Goal: Transaction & Acquisition: Purchase product/service

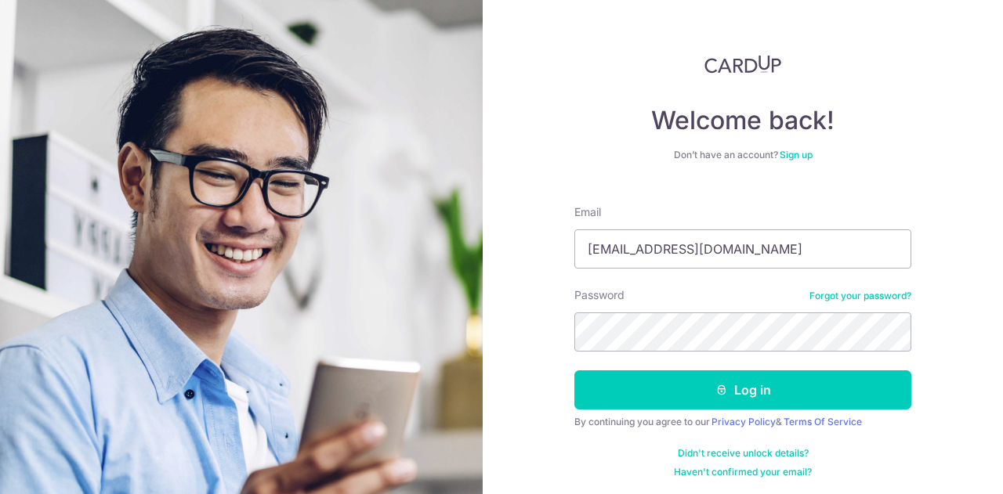
type input "[EMAIL_ADDRESS][DOMAIN_NAME]"
click at [574, 371] on button "Log in" at bounding box center [742, 390] width 337 height 39
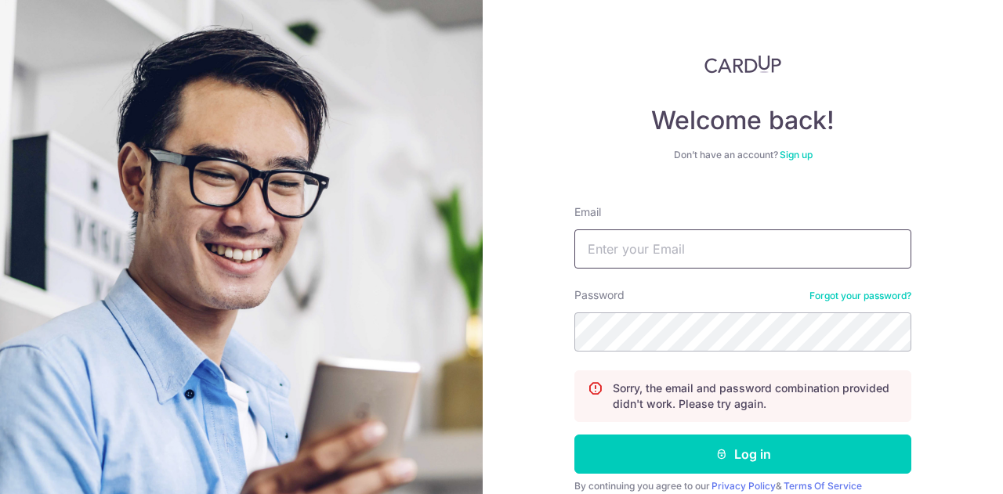
click input "Email"
type input "vanicesoh@gmail.com"
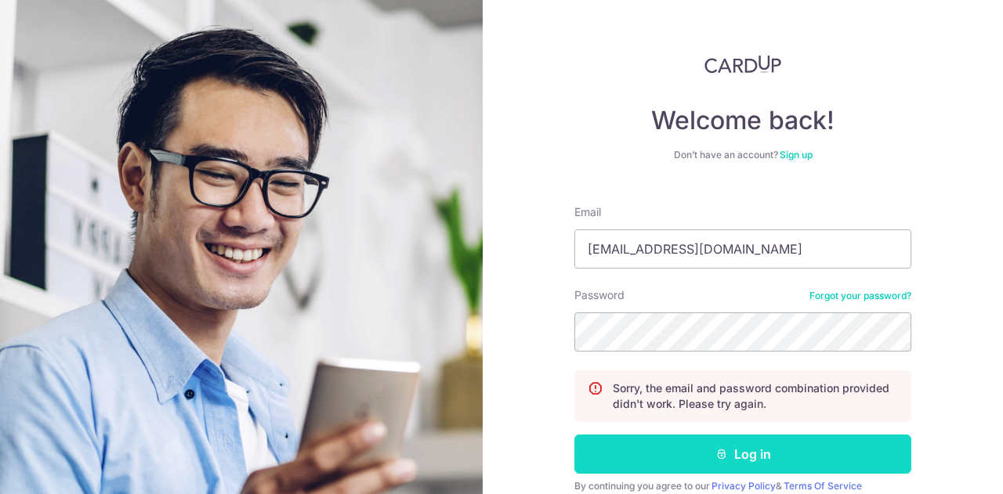
click button "Log in"
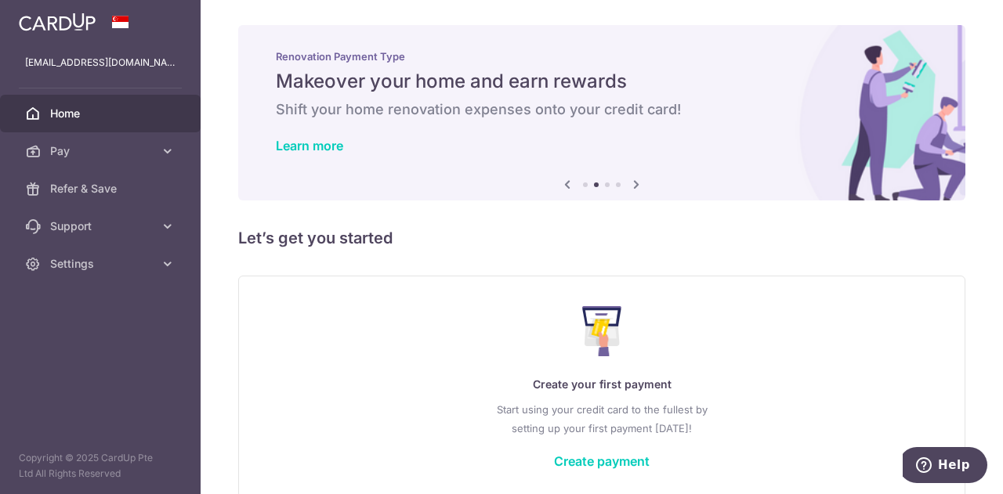
scroll to position [77, 0]
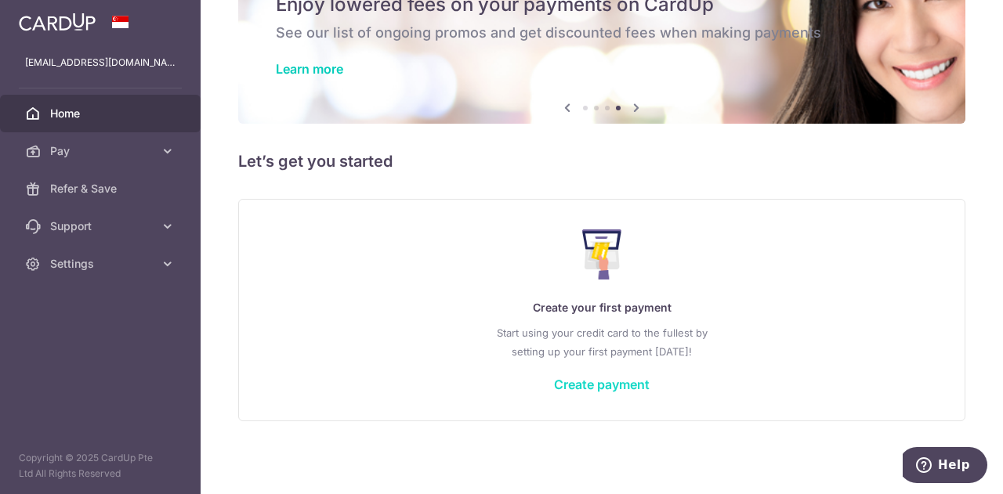
click at [631, 381] on link "Create payment" at bounding box center [602, 385] width 96 height 16
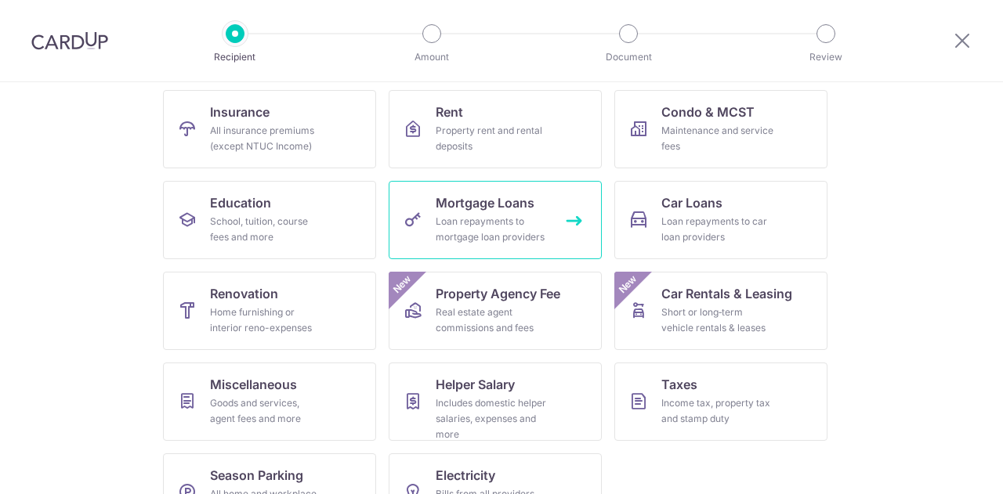
scroll to position [205, 0]
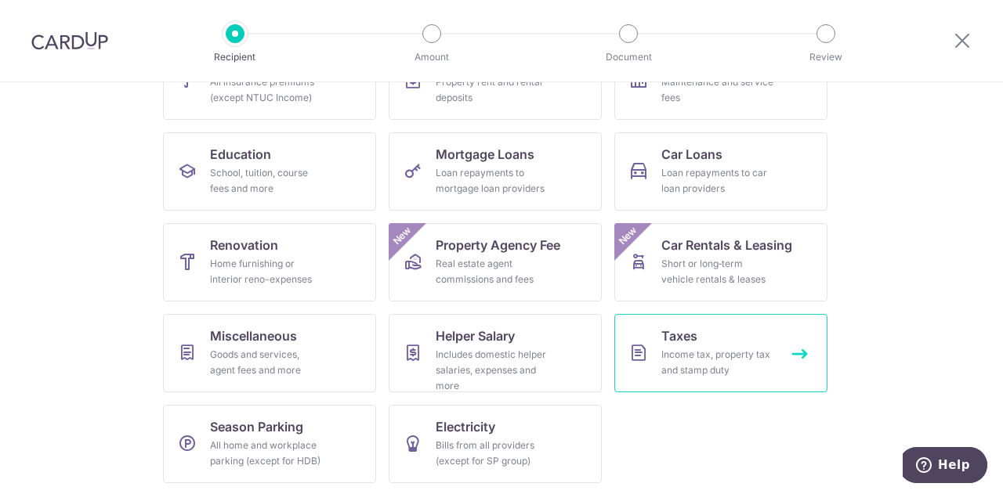
click at [695, 347] on div "Income tax, property tax and stamp duty" at bounding box center [717, 362] width 113 height 31
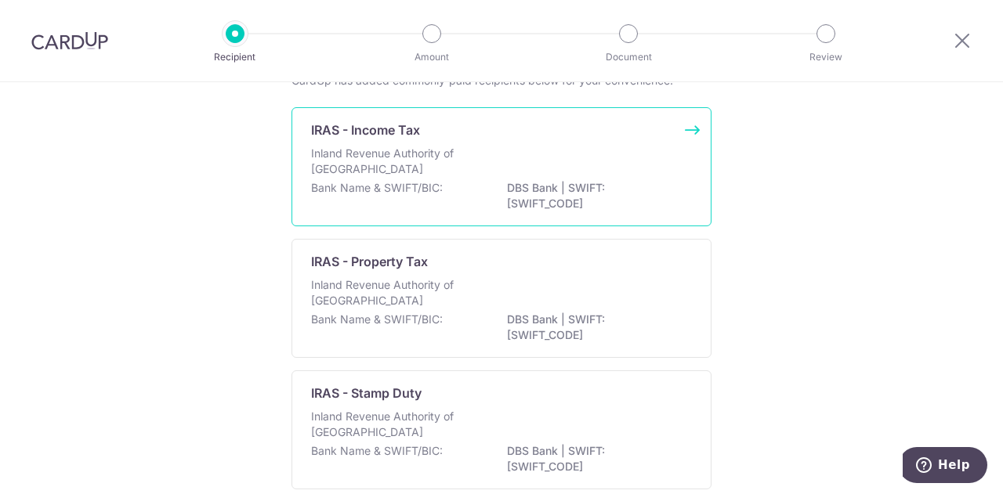
scroll to position [30, 0]
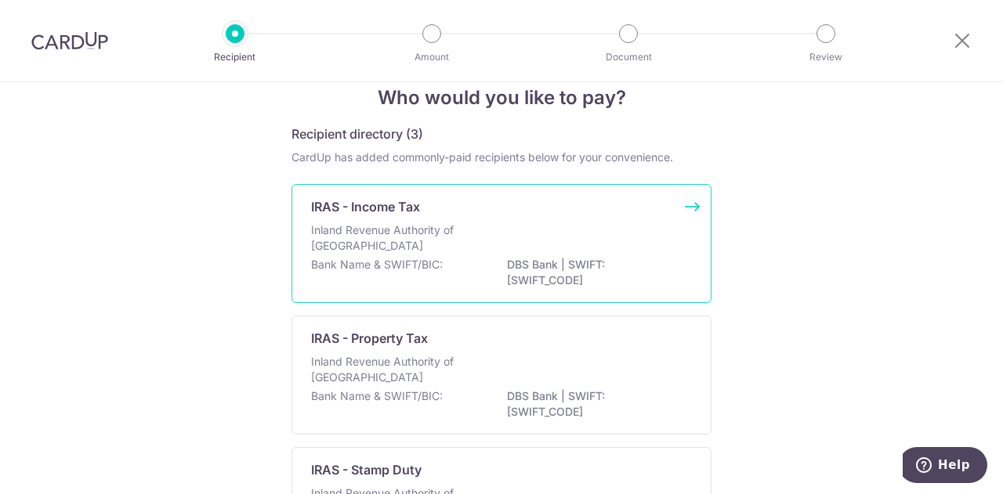
click at [409, 245] on p "Inland Revenue Authority of [GEOGRAPHIC_DATA]" at bounding box center [394, 237] width 166 height 31
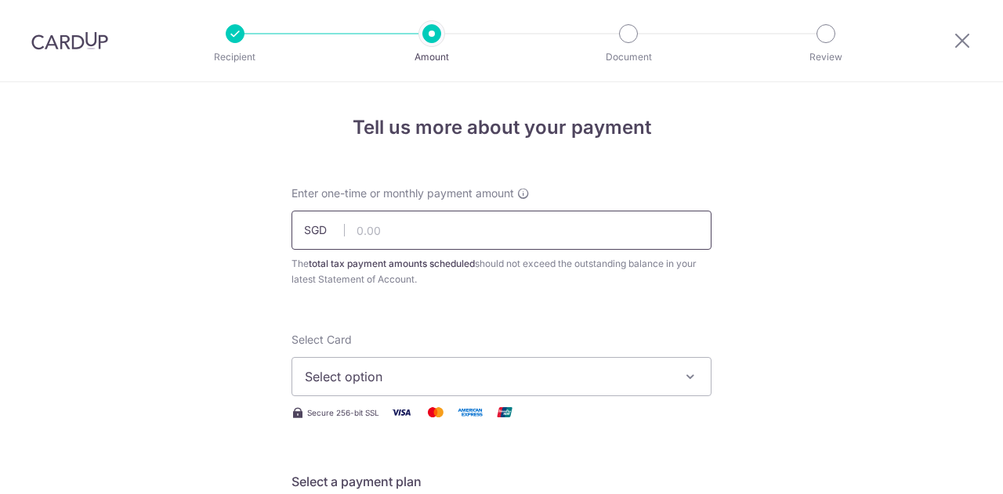
click at [403, 229] on input "text" at bounding box center [501, 230] width 420 height 39
type input "16,140.94"
click at [430, 378] on span "Select option" at bounding box center [487, 376] width 365 height 19
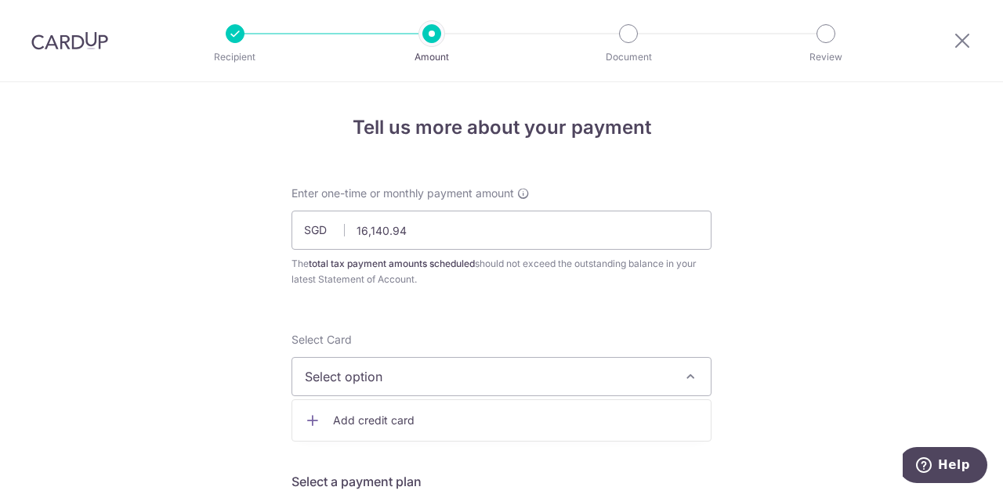
click at [436, 280] on div "The total tax payment amounts scheduled should not exceed the outstanding balan…" at bounding box center [501, 271] width 420 height 31
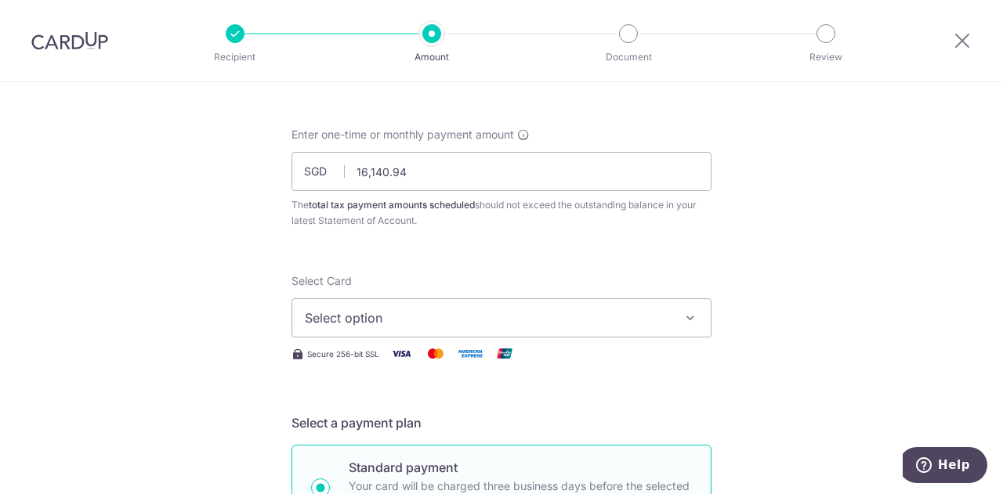
scroll to position [157, 0]
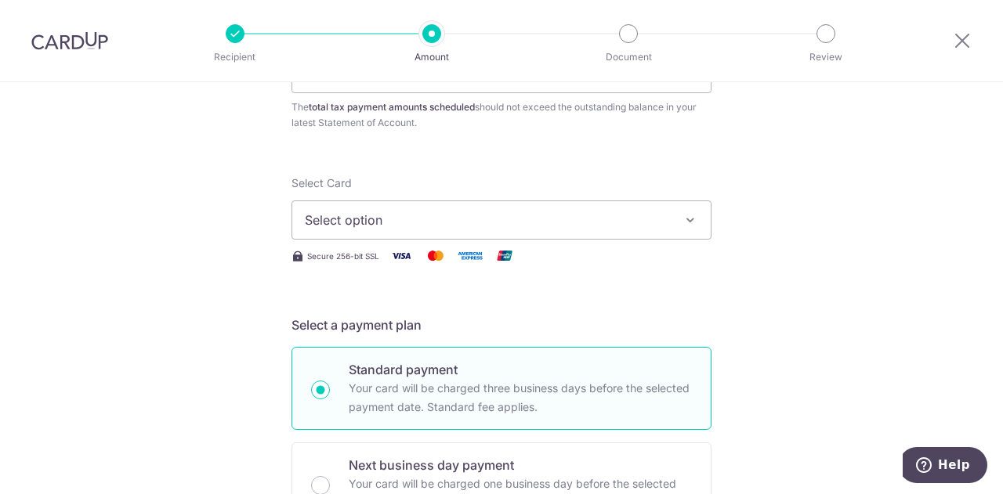
click at [420, 219] on span "Select option" at bounding box center [487, 220] width 365 height 19
click at [383, 256] on span "Add credit card" at bounding box center [515, 264] width 365 height 16
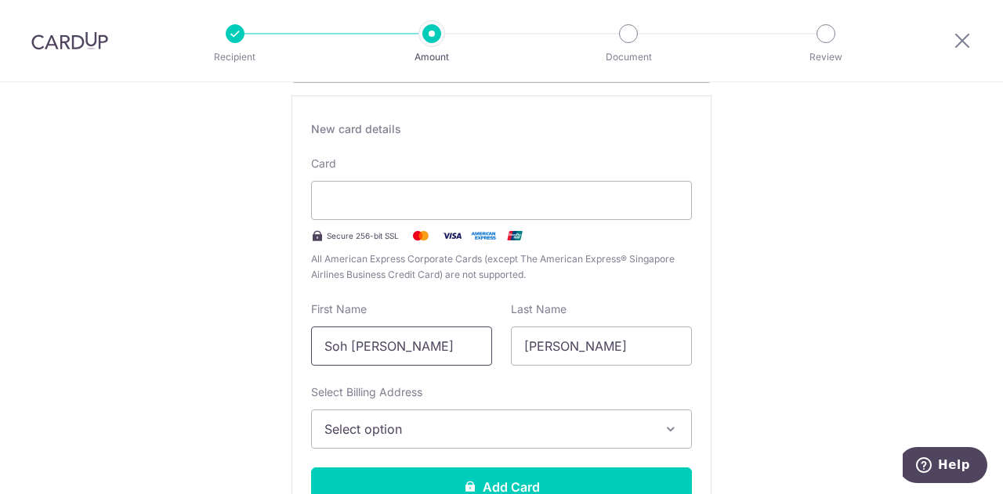
scroll to position [392, 0]
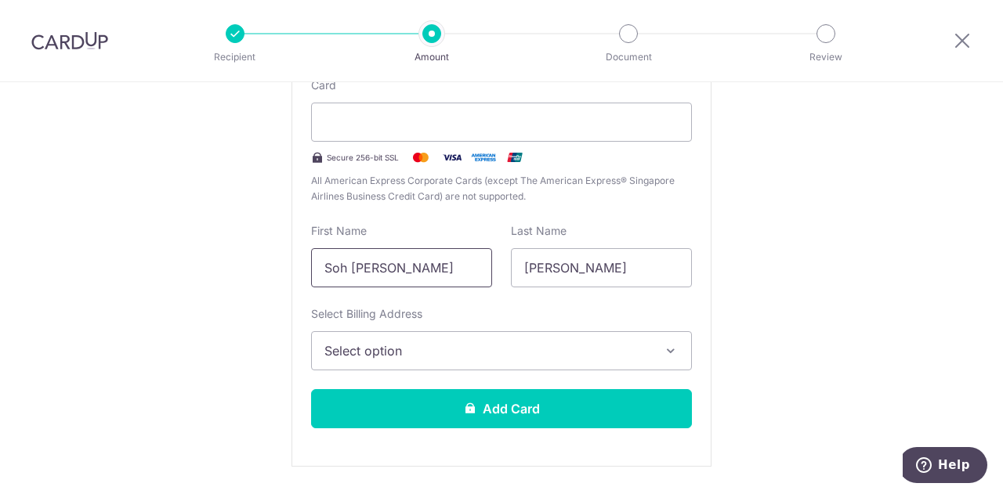
drag, startPoint x: 435, startPoint y: 261, endPoint x: 271, endPoint y: 259, distance: 163.7
type input "[PERSON_NAME]"
type input "Soh"
click at [414, 354] on span "Select option" at bounding box center [487, 351] width 326 height 19
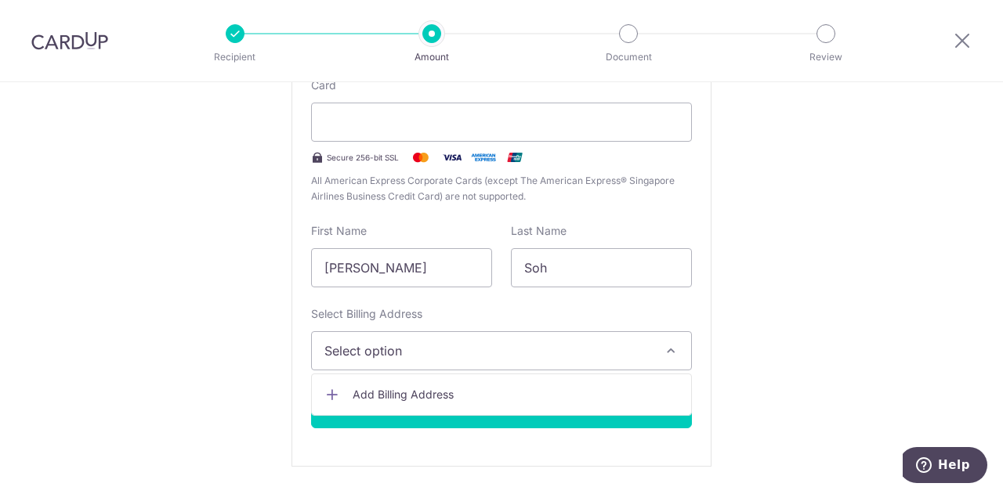
click at [406, 381] on link "Add Billing Address" at bounding box center [501, 395] width 379 height 28
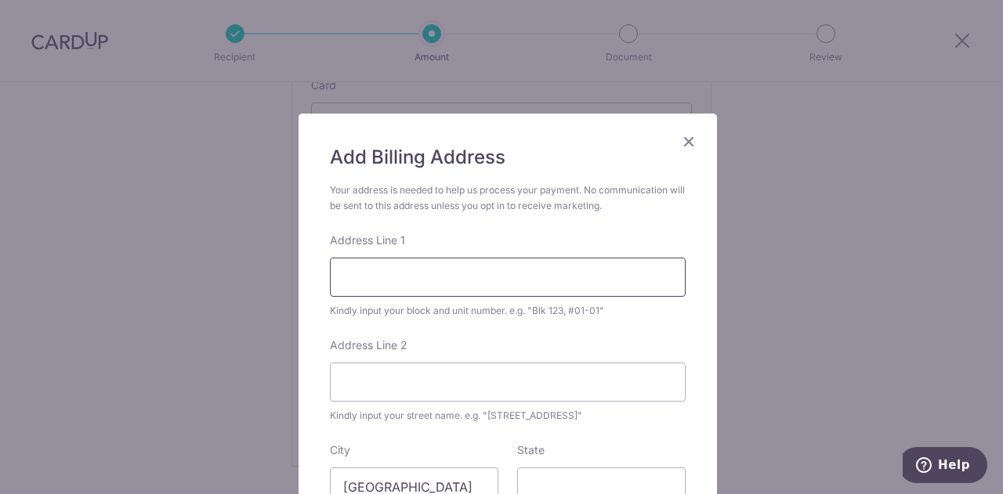
click at [387, 273] on input "Address Line 1" at bounding box center [508, 277] width 356 height 39
type input "8 Clementi Ave 1"
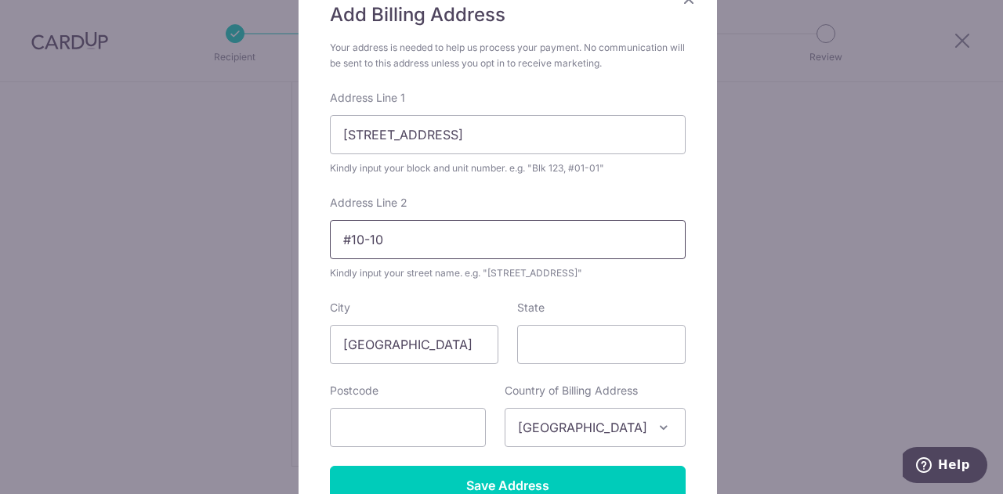
scroll to position [157, 0]
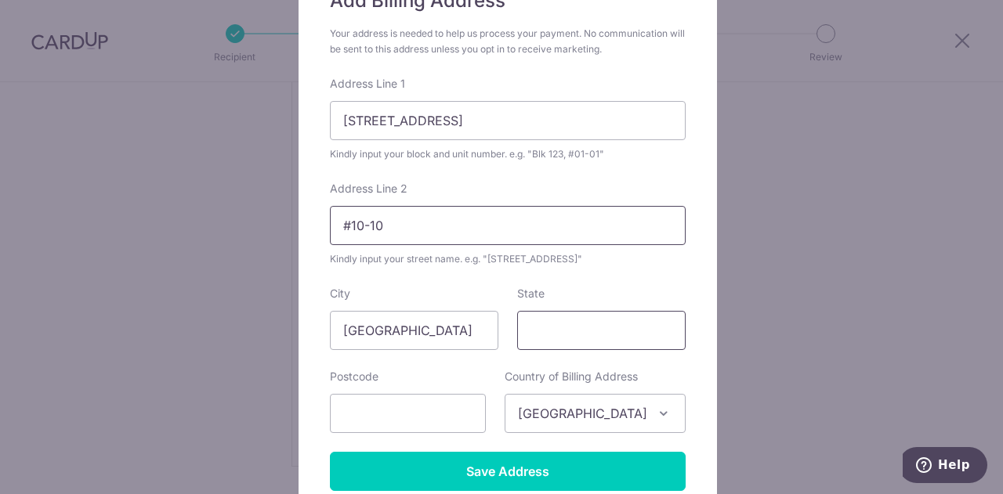
type input "#10-10"
click at [540, 317] on input "State" at bounding box center [601, 330] width 168 height 39
type input "129964"
drag, startPoint x: 588, startPoint y: 320, endPoint x: 462, endPoint y: 326, distance: 126.3
click at [462, 326] on div "City Singapore State 129964" at bounding box center [507, 318] width 374 height 64
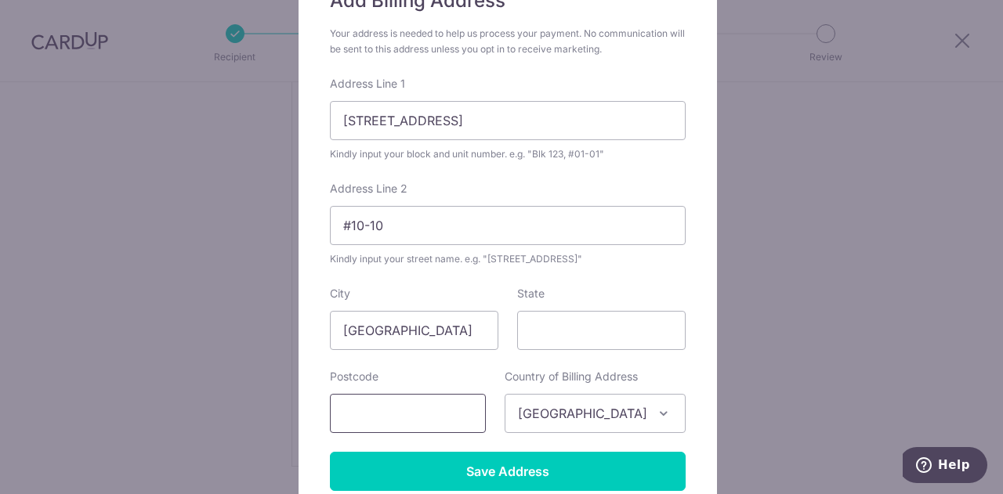
click at [453, 413] on input "text" at bounding box center [408, 413] width 156 height 39
paste input "129964"
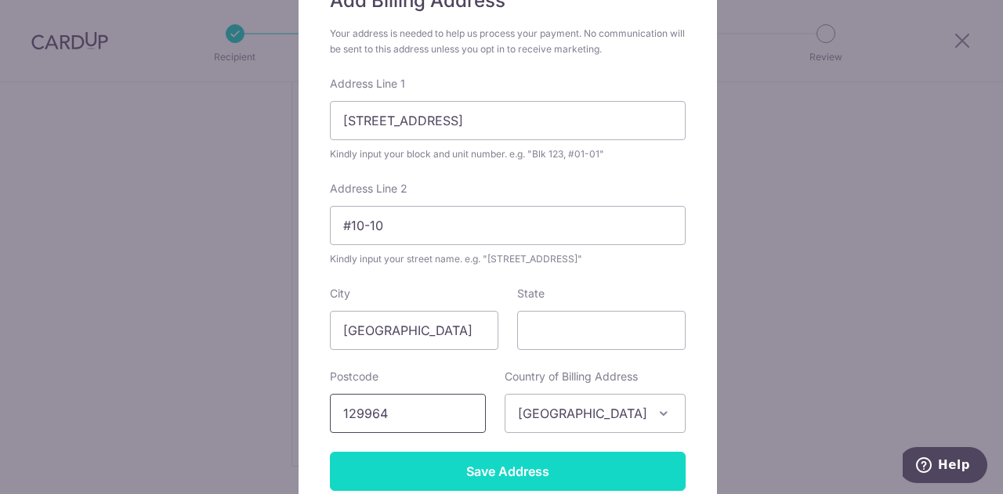
type input "129964"
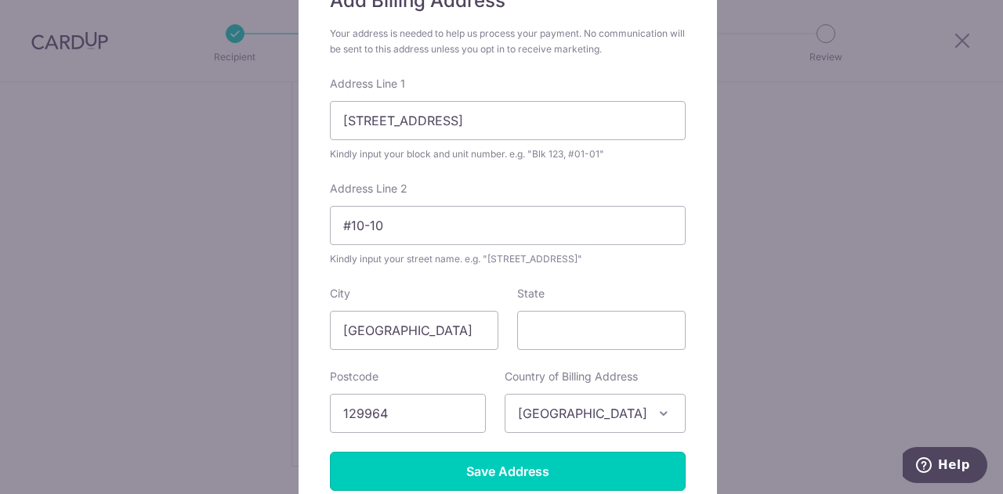
click at [469, 461] on input "Save Address" at bounding box center [508, 471] width 356 height 39
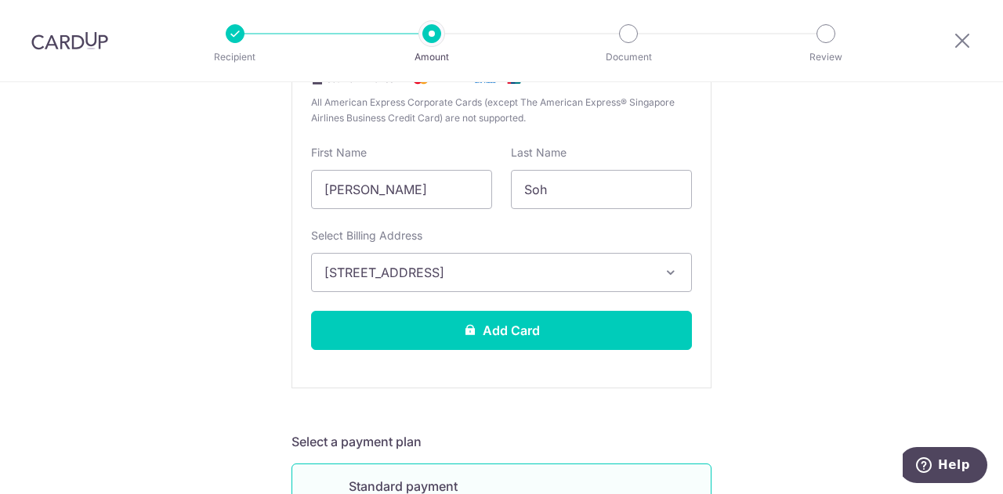
scroll to position [548, 0]
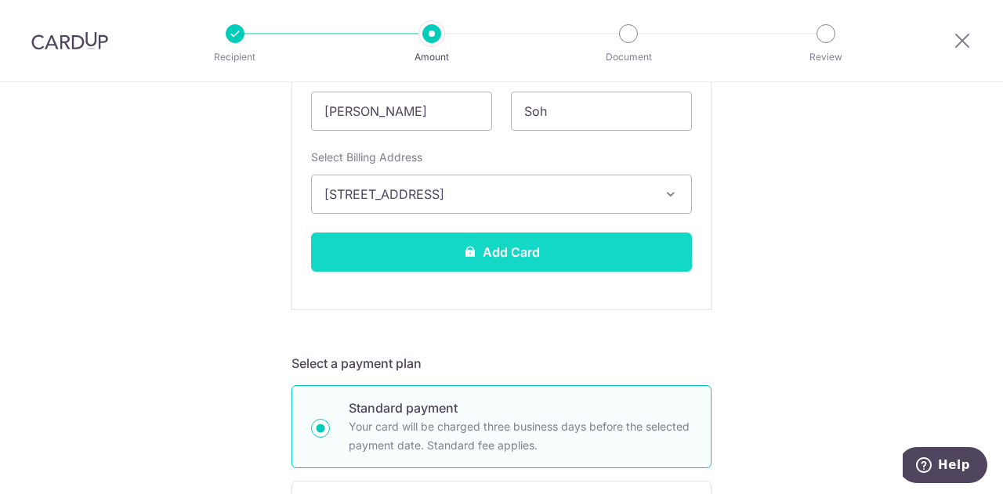
click at [430, 253] on button "Add Card" at bounding box center [501, 252] width 381 height 39
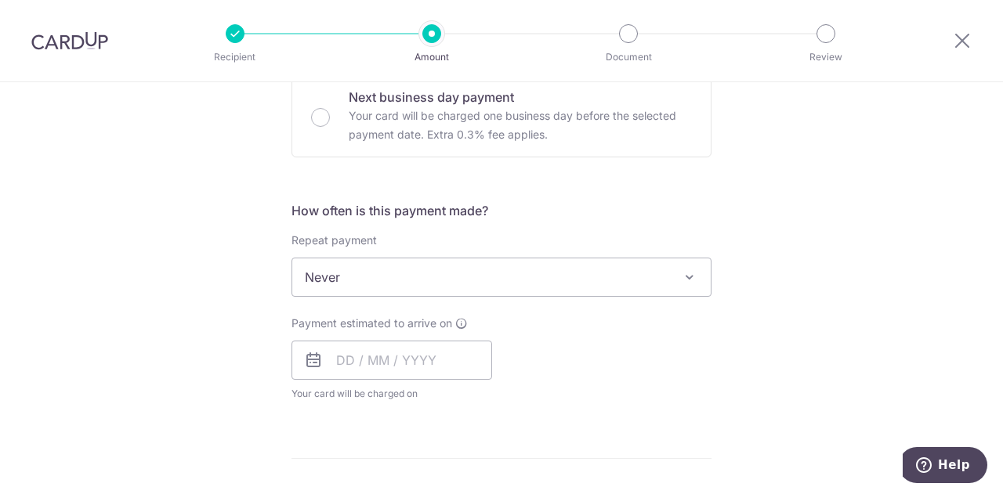
scroll to position [962, 0]
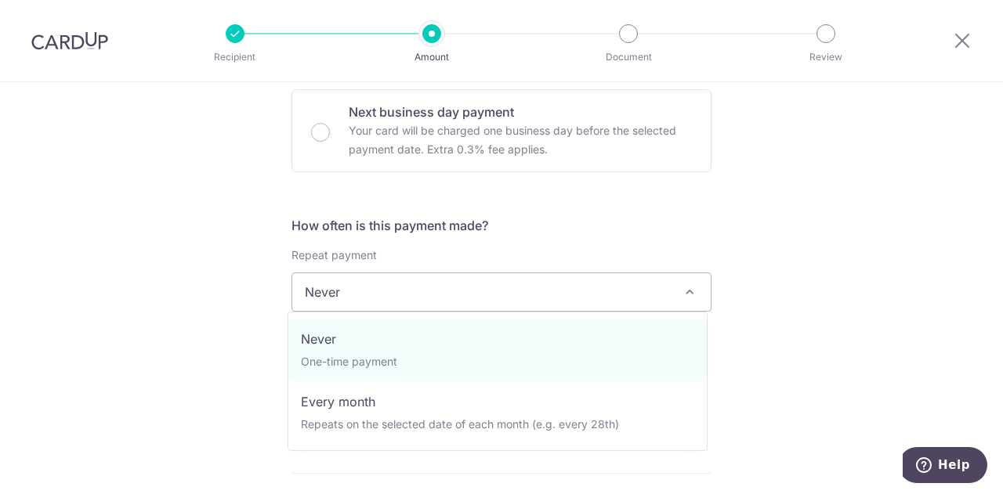
click at [463, 280] on span "Never" at bounding box center [501, 292] width 418 height 38
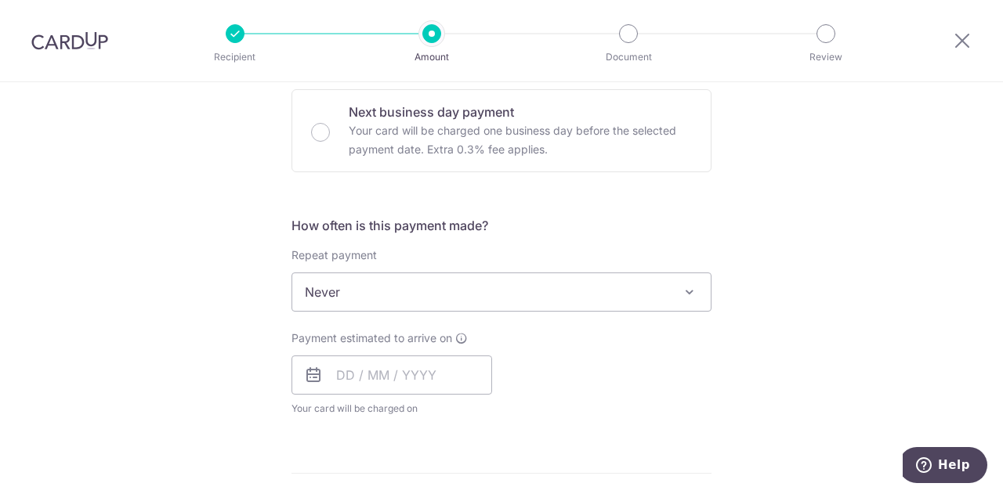
click at [463, 280] on span "Never" at bounding box center [501, 292] width 418 height 38
click at [403, 371] on input "text" at bounding box center [391, 375] width 201 height 39
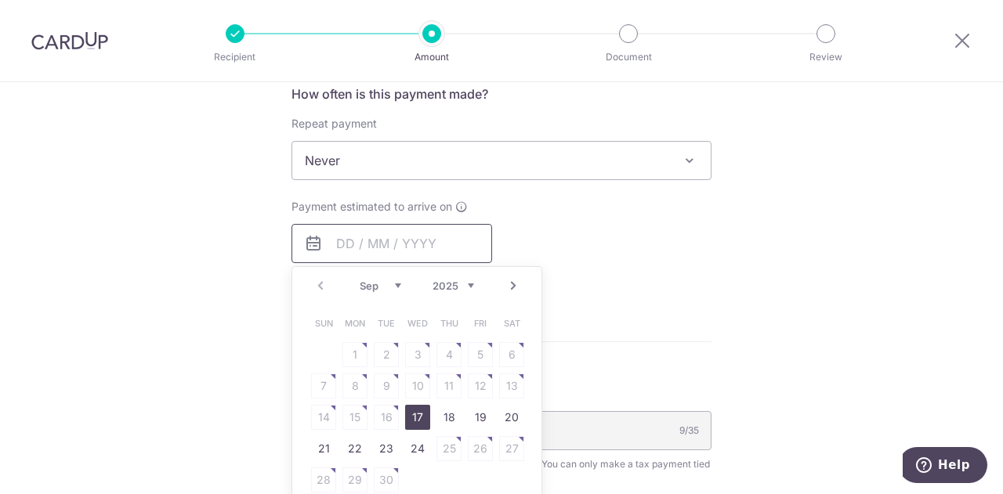
scroll to position [1119, 0]
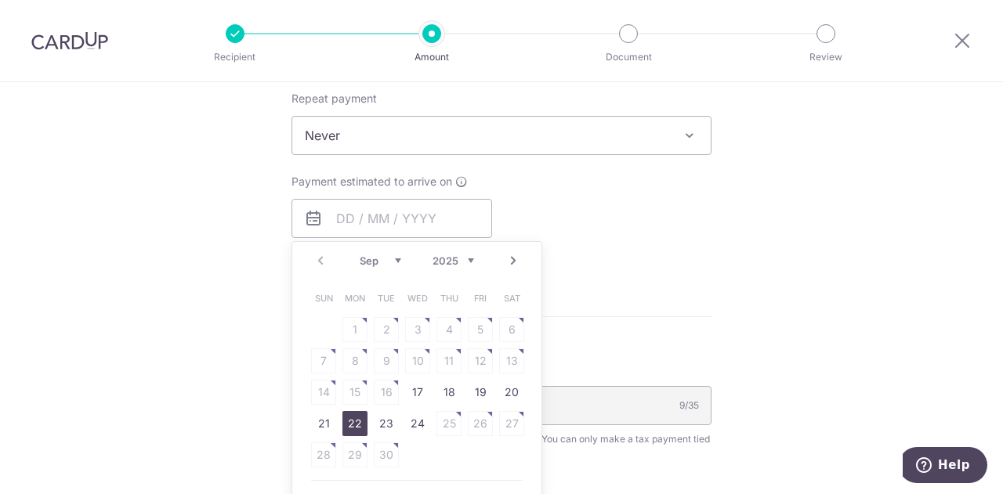
click at [350, 421] on link "22" at bounding box center [354, 423] width 25 height 25
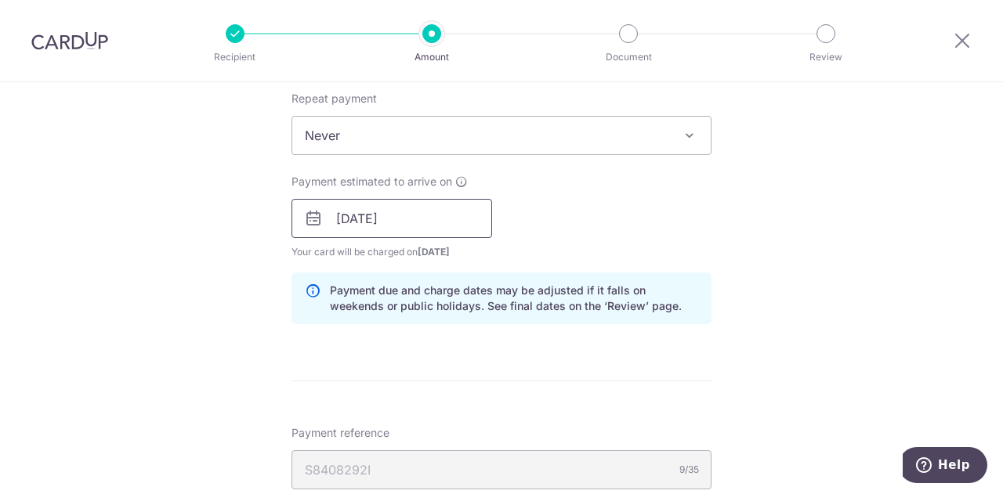
click at [424, 219] on input "22/09/2025" at bounding box center [391, 218] width 201 height 39
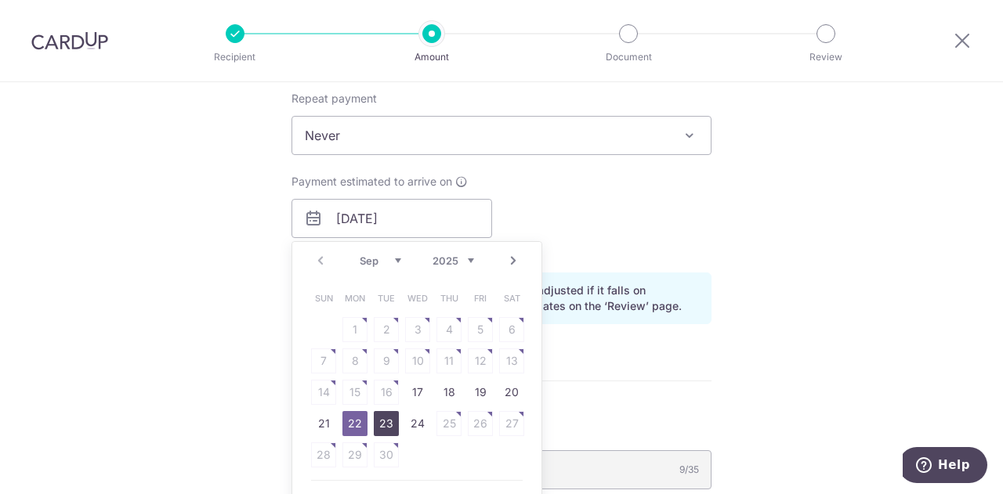
click at [381, 418] on link "23" at bounding box center [386, 423] width 25 height 25
type input "23/09/2025"
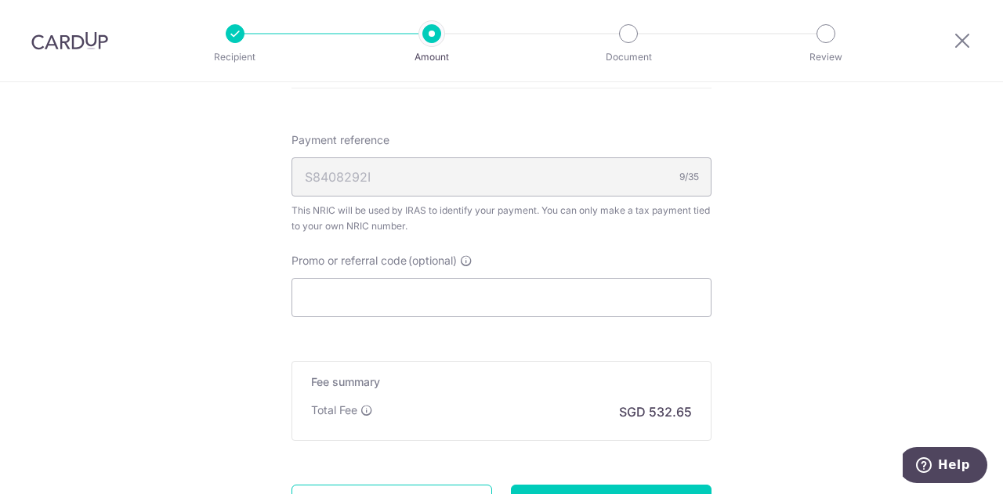
scroll to position [1432, 0]
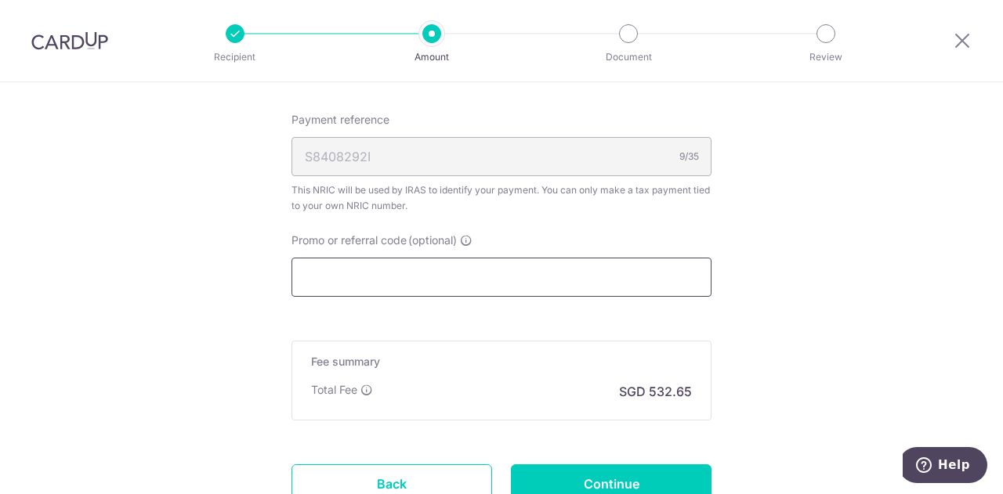
click at [417, 270] on input "Promo or referral code (optional)" at bounding box center [501, 277] width 420 height 39
paste input "OCBC155"
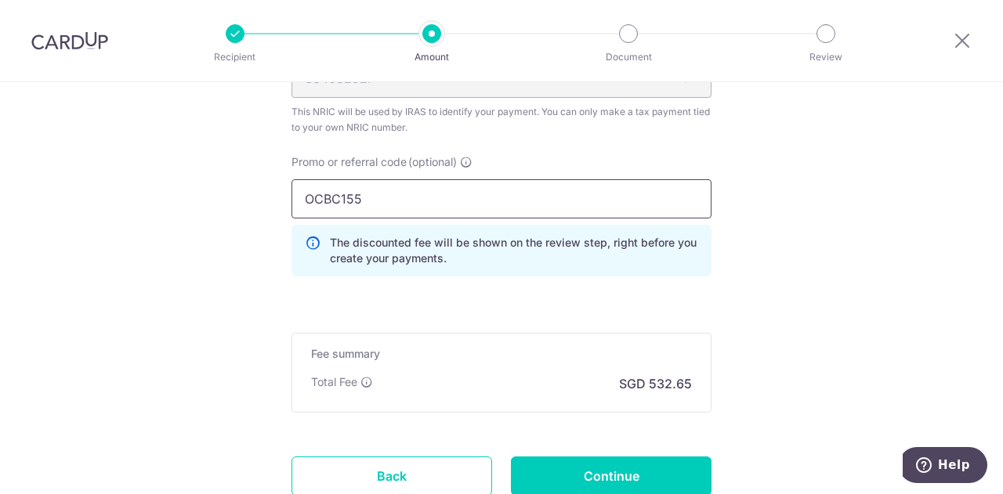
scroll to position [1589, 0]
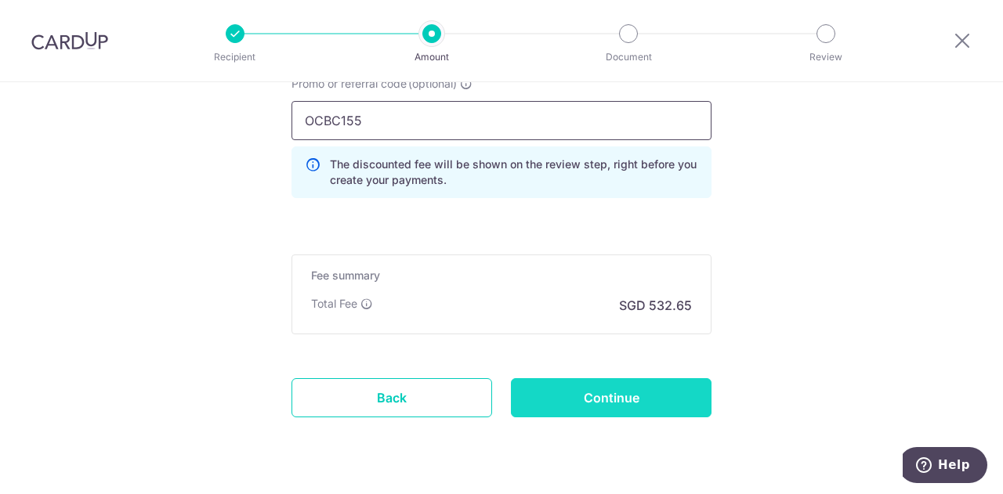
type input "OCBC155"
click at [554, 404] on input "Continue" at bounding box center [611, 397] width 201 height 39
type input "Create Schedule"
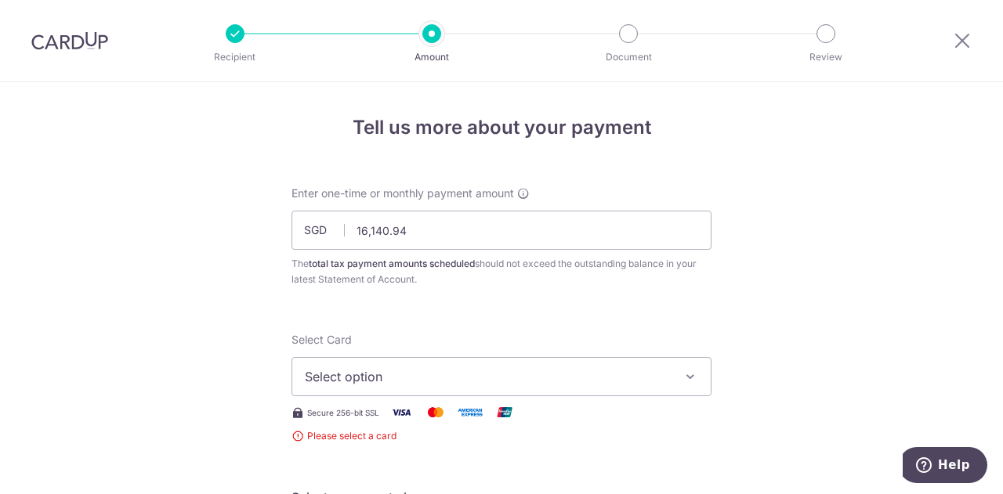
click at [446, 367] on span "Select option" at bounding box center [487, 376] width 365 height 19
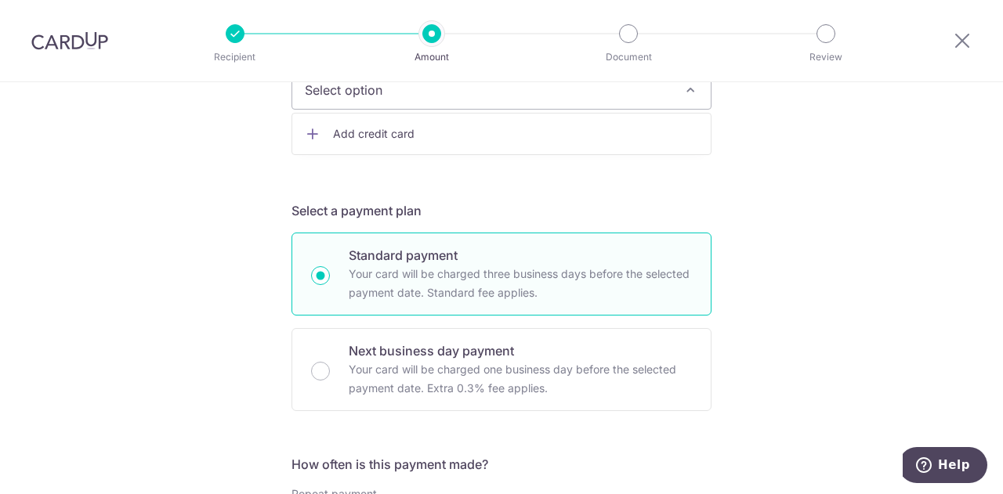
scroll to position [235, 0]
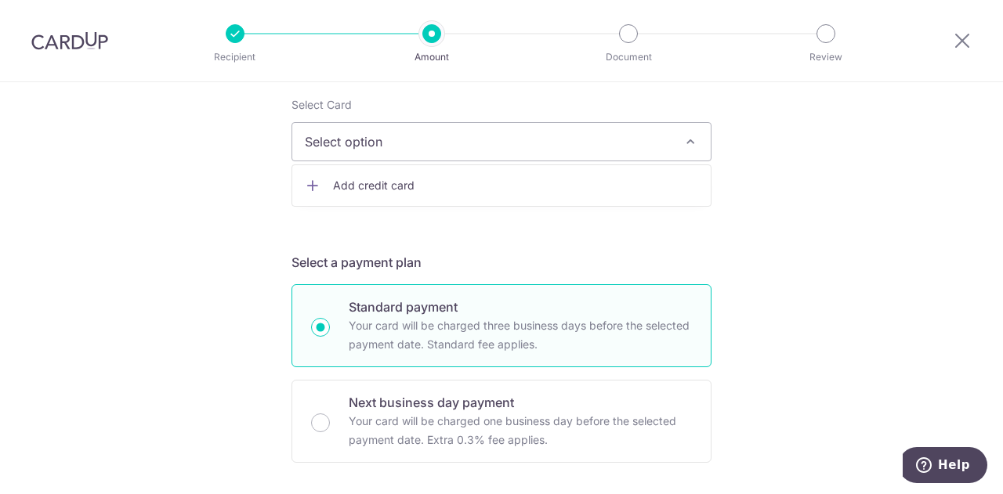
click at [385, 193] on link "Add credit card" at bounding box center [501, 186] width 418 height 28
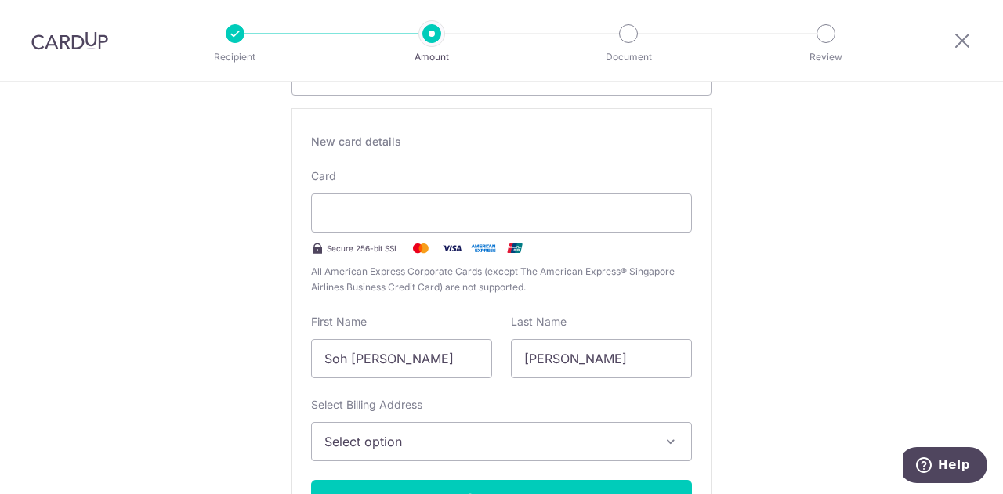
scroll to position [392, 0]
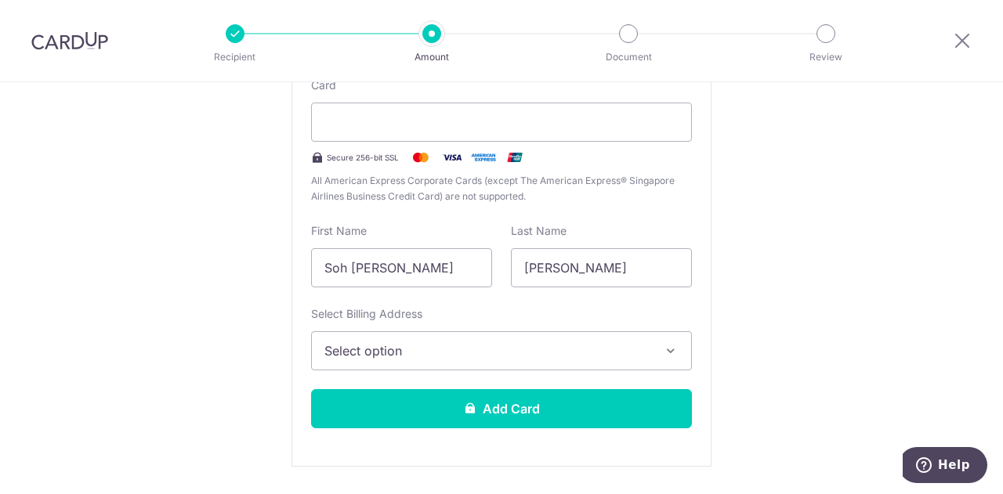
click at [437, 350] on span "Select option" at bounding box center [487, 351] width 326 height 19
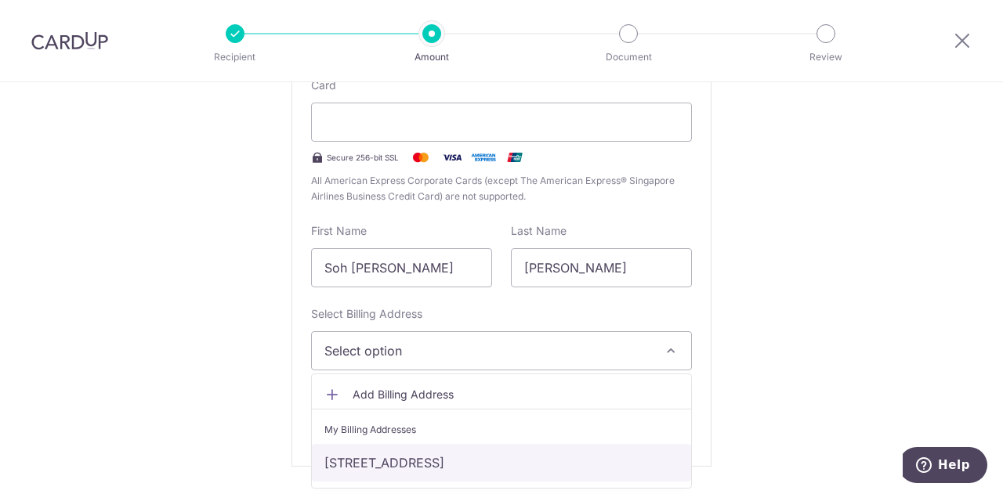
click at [415, 459] on link "8 Clementi Ave 1, #10-10, Singapore, Singapore-129964" at bounding box center [501, 463] width 379 height 38
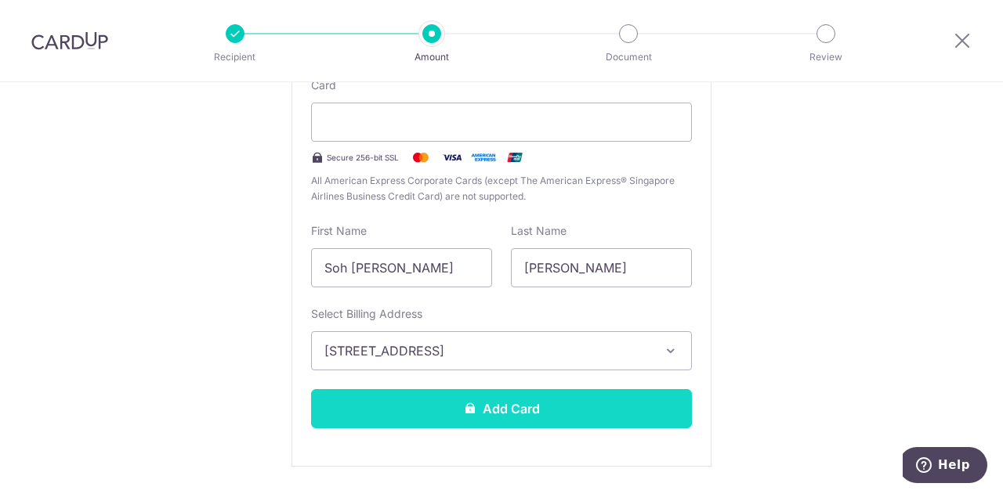
click at [440, 407] on button "Add Card" at bounding box center [501, 408] width 381 height 39
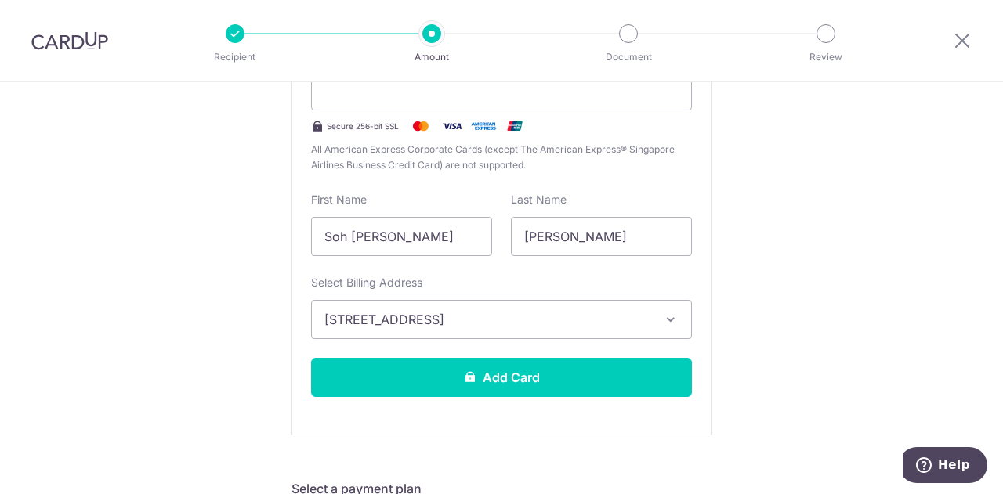
scroll to position [470, 0]
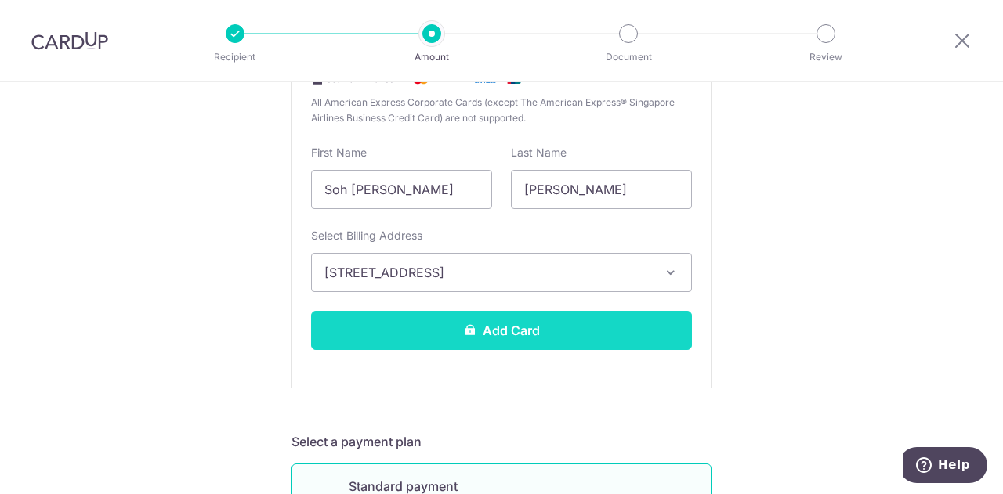
click at [504, 331] on button "Add Card" at bounding box center [501, 330] width 381 height 39
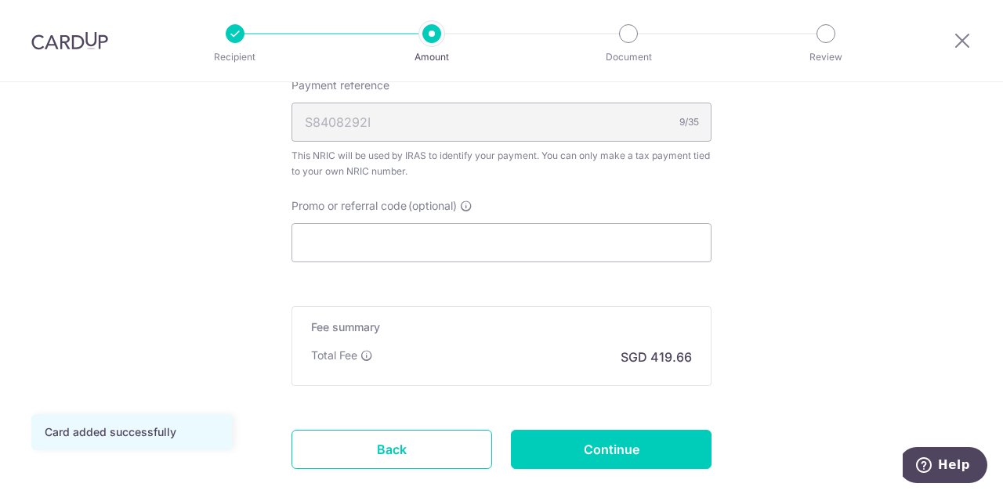
scroll to position [1018, 0]
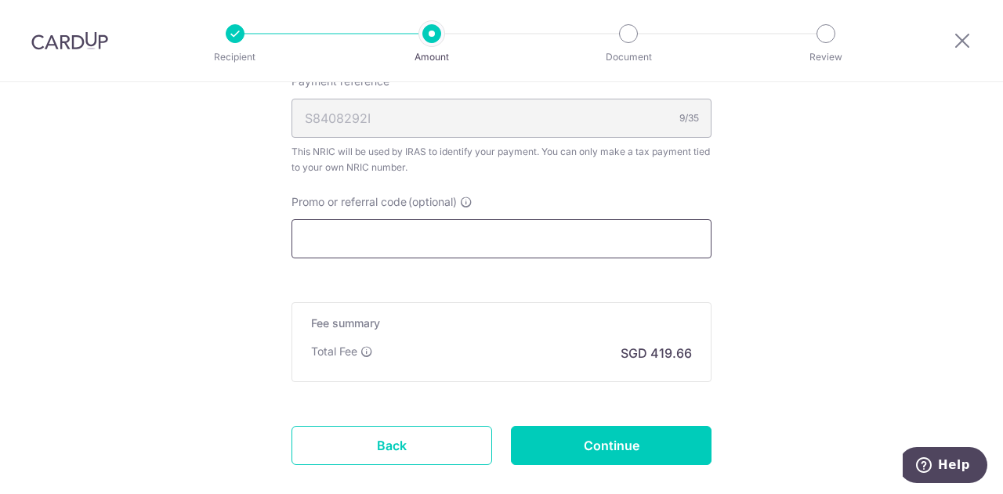
click at [483, 243] on input "Promo or referral code (optional)" at bounding box center [501, 238] width 420 height 39
paste input "OCBC155"
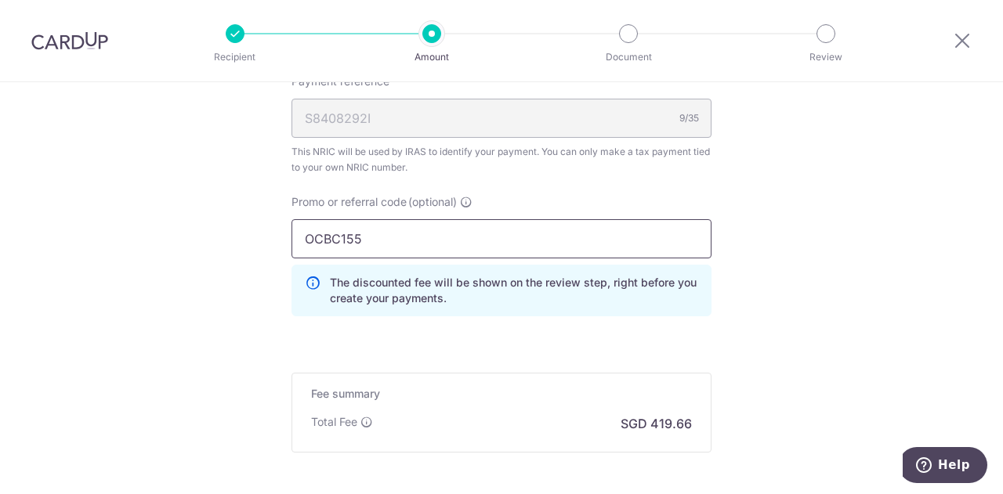
scroll to position [1173, 0]
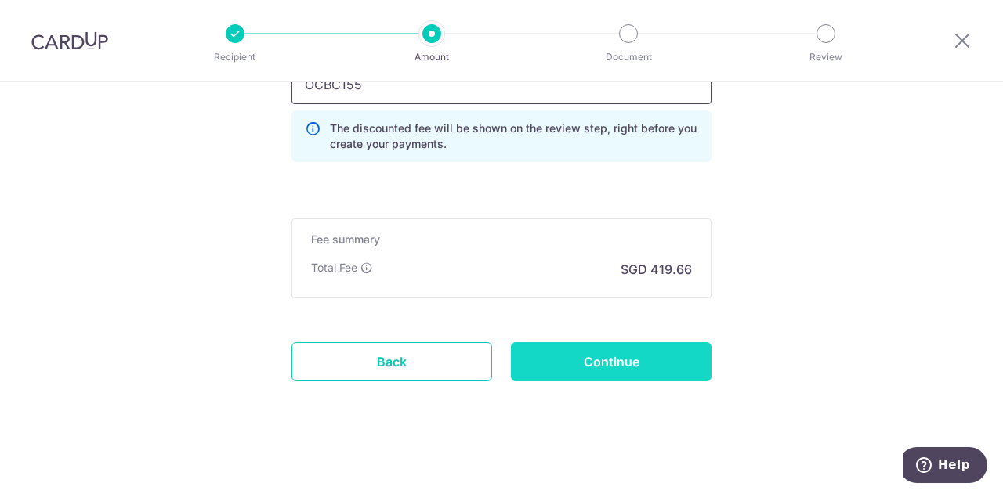
type input "OCBC155"
click at [555, 342] on input "Continue" at bounding box center [611, 361] width 201 height 39
type input "Create Schedule"
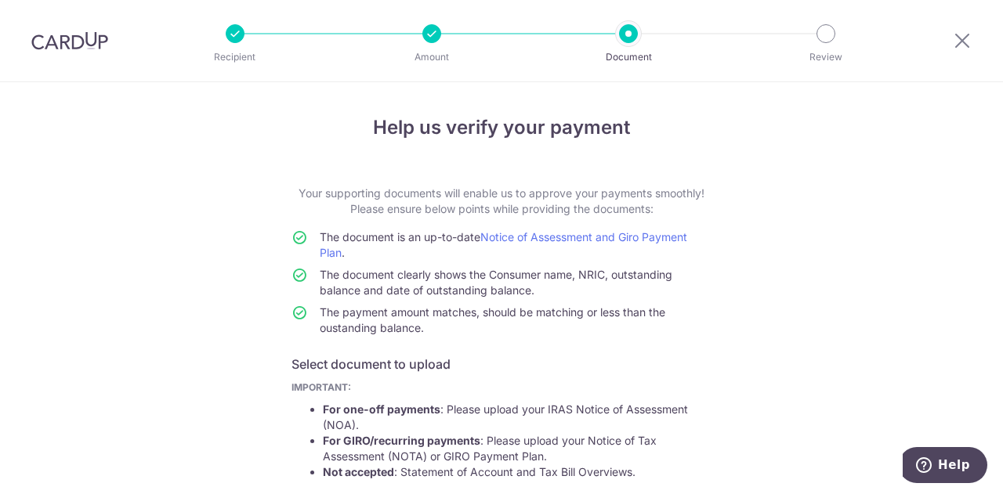
scroll to position [302, 0]
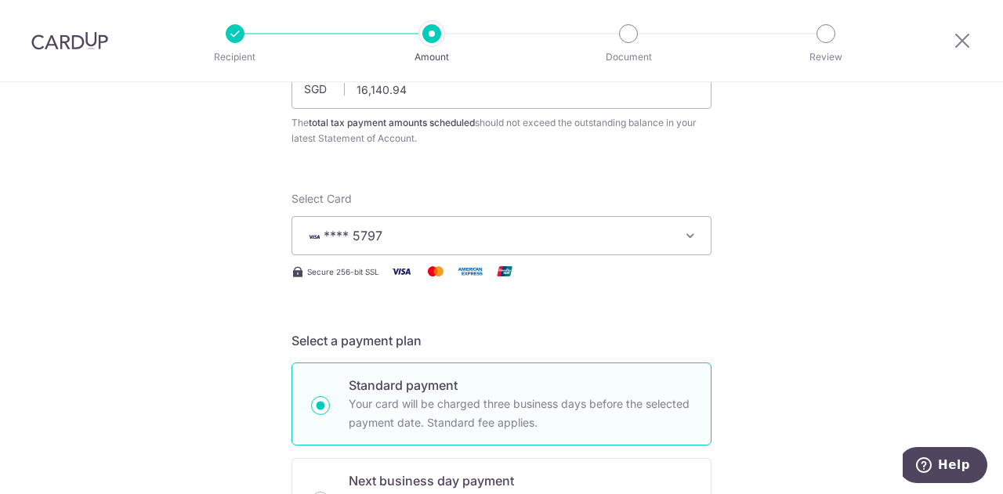
scroll to position [76, 0]
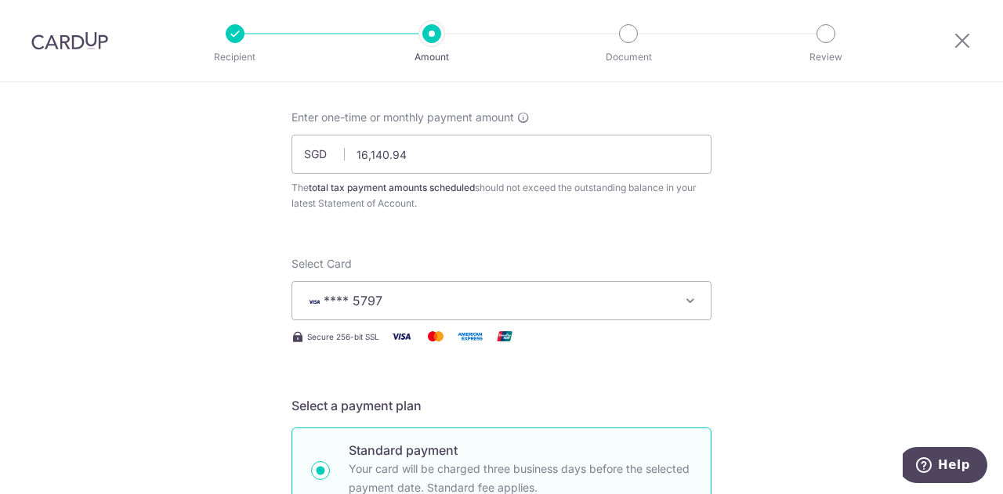
click at [555, 295] on span "**** 5797" at bounding box center [487, 300] width 365 height 19
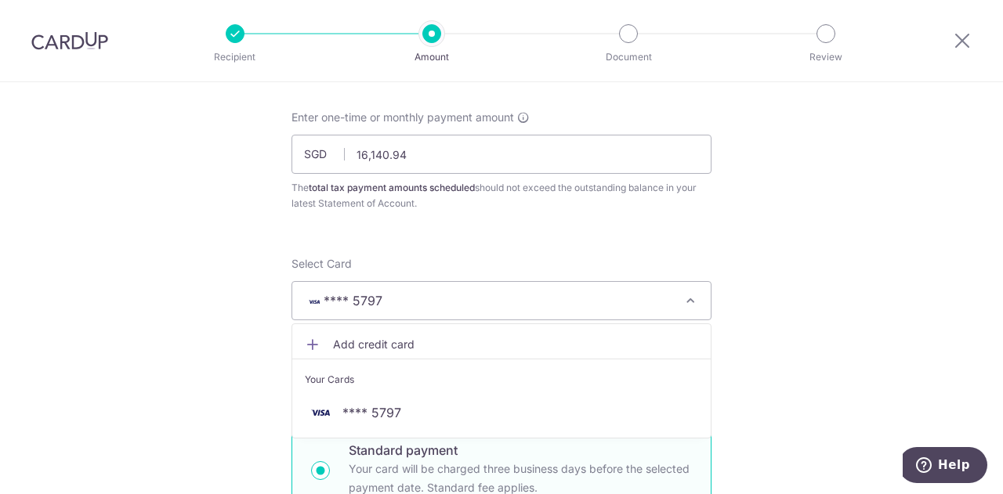
click at [399, 341] on span "Add credit card" at bounding box center [515, 345] width 365 height 16
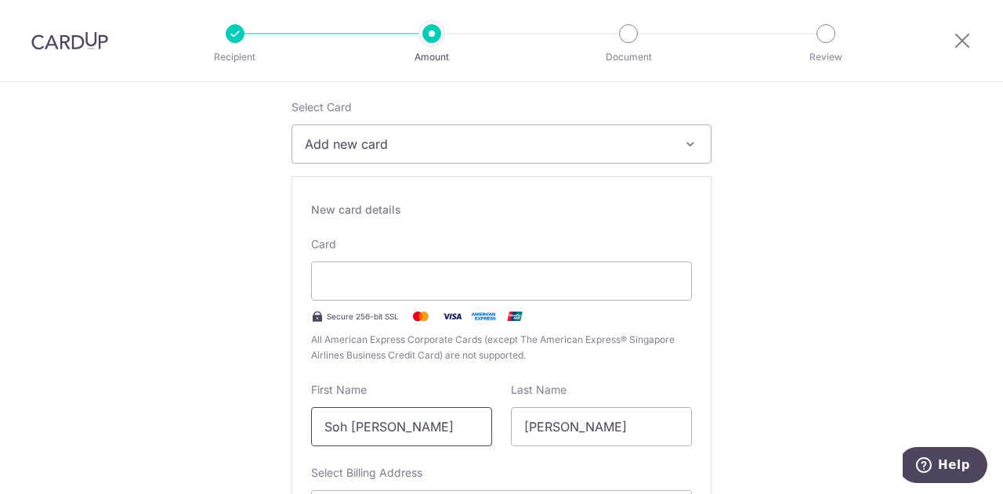
scroll to position [389, 0]
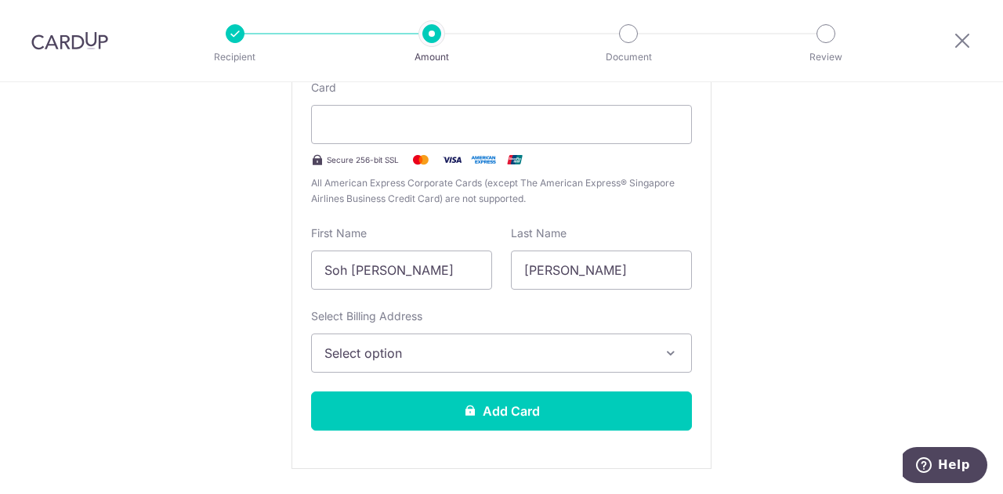
click at [434, 351] on span "Select option" at bounding box center [487, 353] width 326 height 19
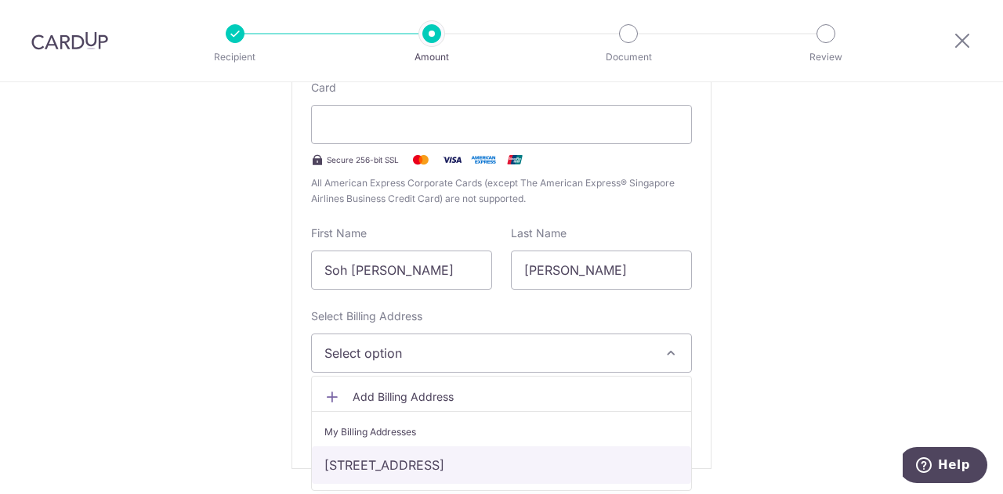
click at [417, 457] on link "[STREET_ADDRESS]" at bounding box center [501, 465] width 379 height 38
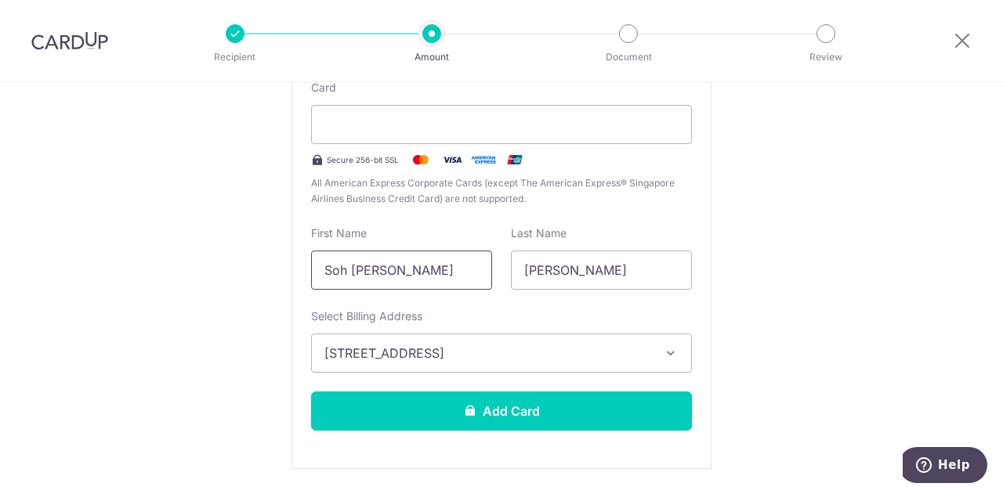
drag, startPoint x: 420, startPoint y: 264, endPoint x: 287, endPoint y: 258, distance: 133.3
type input "[PERSON_NAME]"
type input "Soh"
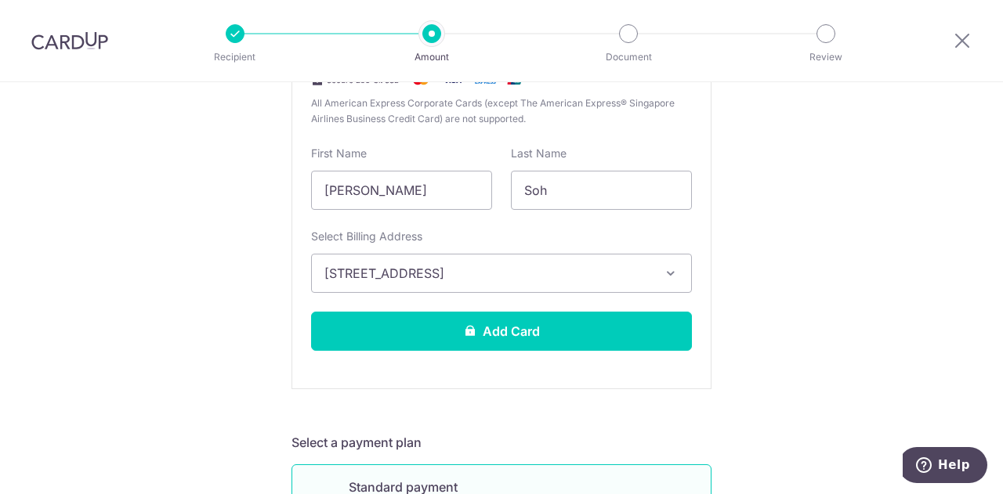
scroll to position [546, 0]
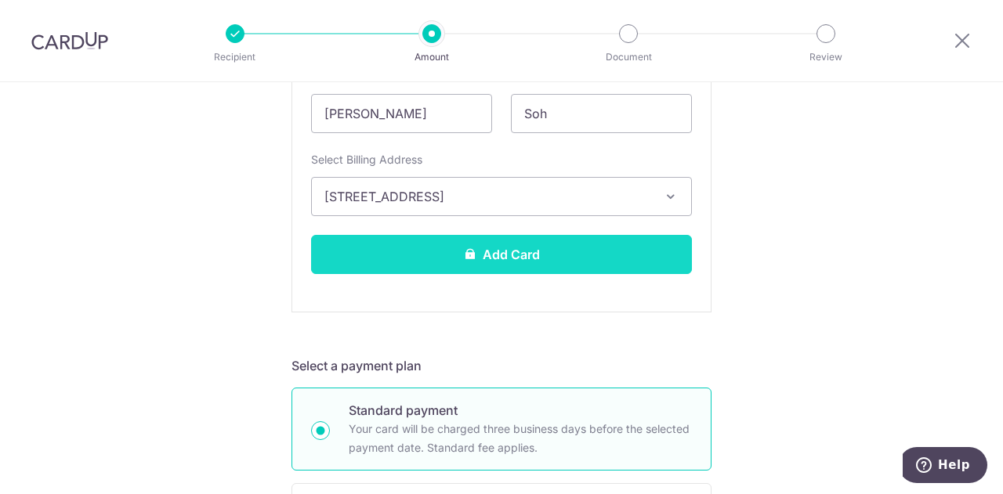
click at [556, 248] on button "Add Card" at bounding box center [501, 254] width 381 height 39
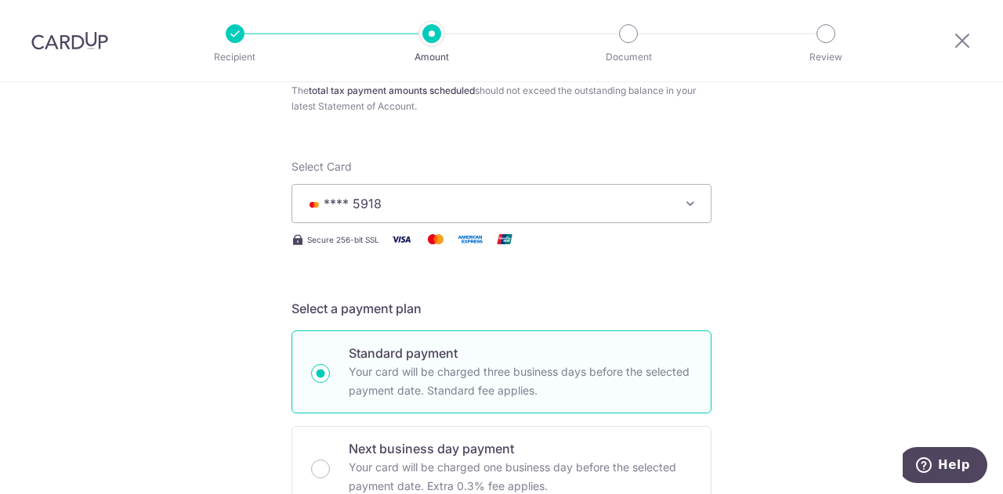
scroll to position [78, 0]
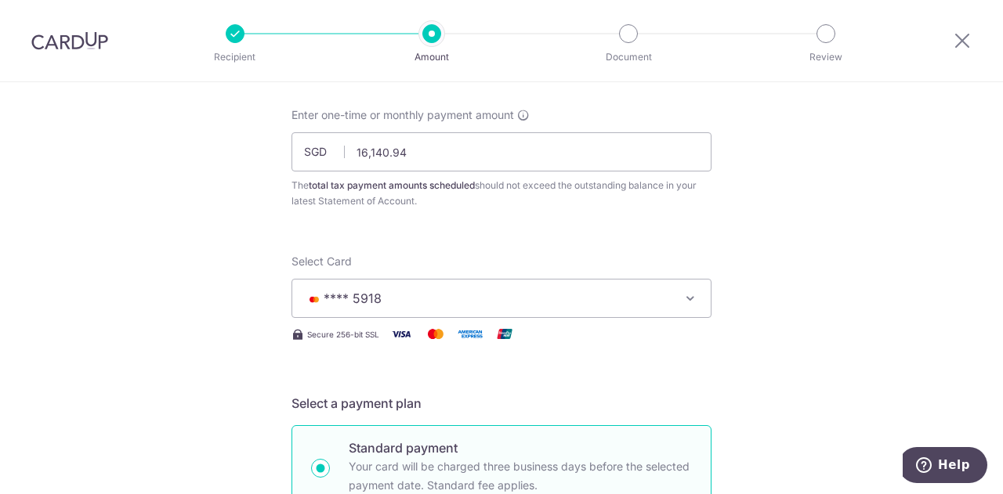
click at [534, 289] on span "**** 5918" at bounding box center [487, 298] width 365 height 19
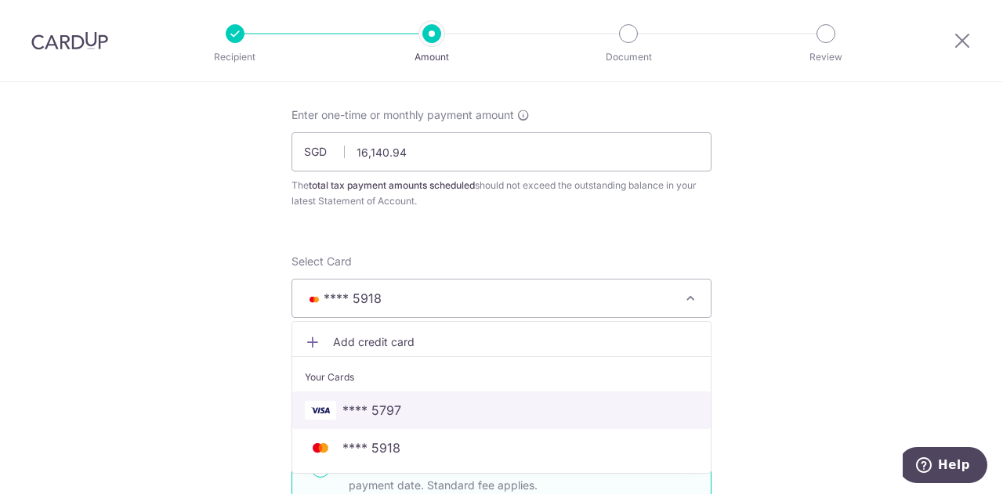
click at [390, 416] on span "**** 5797" at bounding box center [371, 410] width 59 height 19
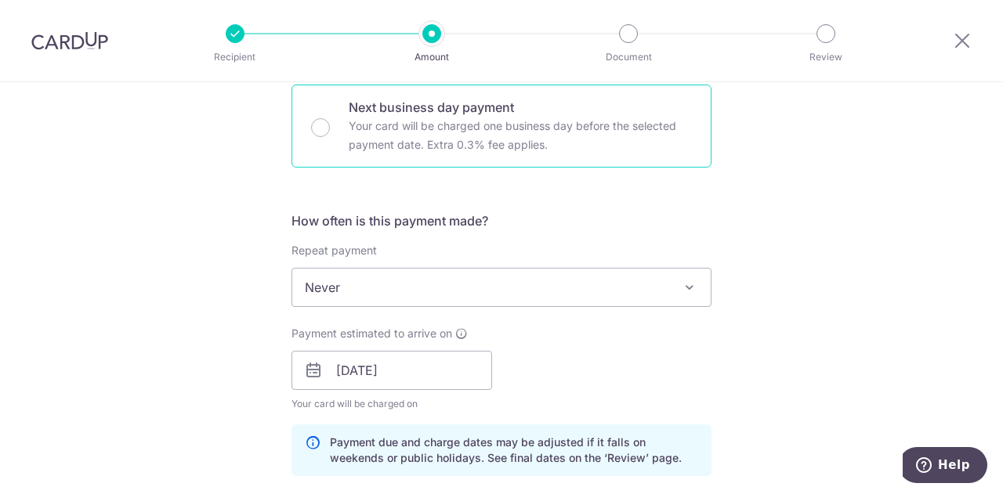
scroll to position [627, 0]
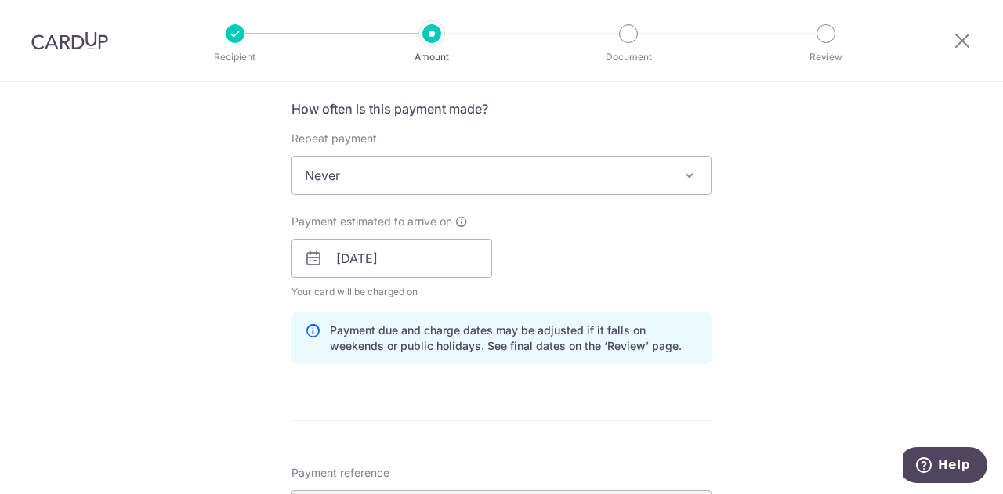
click at [414, 179] on span "Never" at bounding box center [501, 176] width 418 height 38
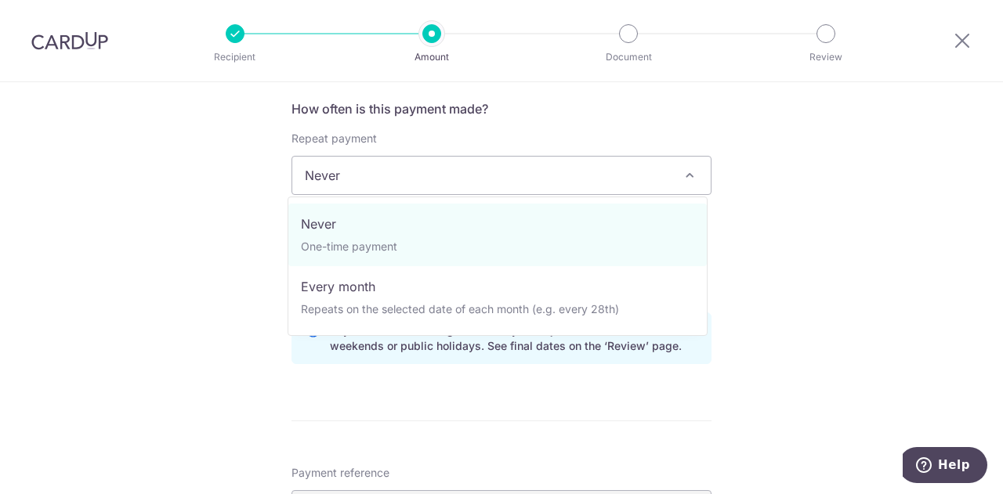
click at [414, 179] on span "Never" at bounding box center [501, 176] width 418 height 38
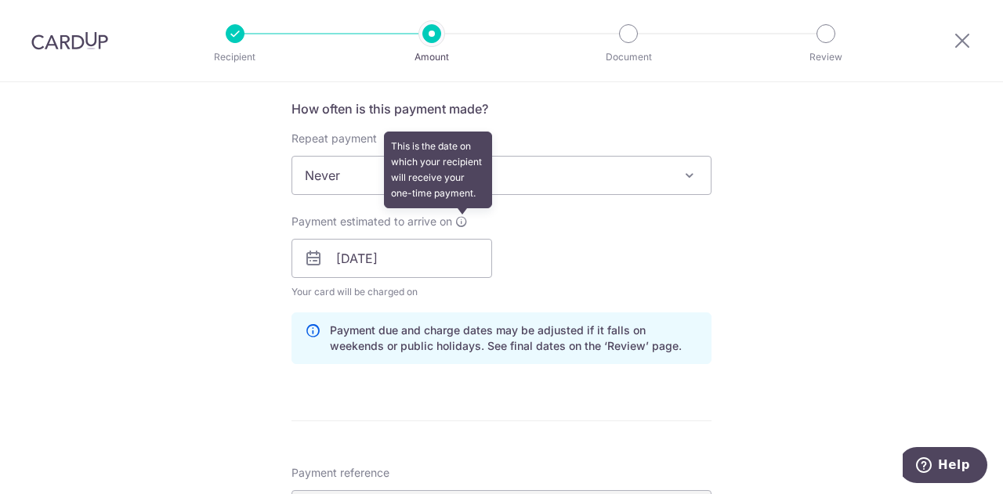
click at [457, 225] on icon at bounding box center [461, 221] width 13 height 13
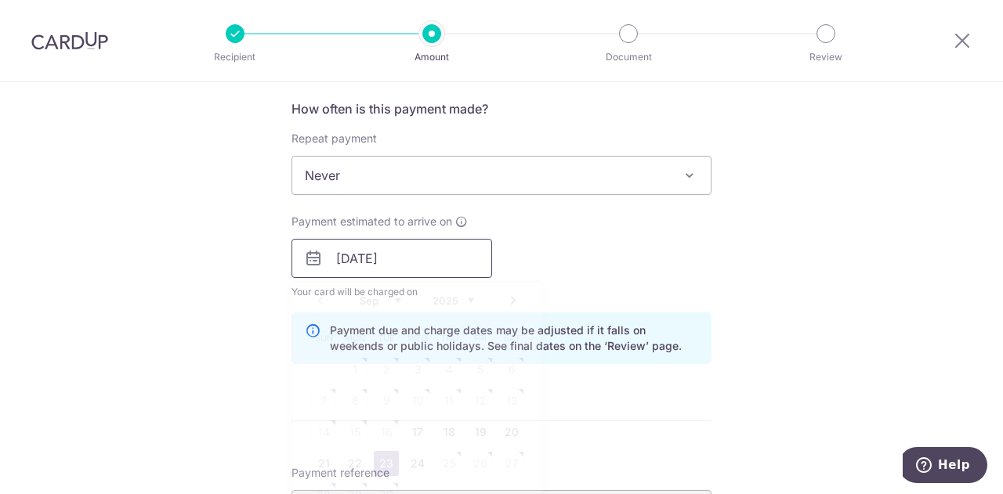
click at [412, 256] on input "23/09/2025" at bounding box center [391, 258] width 201 height 39
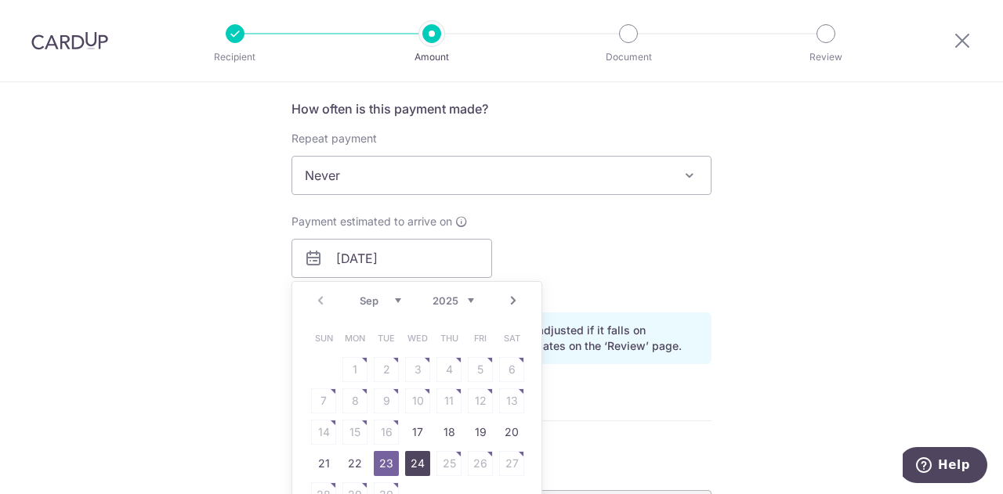
click at [420, 455] on link "24" at bounding box center [417, 463] width 25 height 25
click at [622, 421] on form "Enter one-time or monthly payment amount SGD 16,140.94 16140.94 The total tax p…" at bounding box center [501, 265] width 420 height 1412
type input "24/09/2025"
click at [608, 411] on form "Enter one-time or monthly payment amount SGD 16,140.94 16140.94 The total tax p…" at bounding box center [501, 265] width 420 height 1412
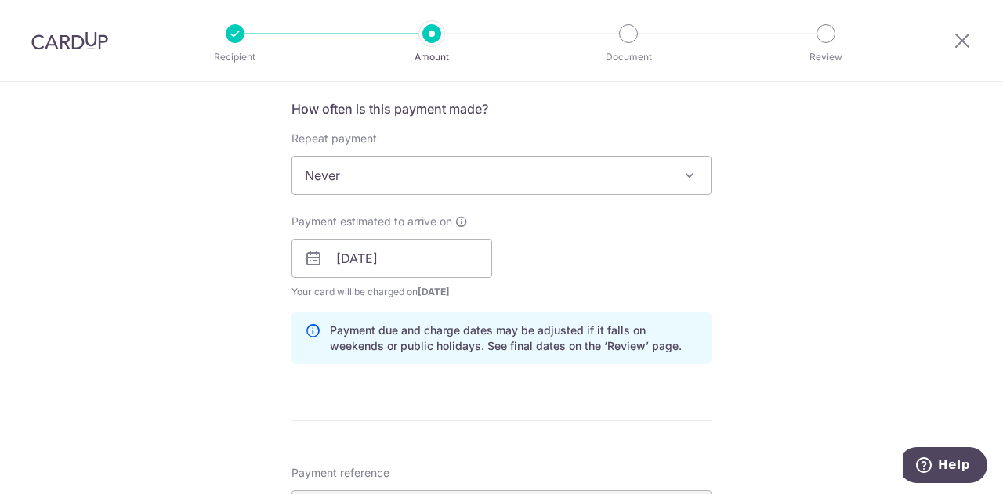
click at [555, 271] on div "Payment estimated to arrive on 24/09/2025 Prev Next Sep Oct Nov Dec 2025 2026 2…" at bounding box center [501, 257] width 439 height 86
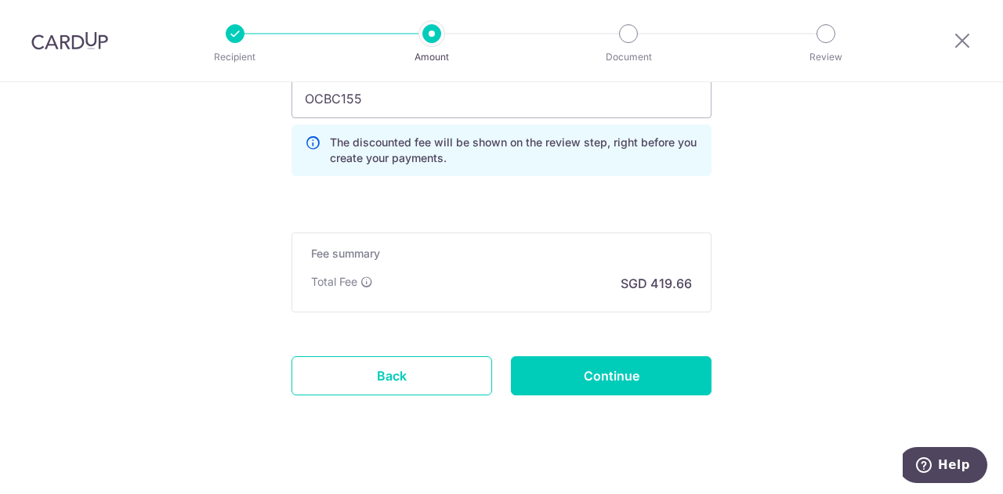
scroll to position [1173, 0]
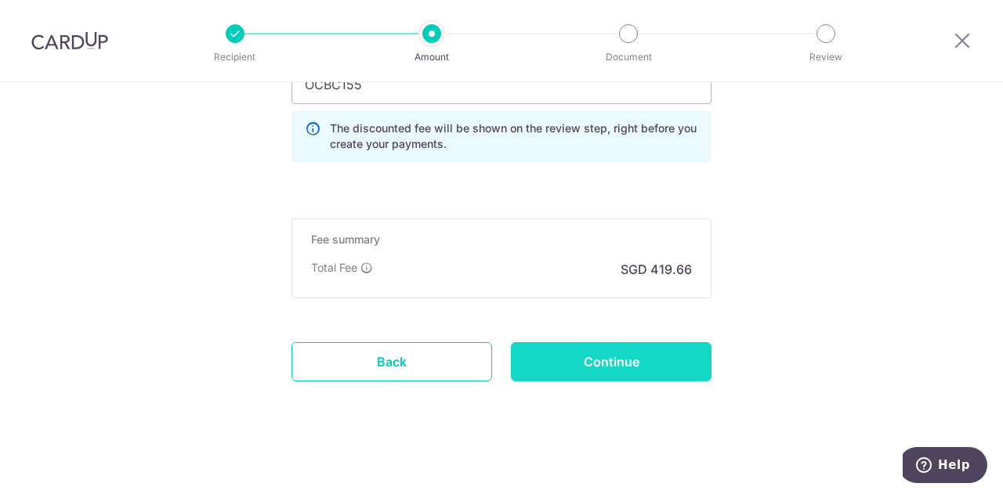
click at [583, 358] on input "Continue" at bounding box center [611, 361] width 201 height 39
type input "Update Schedule"
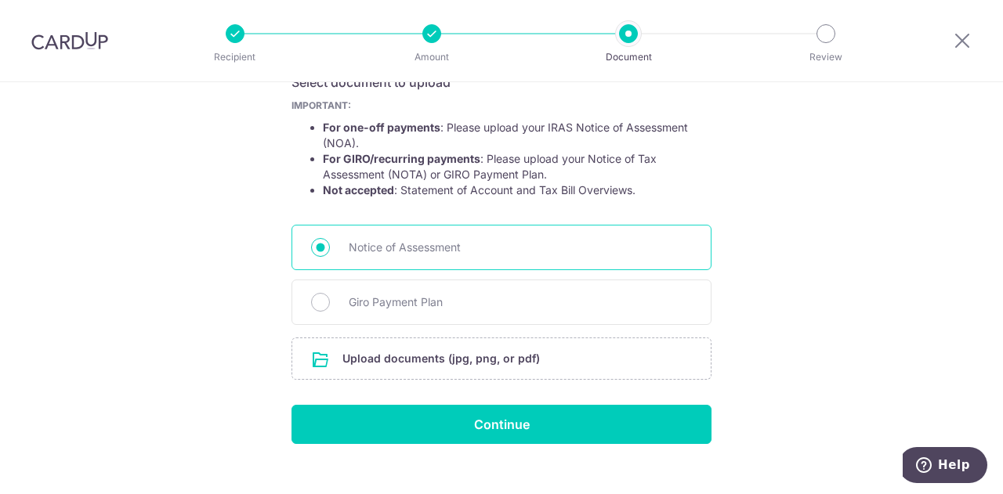
scroll to position [302, 0]
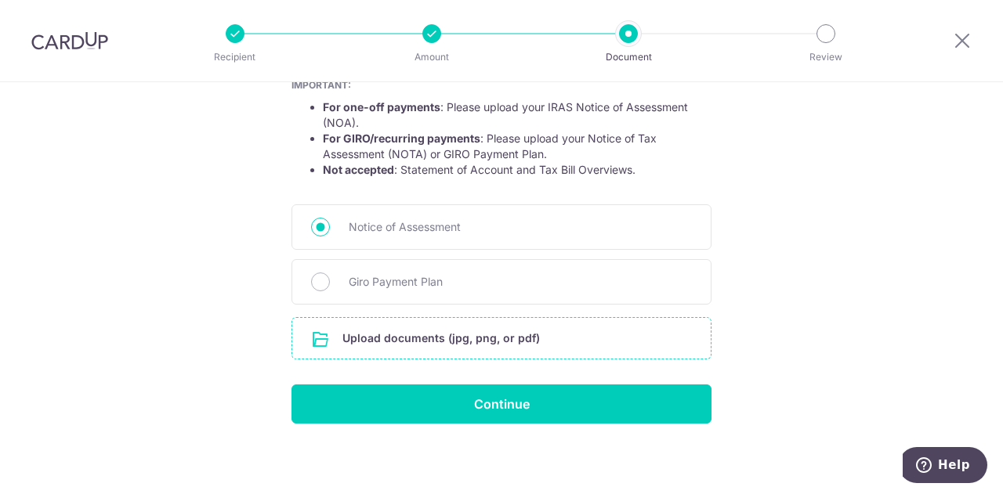
click at [467, 338] on input "file" at bounding box center [501, 338] width 418 height 41
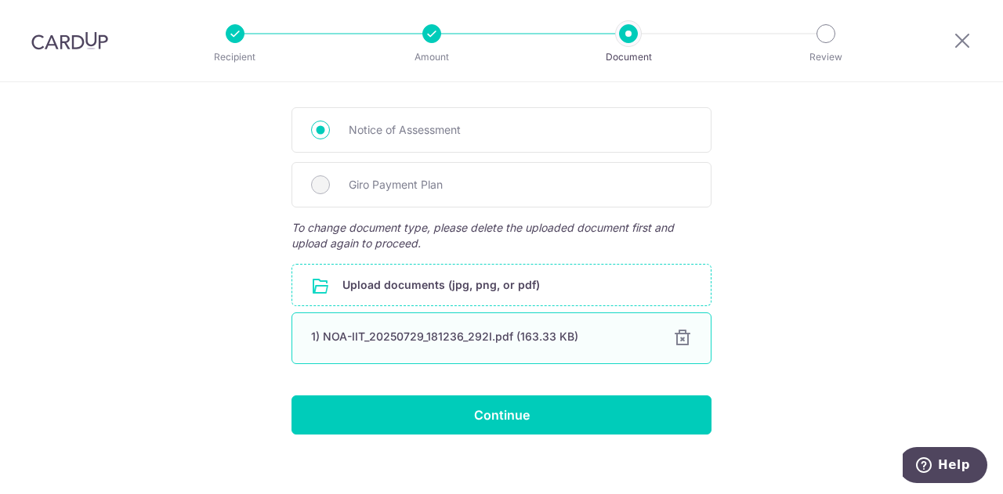
scroll to position [410, 0]
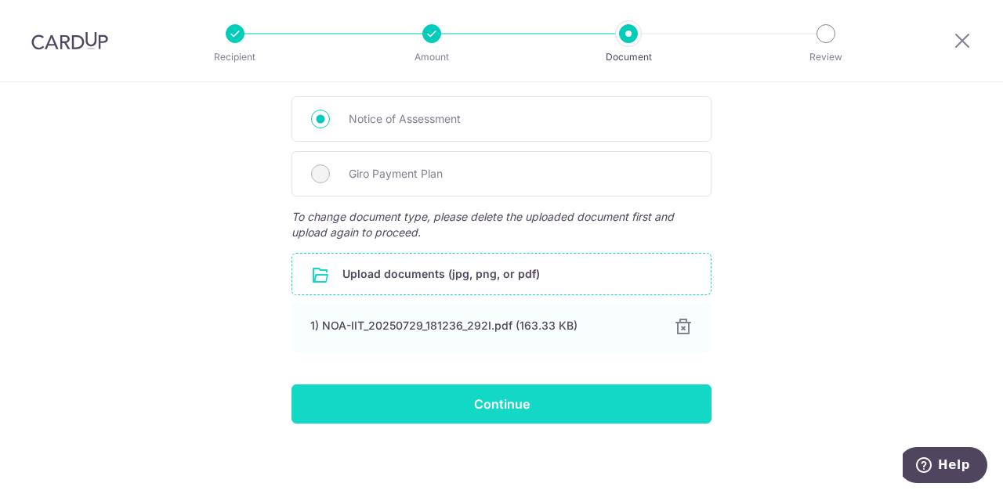
click at [539, 396] on input "Continue" at bounding box center [501, 404] width 420 height 39
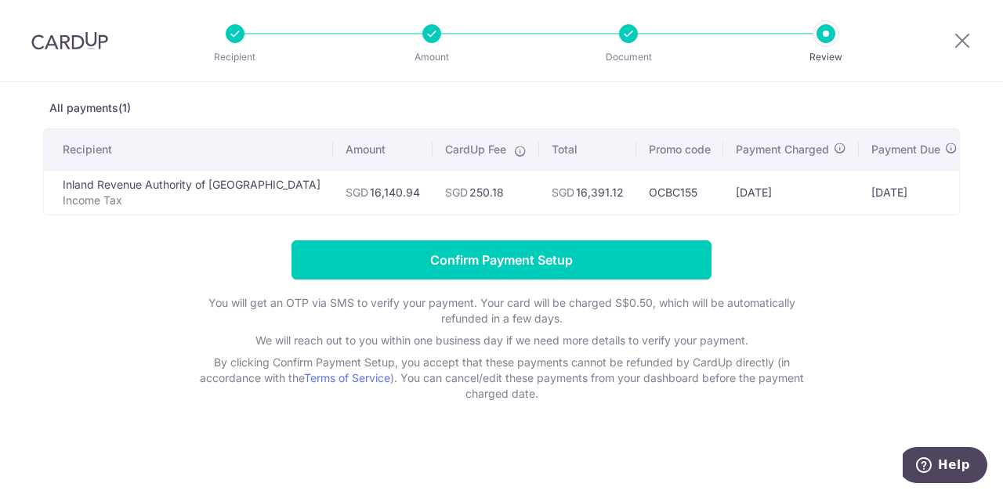
scroll to position [78, 0]
click at [624, 31] on div at bounding box center [628, 33] width 19 height 19
click at [424, 28] on div at bounding box center [431, 33] width 19 height 19
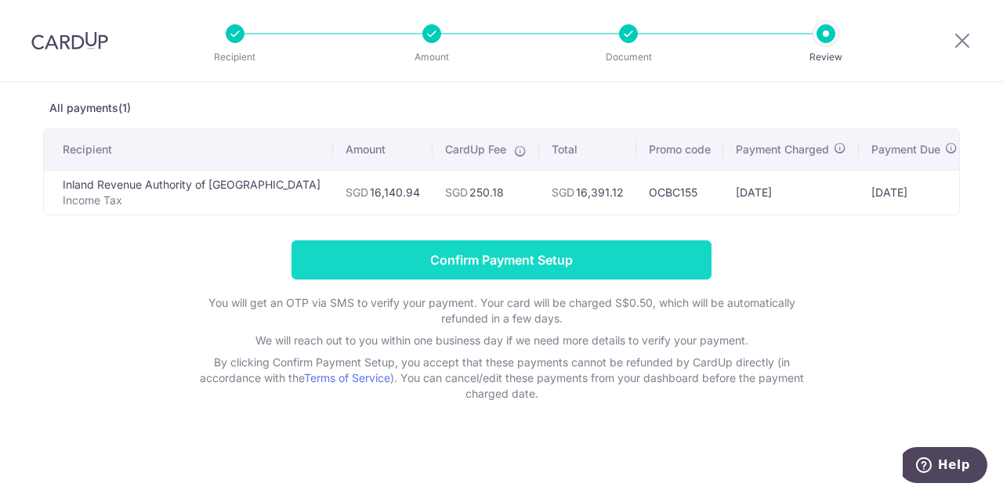
click at [490, 269] on input "Confirm Payment Setup" at bounding box center [501, 259] width 420 height 39
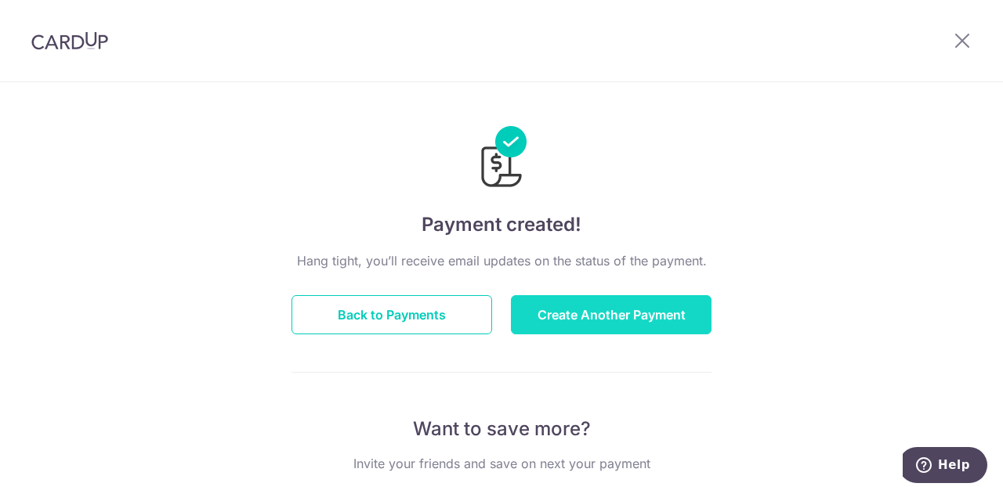
click at [566, 314] on button "Create Another Payment" at bounding box center [611, 314] width 201 height 39
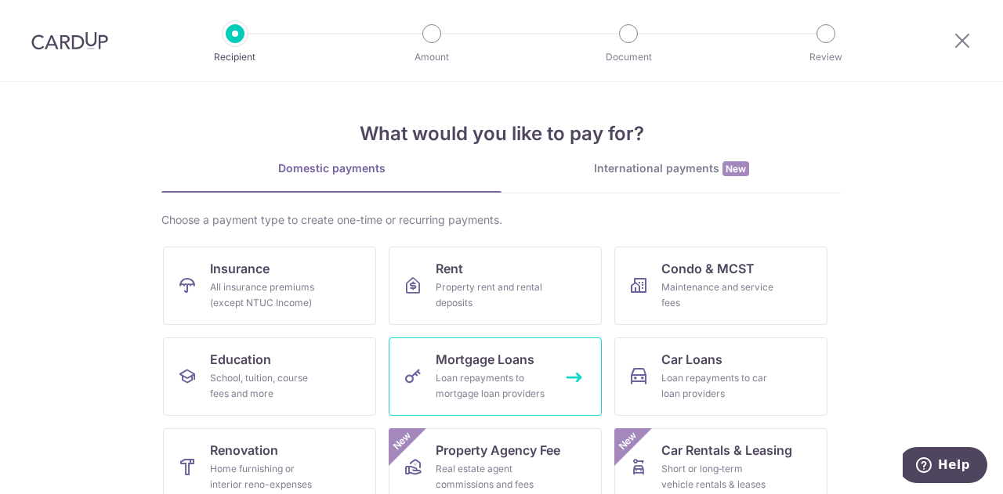
click at [512, 374] on div "Loan repayments to mortgage loan providers" at bounding box center [492, 386] width 113 height 31
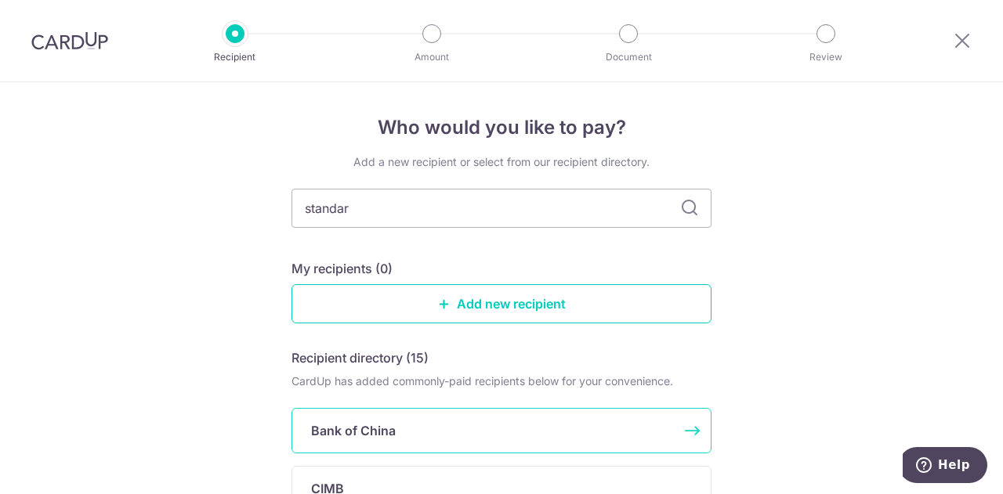
type input "standard"
click at [410, 436] on p "Standard Chartered Bank" at bounding box center [387, 430] width 152 height 19
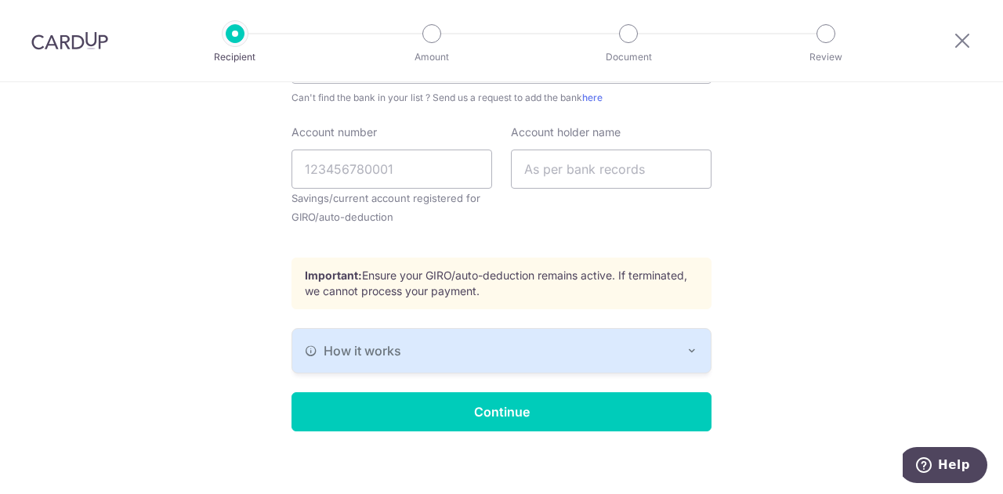
scroll to position [512, 0]
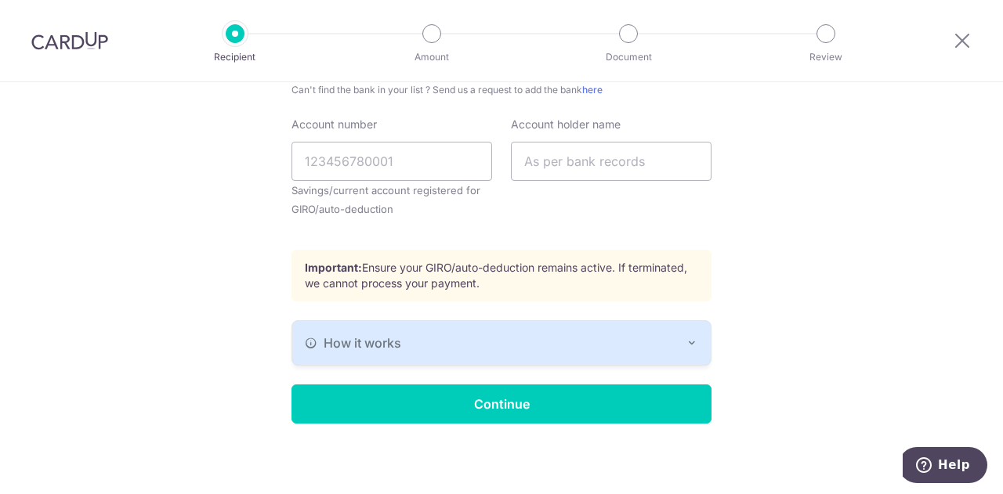
click at [435, 334] on div "How it works" at bounding box center [501, 343] width 393 height 19
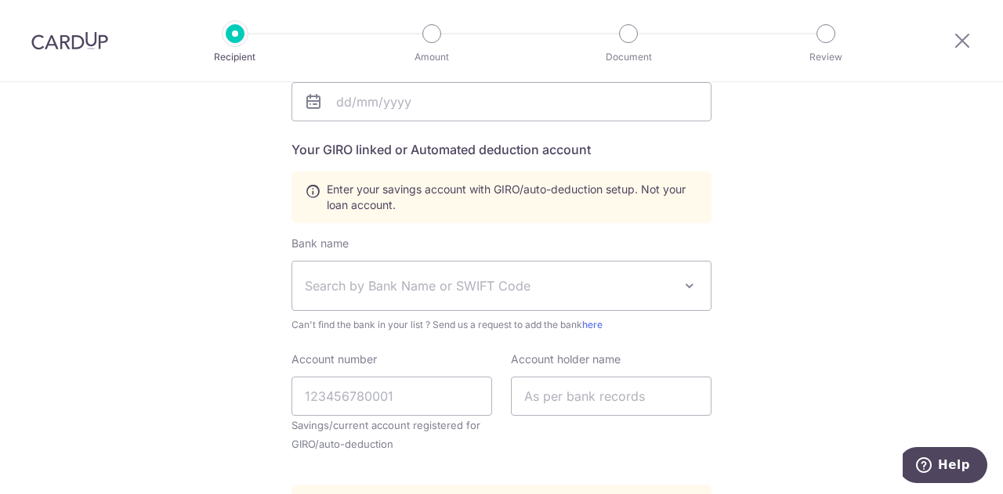
scroll to position [0, 0]
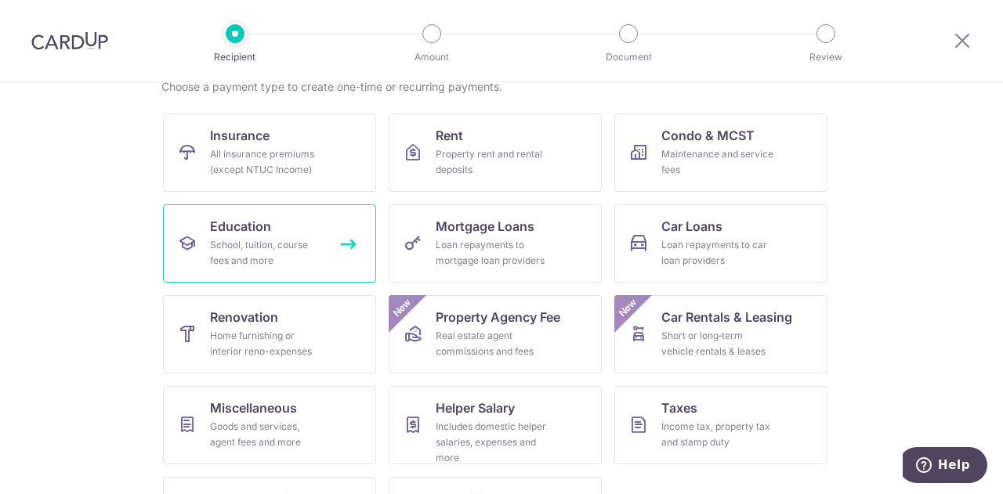
scroll to position [157, 0]
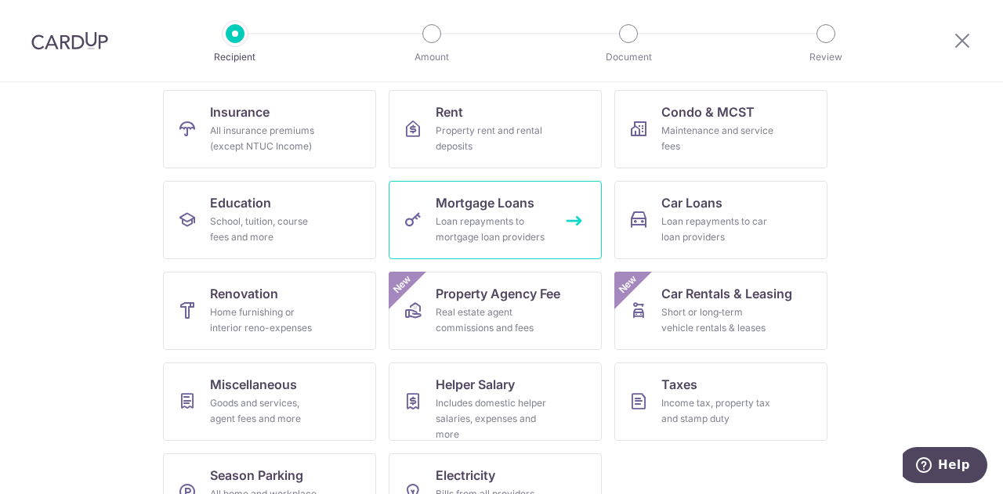
click at [449, 212] on link "Mortgage Loans Loan repayments to mortgage loan providers" at bounding box center [495, 220] width 213 height 78
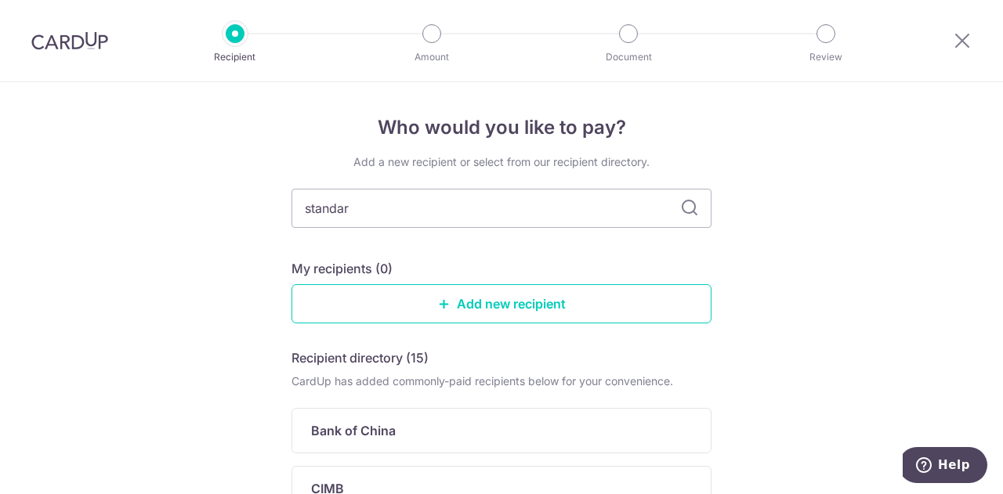
type input "standard"
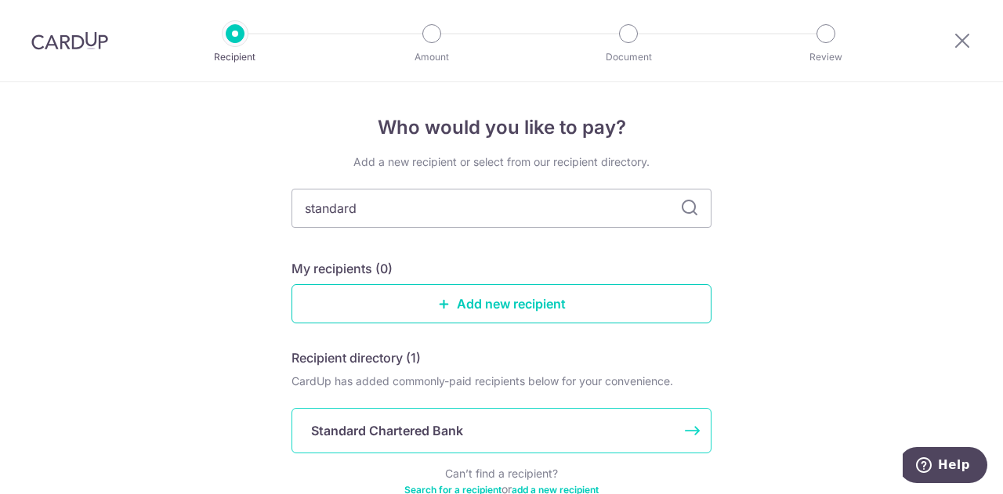
click at [412, 421] on p "Standard Chartered Bank" at bounding box center [387, 430] width 152 height 19
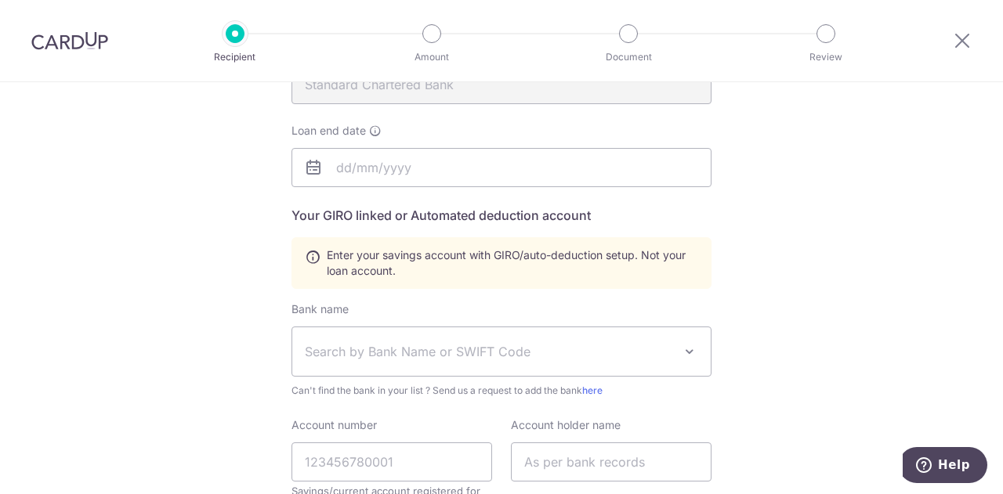
scroll to position [235, 0]
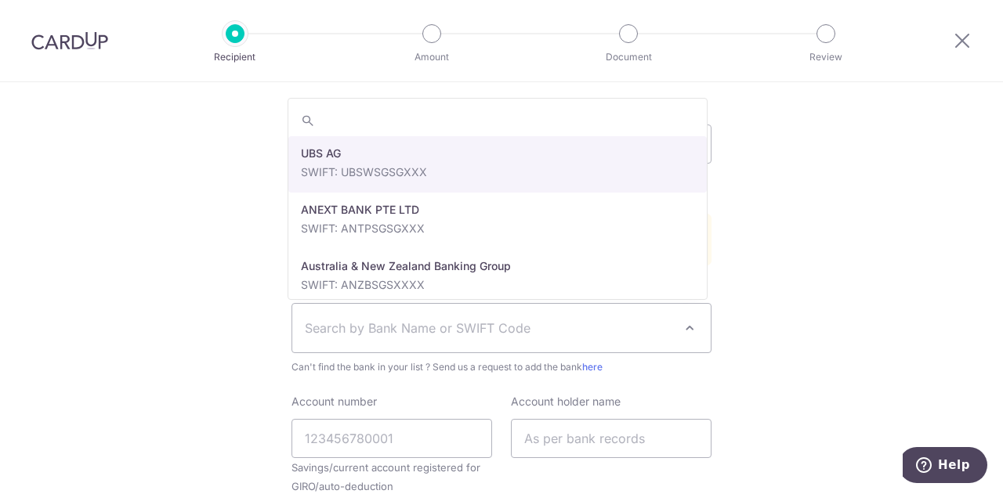
click at [445, 317] on span "Search by Bank Name or SWIFT Code" at bounding box center [501, 328] width 418 height 49
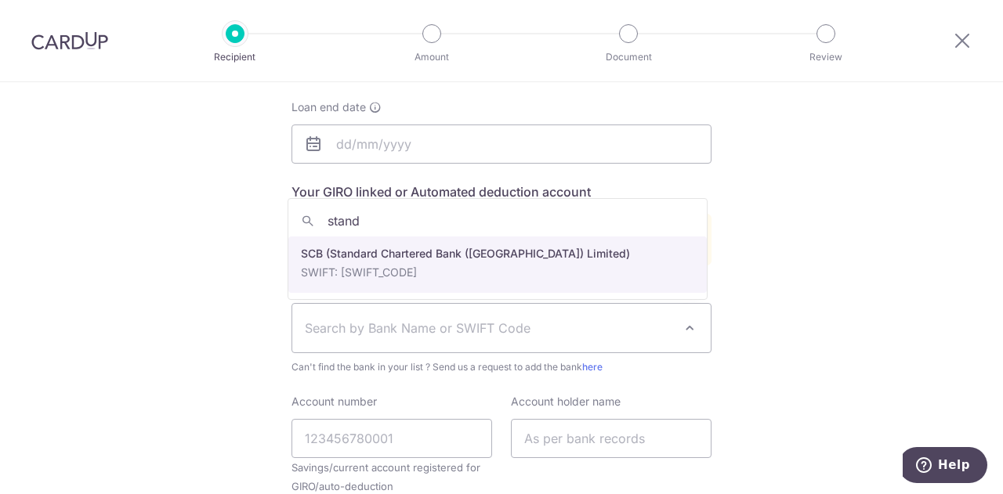
type input "stand"
select select "14"
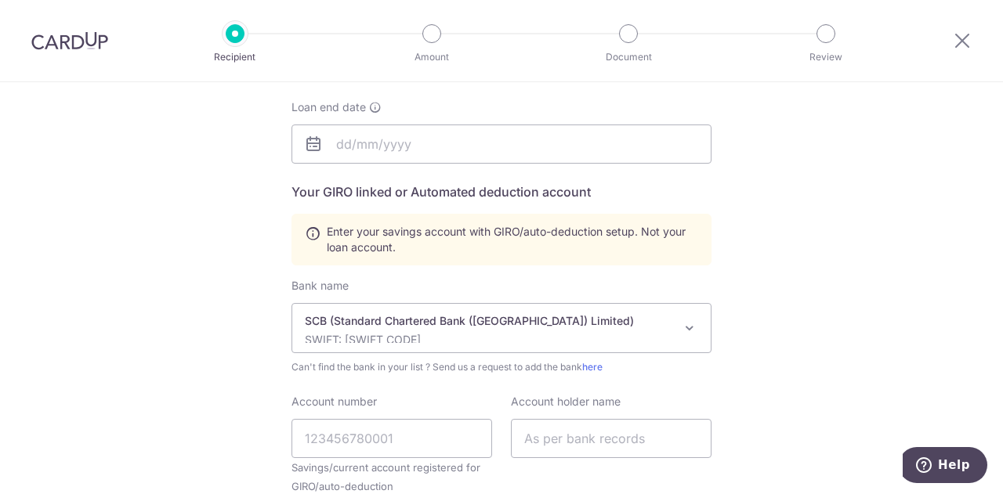
scroll to position [313, 0]
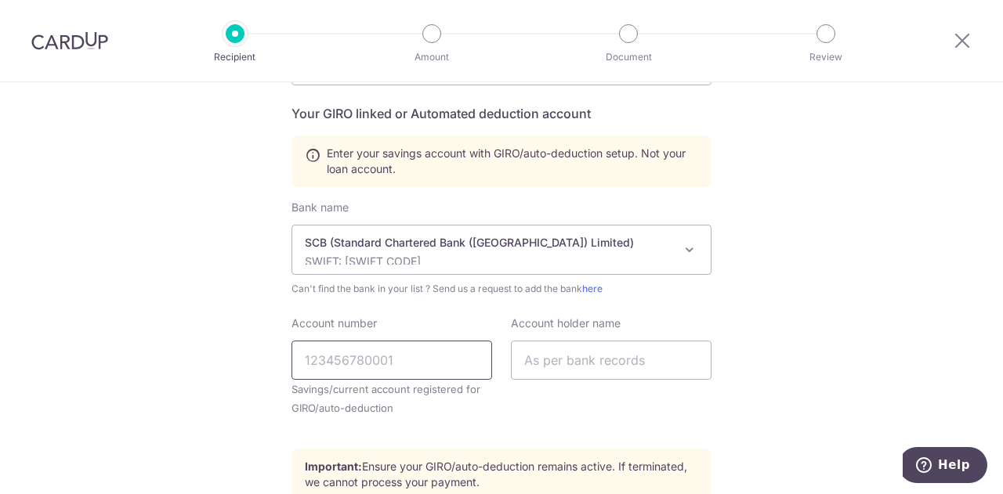
click at [398, 362] on input "Account number" at bounding box center [391, 360] width 201 height 39
type input "0100349366"
click at [550, 354] on input "text" at bounding box center [611, 360] width 201 height 39
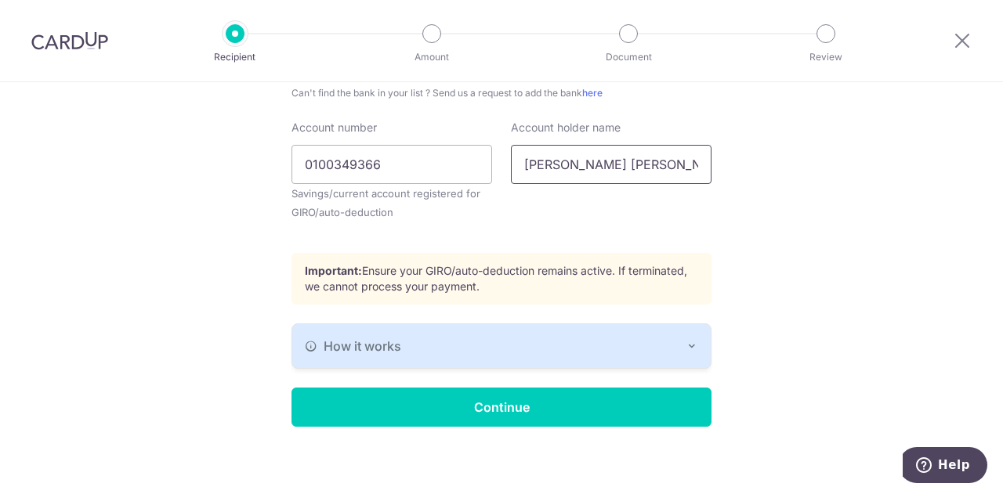
scroll to position [512, 0]
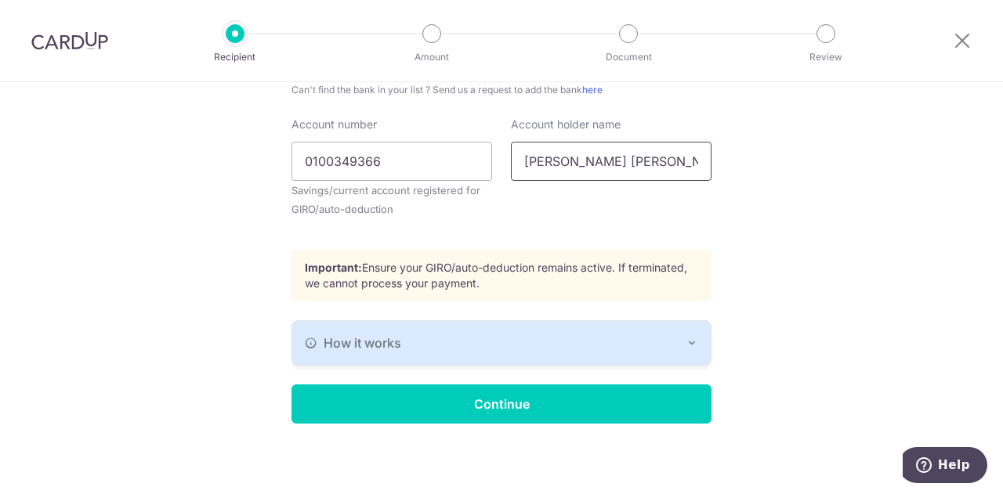
type input "[PERSON_NAME] [PERSON_NAME]"
click at [465, 345] on div "How it works" at bounding box center [501, 343] width 393 height 19
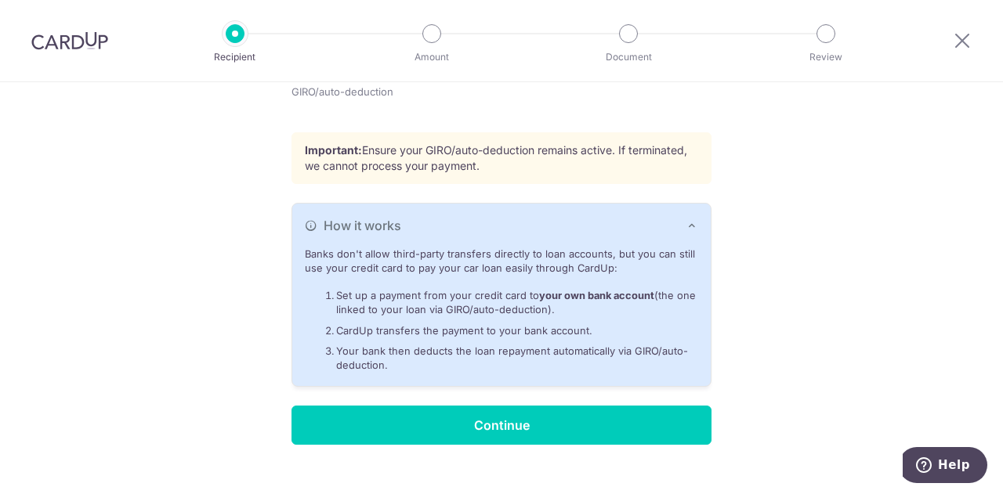
scroll to position [651, 0]
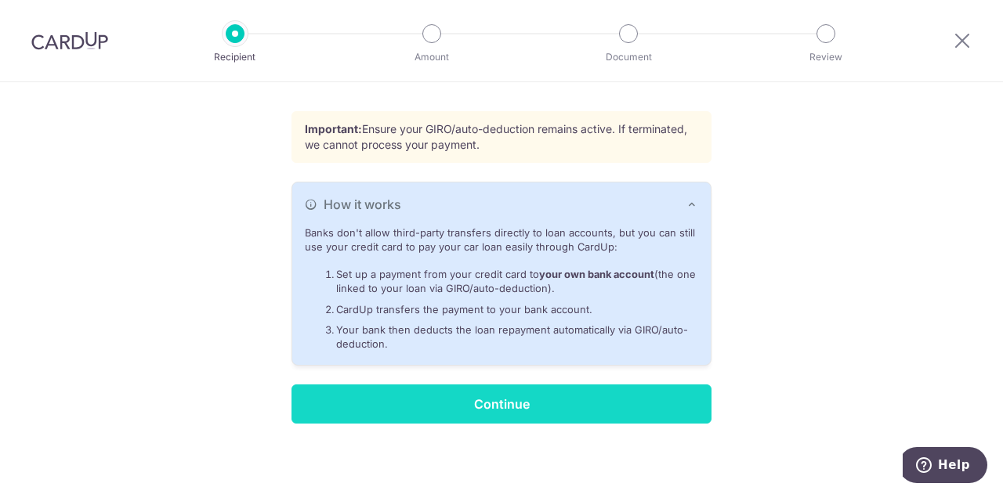
click at [474, 394] on input "Continue" at bounding box center [501, 404] width 420 height 39
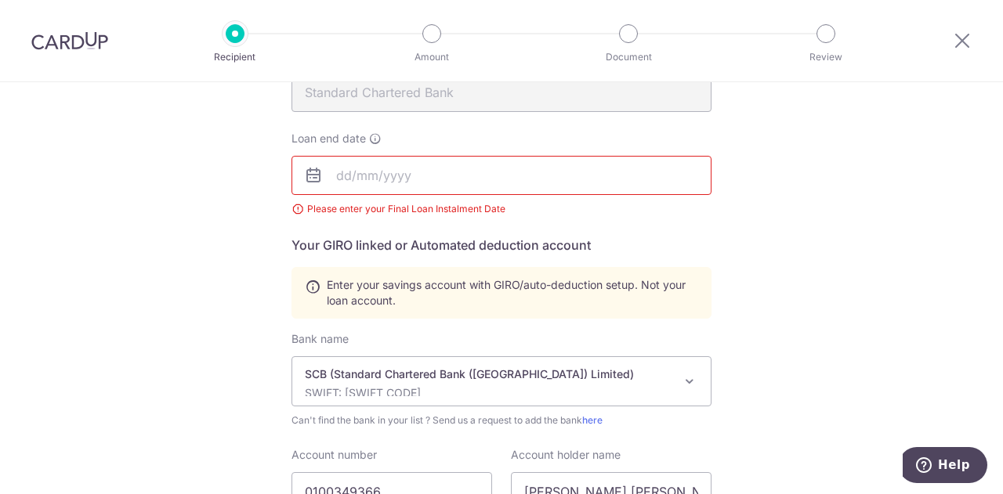
scroll to position [166, 0]
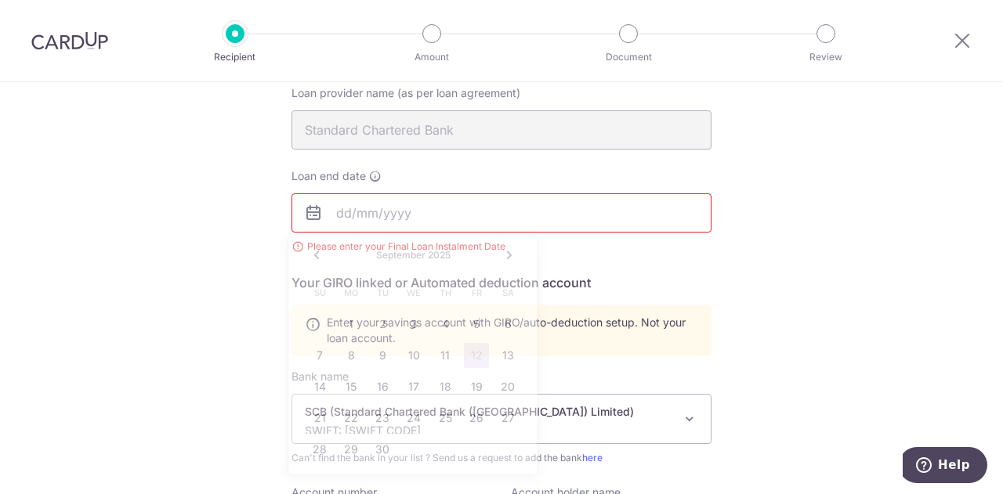
click at [415, 209] on input "text" at bounding box center [501, 212] width 420 height 39
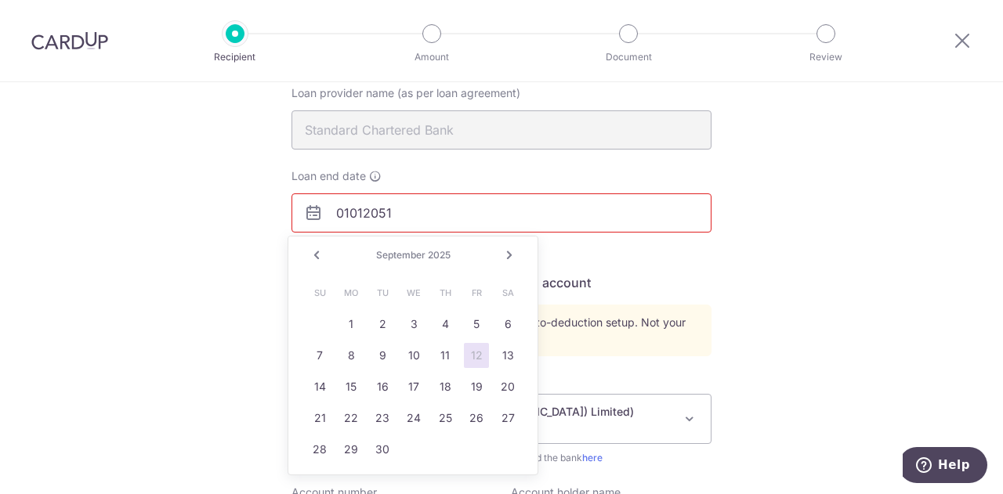
type input "01012051"
click at [185, 292] on div "Who would you like to pay? Your recipient does not need a CardUp account to rec…" at bounding box center [501, 390] width 1003 height 949
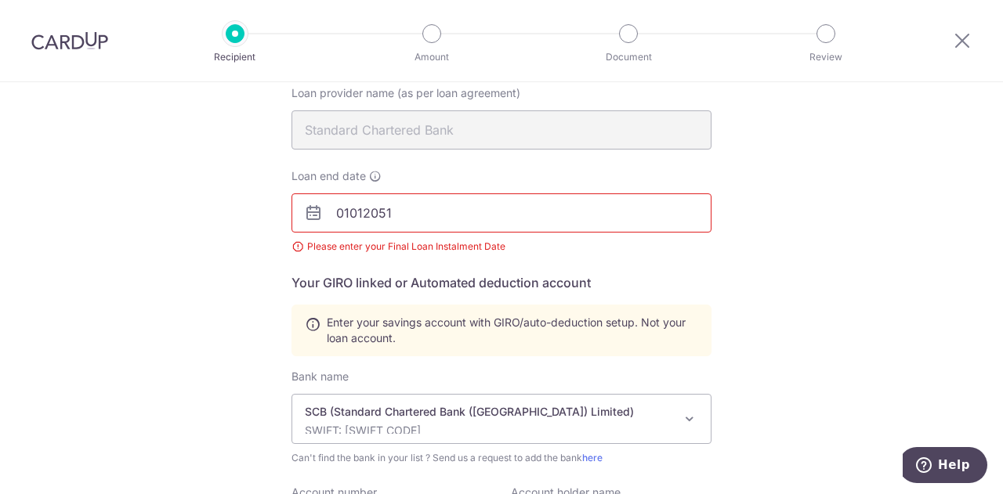
click at [445, 405] on p "SCB (Standard Chartered Bank ([GEOGRAPHIC_DATA]) Limited)" at bounding box center [489, 412] width 368 height 16
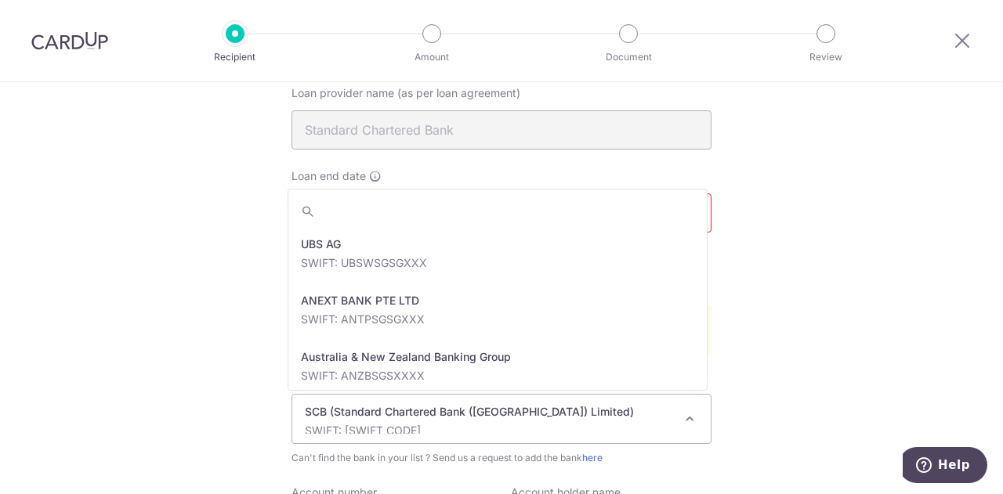
scroll to position [2820, 0]
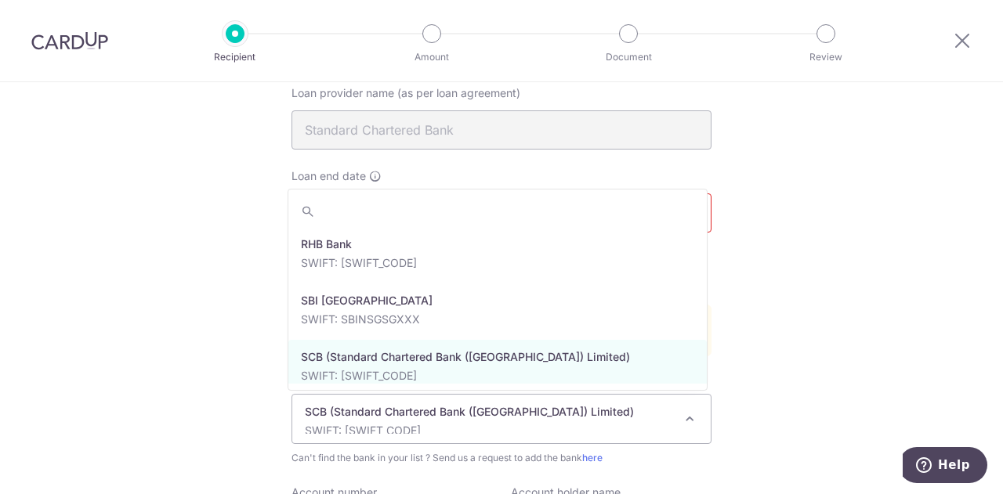
click at [225, 353] on div "Who would you like to pay? Your recipient does not need a CardUp account to rec…" at bounding box center [501, 390] width 1003 height 949
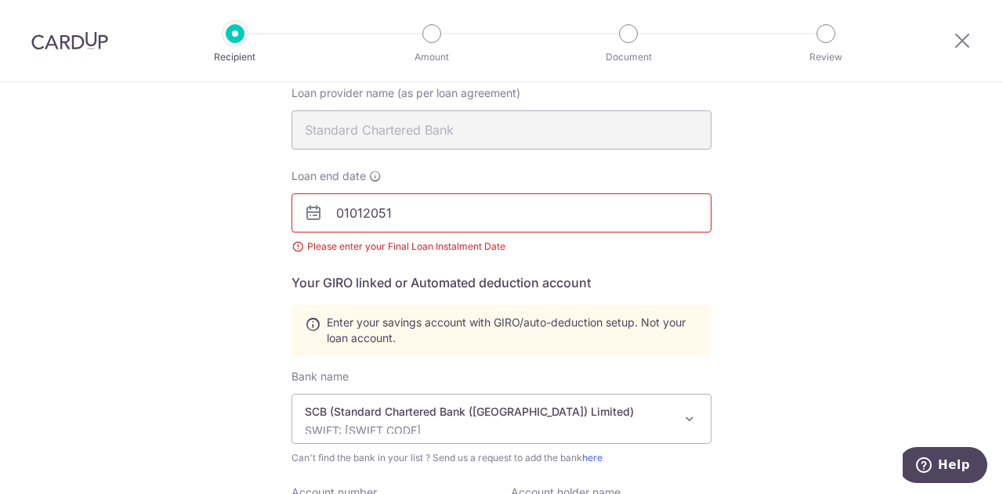
click at [381, 212] on input "01012051" at bounding box center [501, 212] width 420 height 39
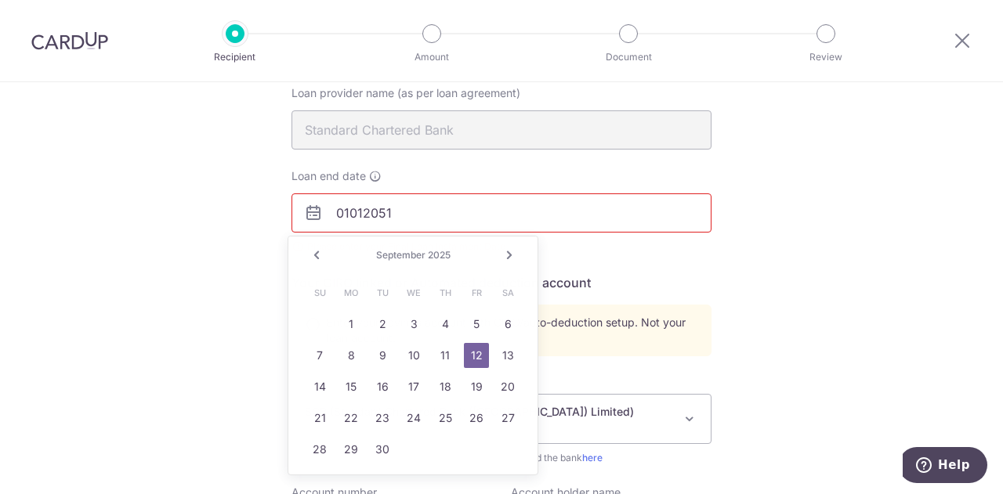
click at [233, 270] on div "Who would you like to pay? Your recipient does not need a CardUp account to rec…" at bounding box center [501, 390] width 1003 height 949
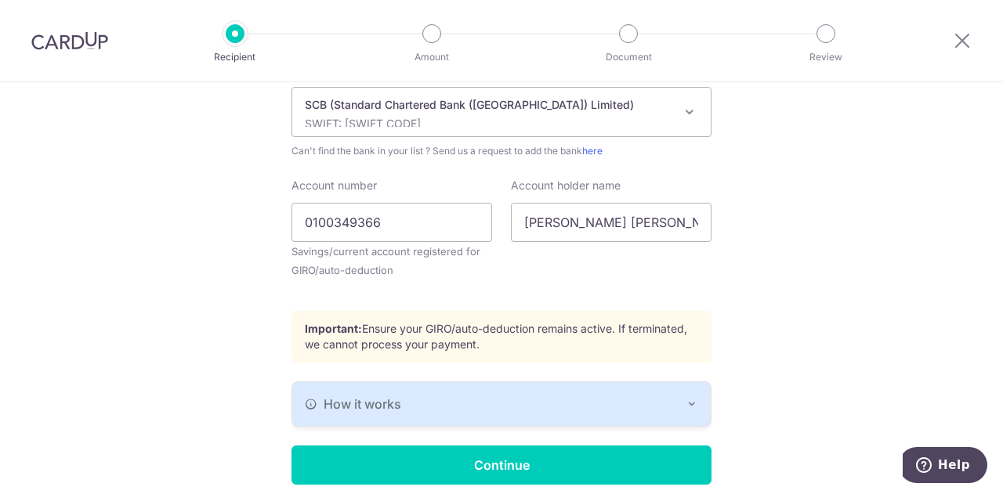
scroll to position [534, 0]
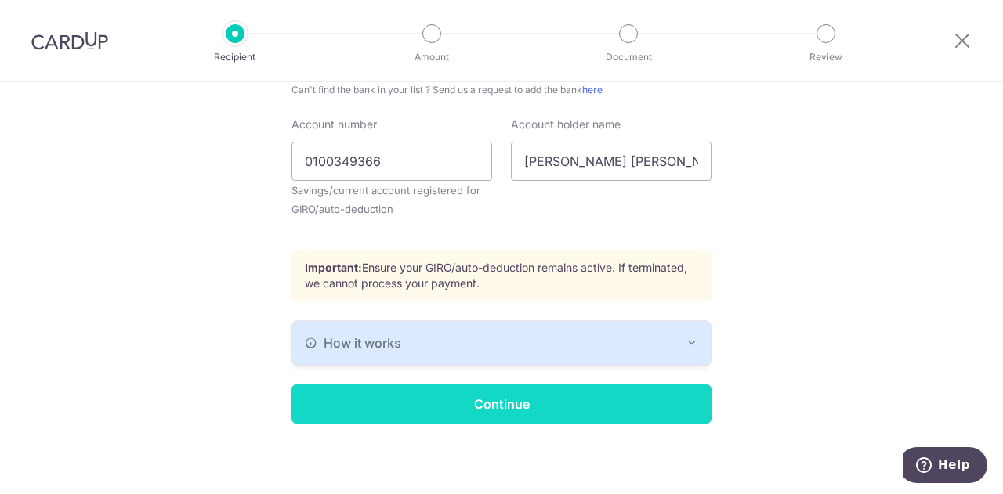
click at [472, 399] on input "Continue" at bounding box center [501, 404] width 420 height 39
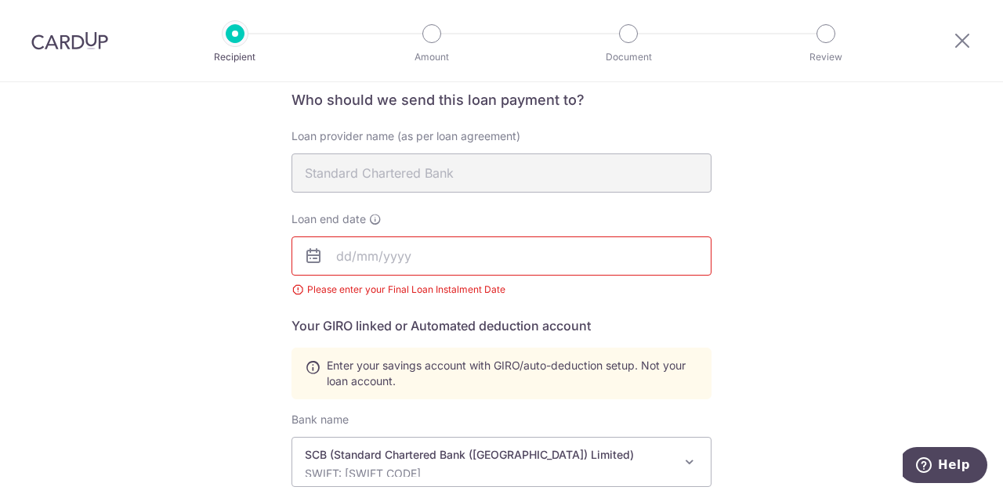
scroll to position [88, 0]
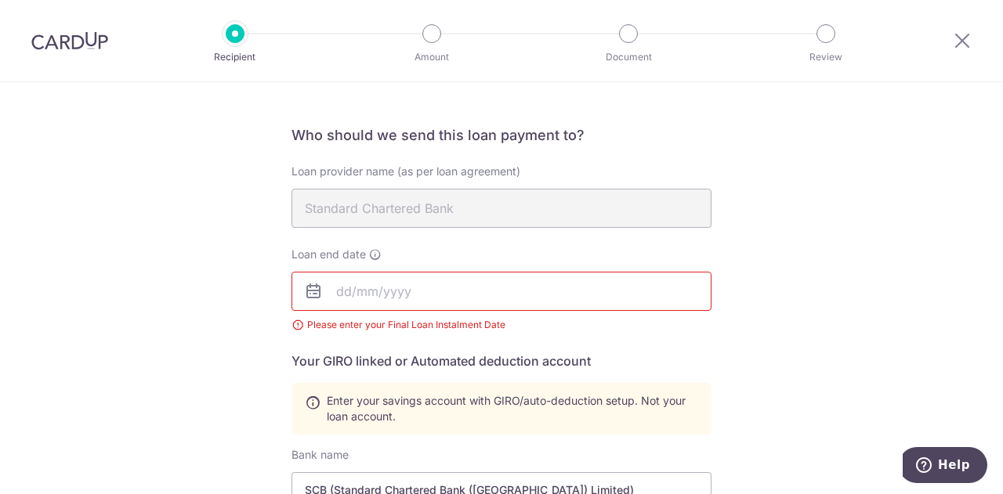
click at [419, 287] on input "text" at bounding box center [501, 291] width 420 height 39
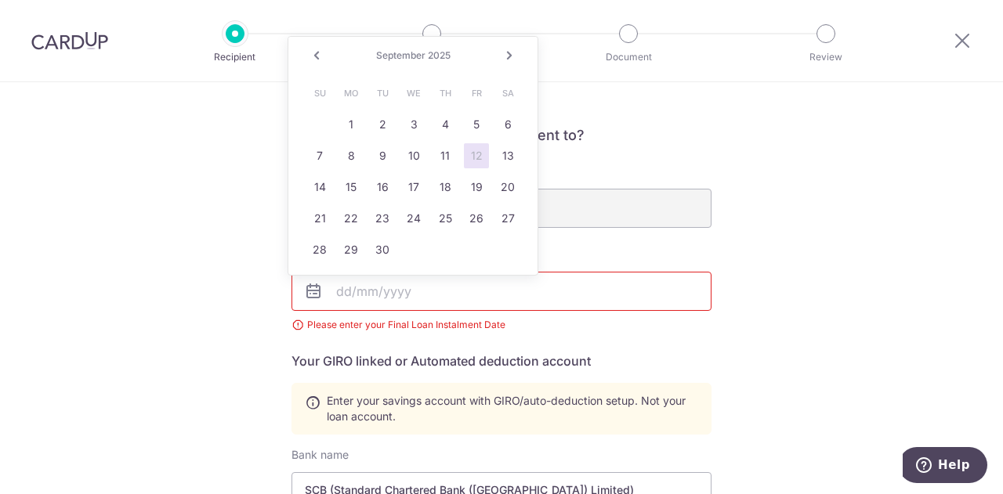
click at [510, 57] on link "Next" at bounding box center [509, 55] width 19 height 19
click at [410, 245] on link "31" at bounding box center [413, 249] width 25 height 25
type input "12/31/2025"
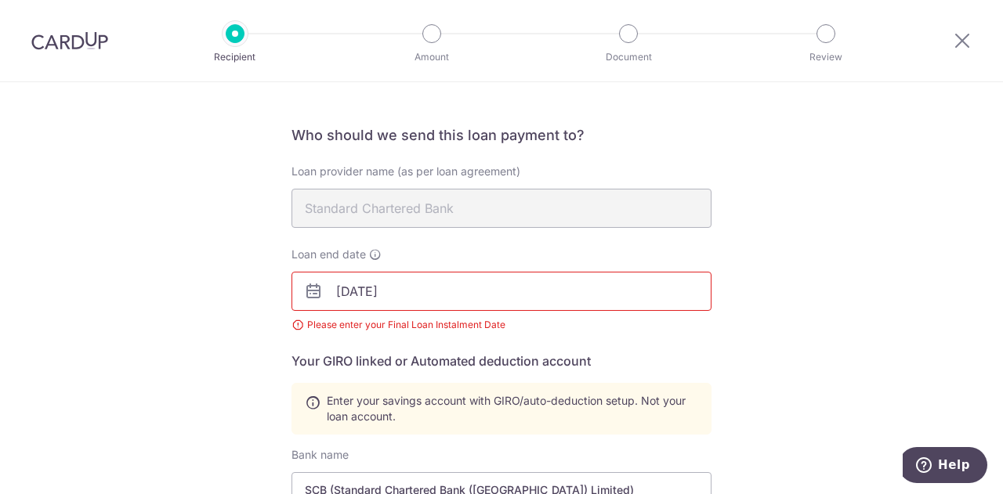
click at [217, 297] on div "Who would you like to pay? Your recipient does not need a CardUp account to rec…" at bounding box center [501, 469] width 1003 height 949
click at [448, 285] on input "12/31/2025" at bounding box center [501, 291] width 420 height 39
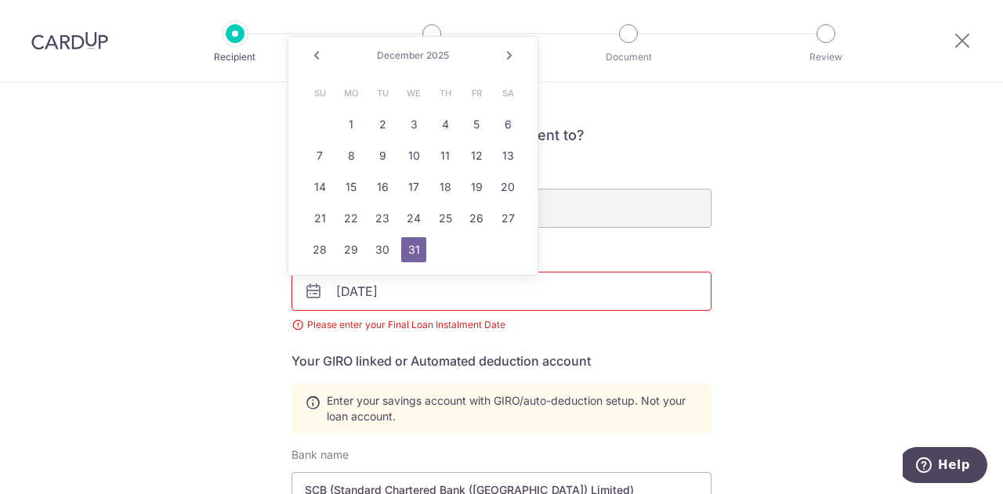
click at [409, 255] on link "31" at bounding box center [413, 249] width 25 height 25
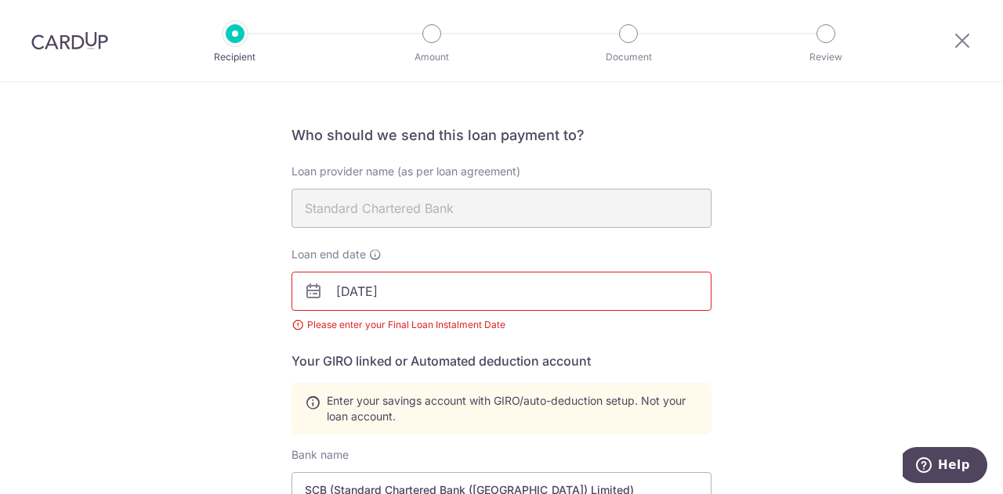
click at [781, 294] on div "Who would you like to pay? Your recipient does not need a CardUp account to rec…" at bounding box center [501, 469] width 1003 height 949
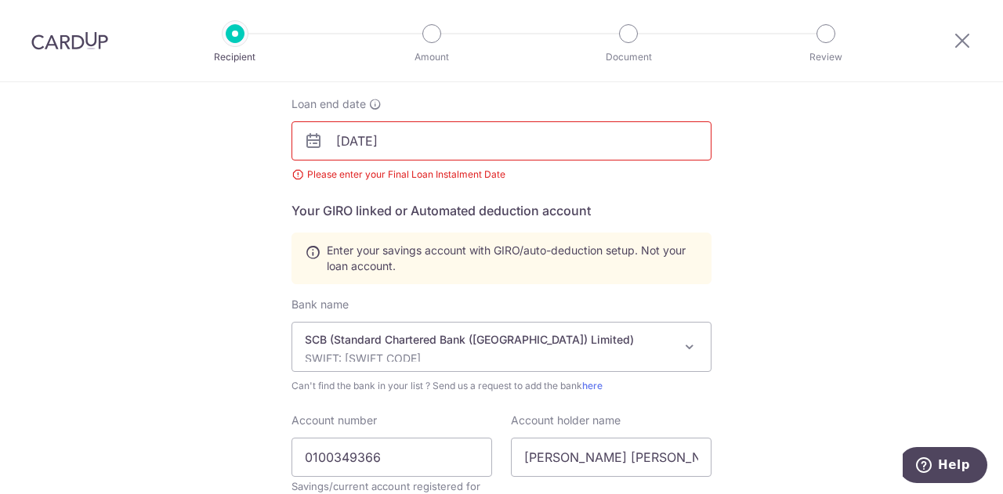
scroll to position [244, 0]
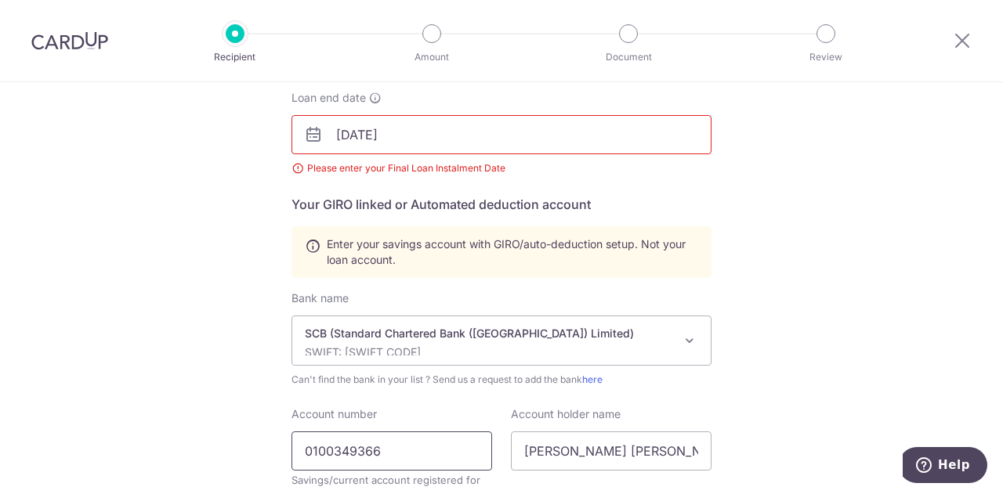
click at [381, 436] on input "0100349366" at bounding box center [391, 451] width 201 height 39
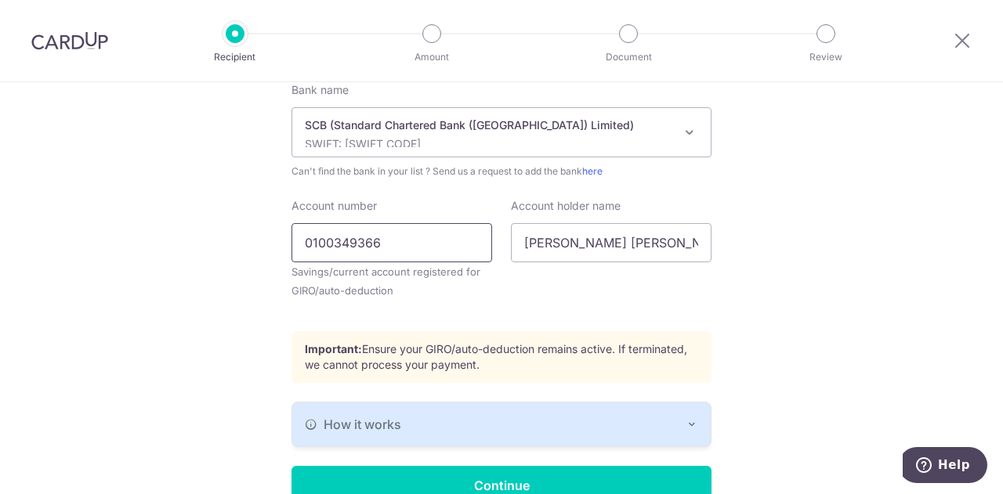
scroll to position [534, 0]
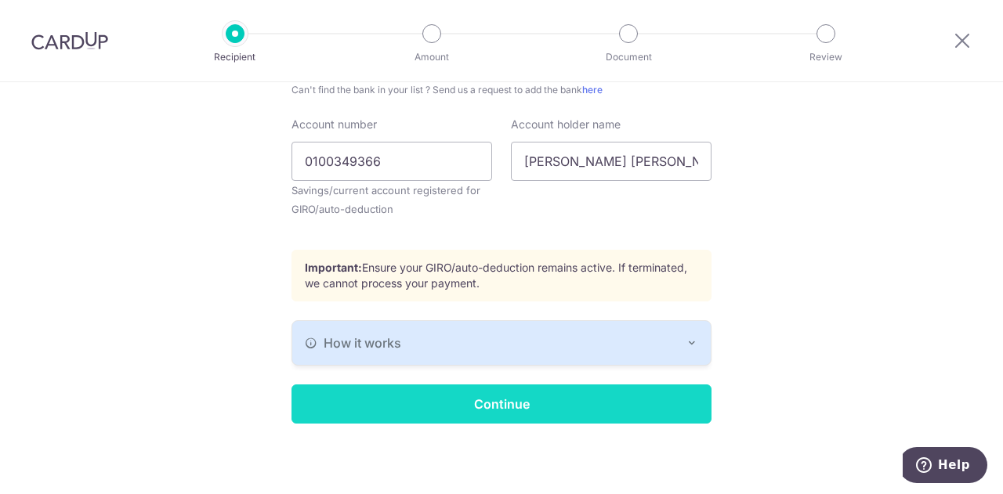
click at [435, 403] on input "Continue" at bounding box center [501, 404] width 420 height 39
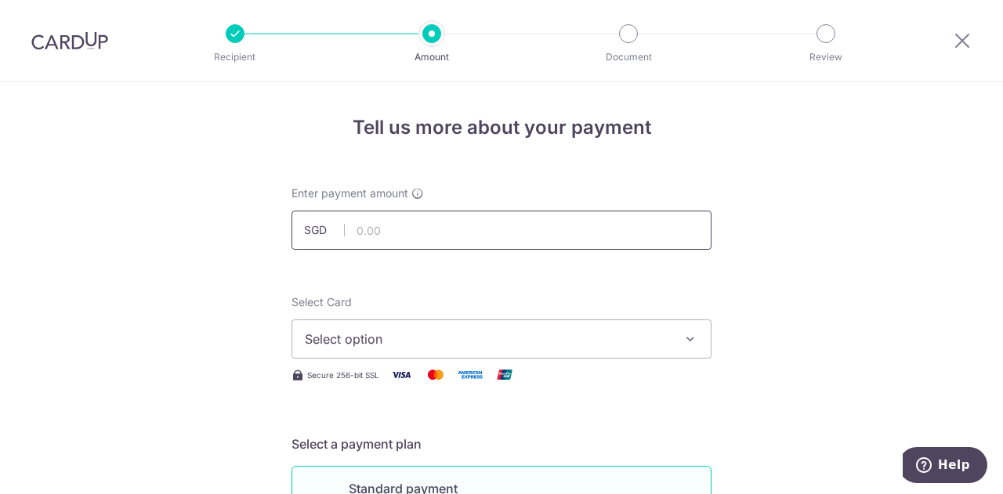
click at [428, 230] on input "text" at bounding box center [501, 230] width 420 height 39
type input "5,786.98"
click at [465, 338] on span "Select option" at bounding box center [487, 339] width 365 height 19
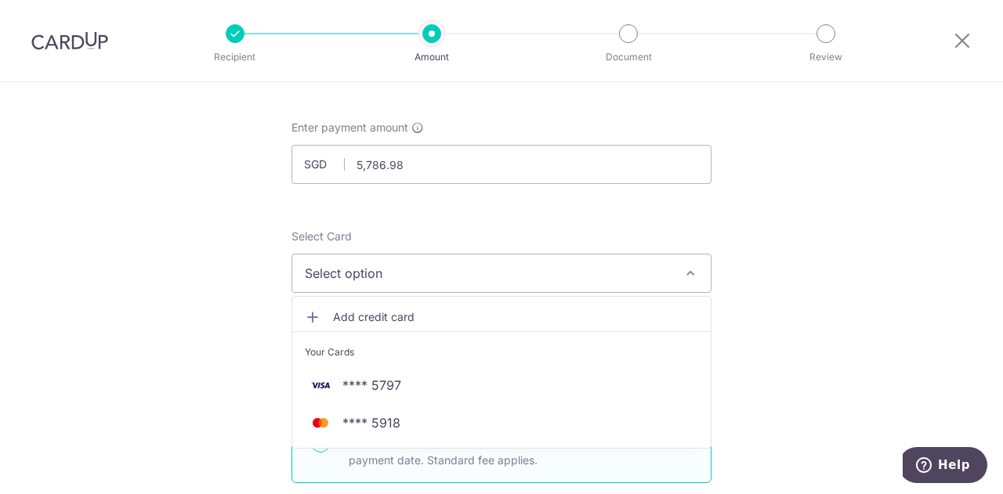
scroll to position [157, 0]
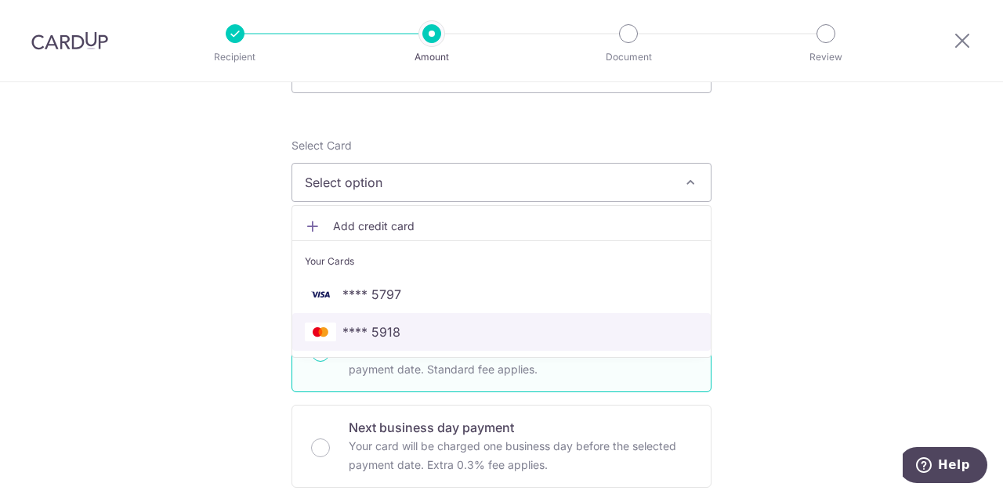
click at [463, 333] on span "**** 5918" at bounding box center [501, 332] width 393 height 19
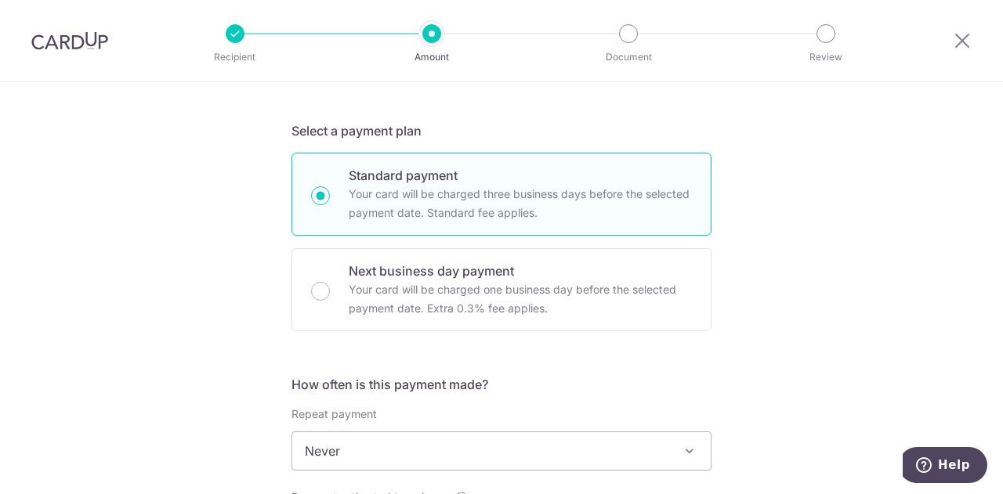
scroll to position [392, 0]
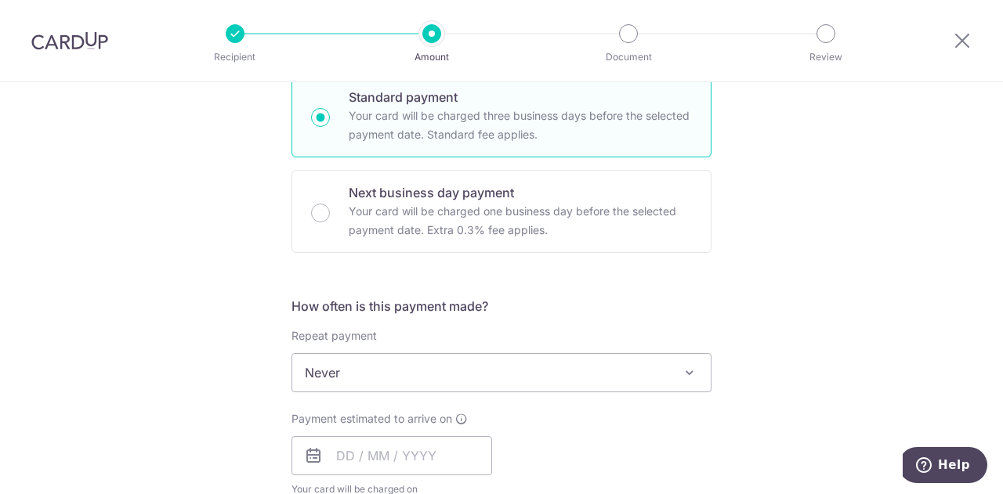
click at [386, 368] on span "Never" at bounding box center [501, 373] width 418 height 38
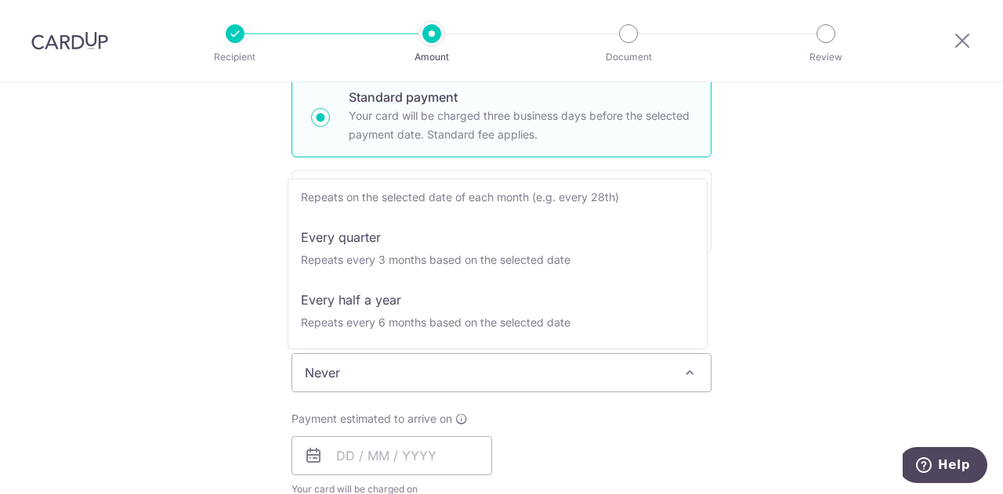
scroll to position [122, 0]
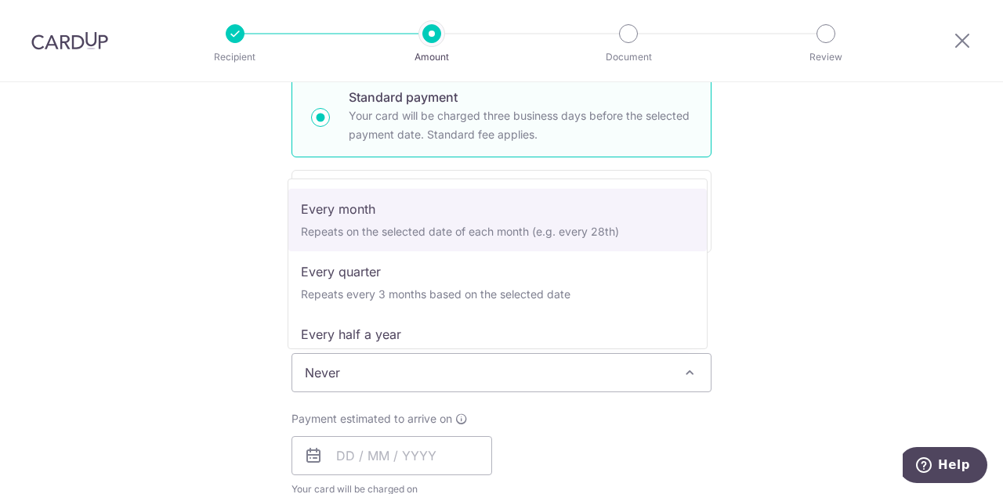
select select "3"
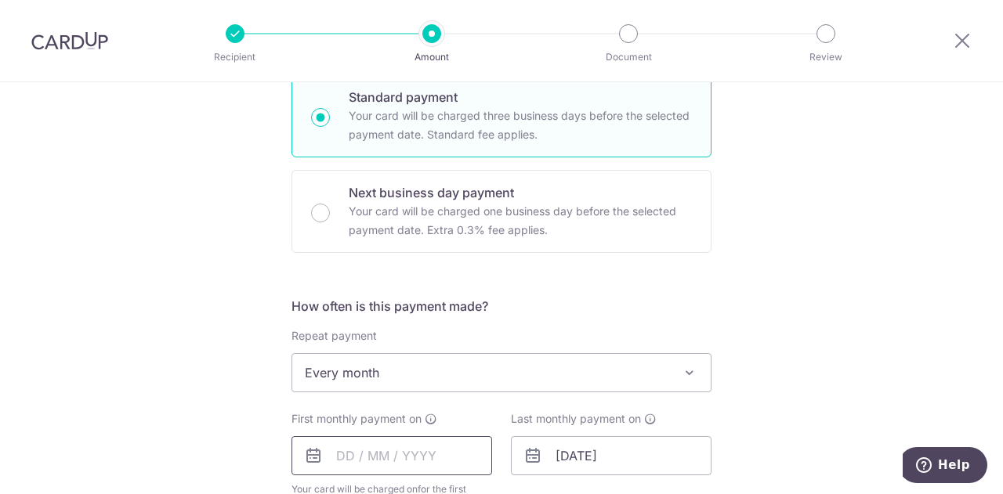
click at [366, 455] on input "text" at bounding box center [391, 455] width 201 height 39
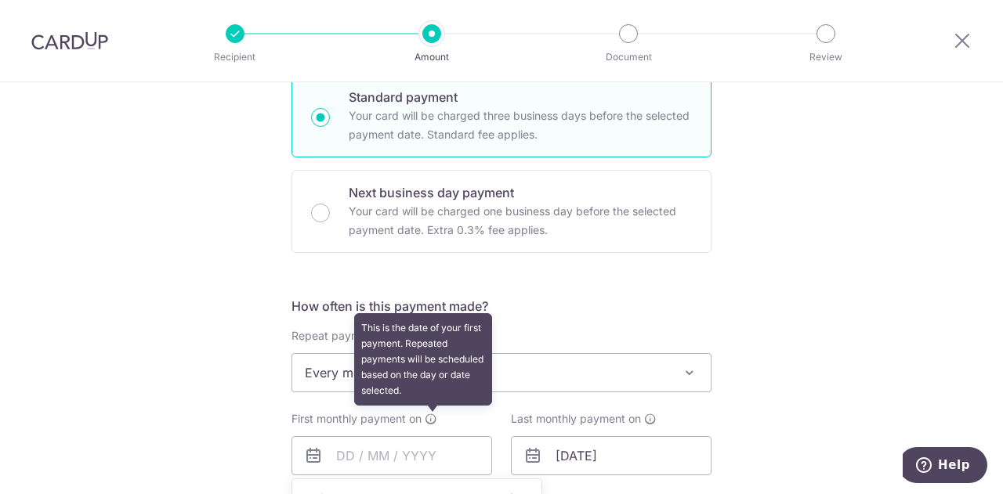
click at [425, 420] on icon at bounding box center [431, 419] width 13 height 13
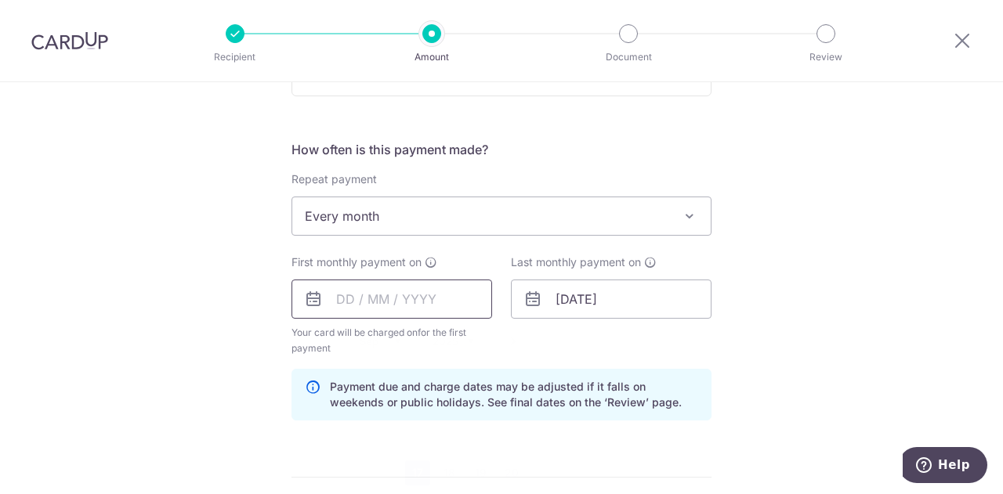
click at [399, 305] on input "text" at bounding box center [391, 299] width 201 height 39
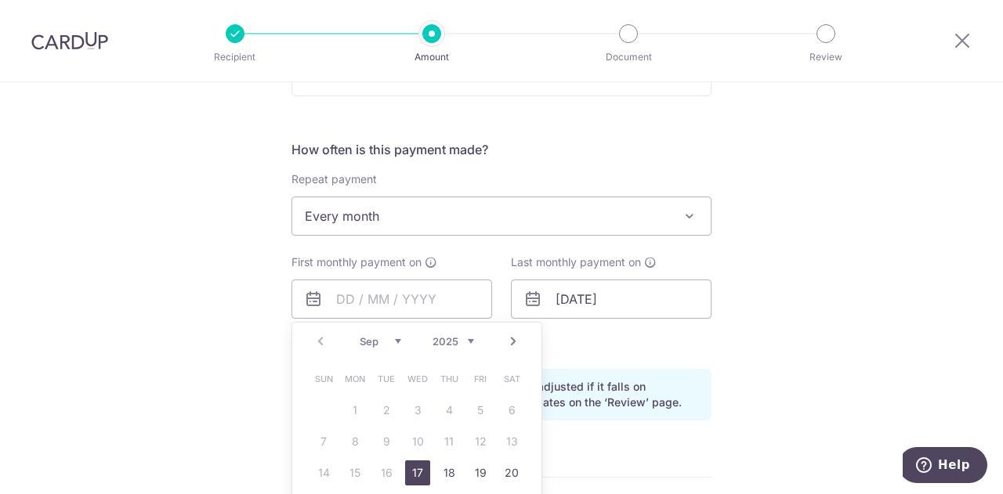
click at [510, 341] on link "Next" at bounding box center [513, 341] width 19 height 19
click at [444, 403] on link "2" at bounding box center [448, 410] width 25 height 25
type input "[DATE]"
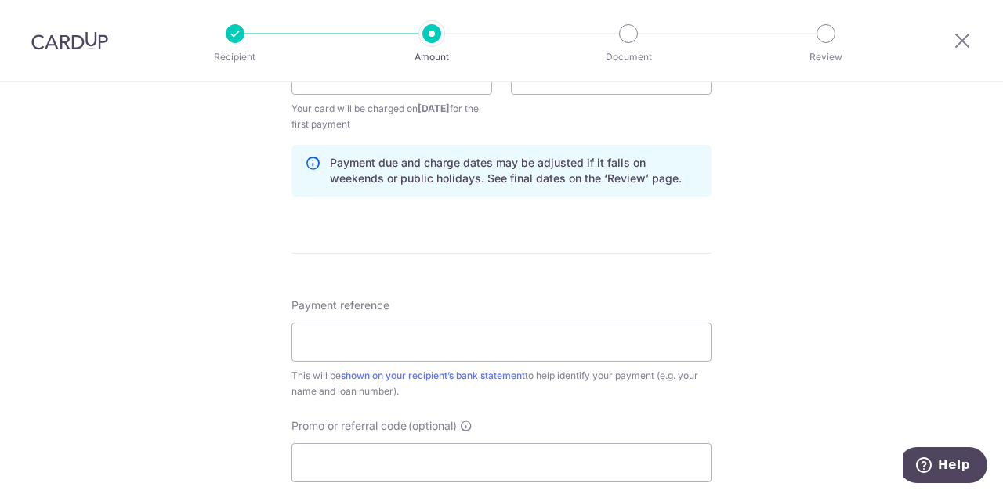
scroll to position [783, 0]
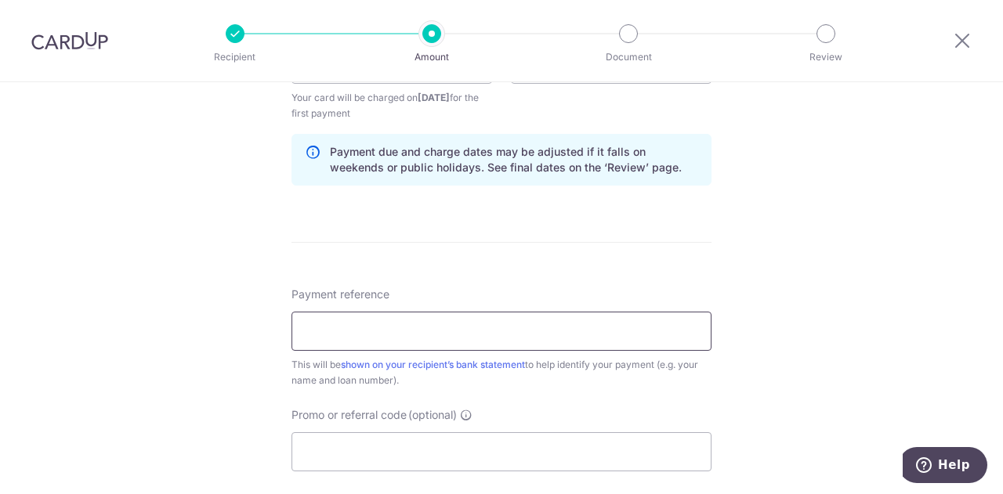
click at [429, 326] on input "Payment reference" at bounding box center [501, 331] width 420 height 39
type input "M"
type input "l"
type input "V"
type input "Loan repay 8492"
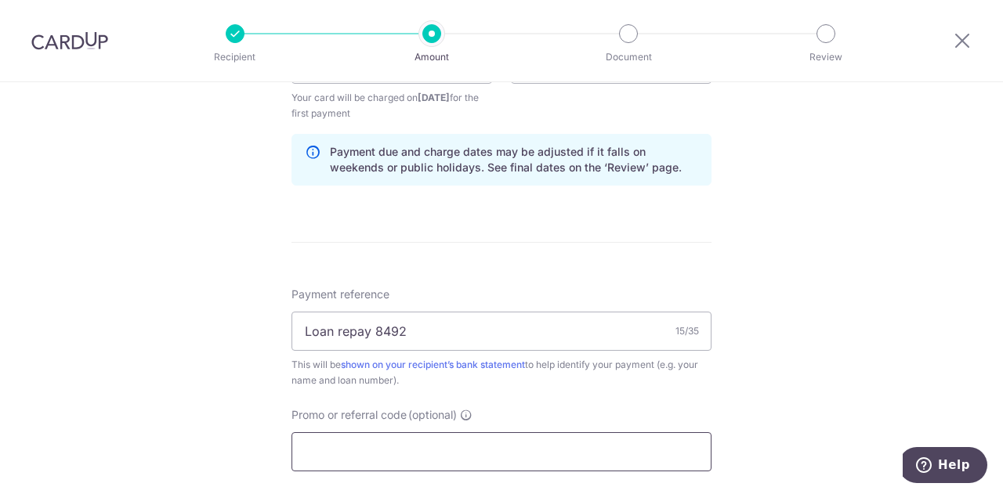
click at [366, 449] on input "Promo or referral code (optional)" at bounding box center [501, 451] width 420 height 39
paste input "3HOME25R"
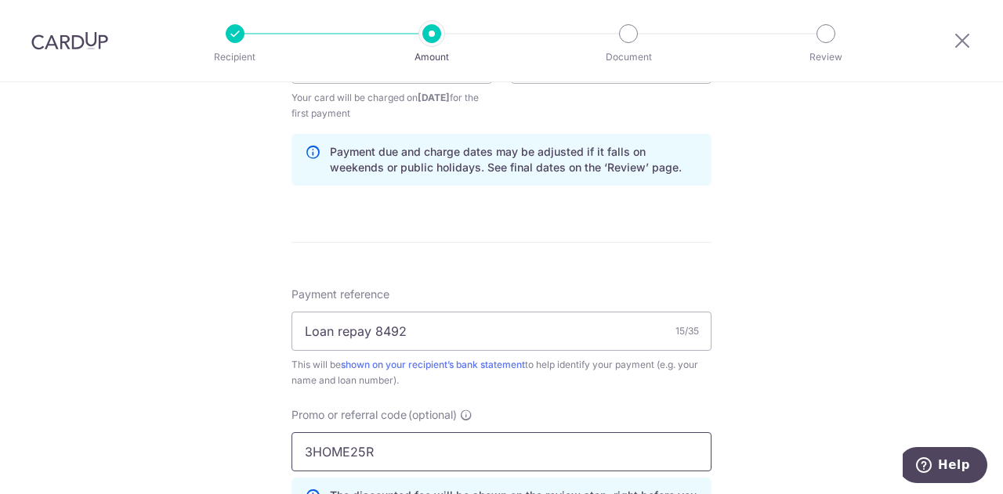
type input "3HOME25R"
click at [224, 435] on div "Tell us more about your payment Enter payment amount SGD 5,786.98 5786.98 Recip…" at bounding box center [501, 82] width 1003 height 1567
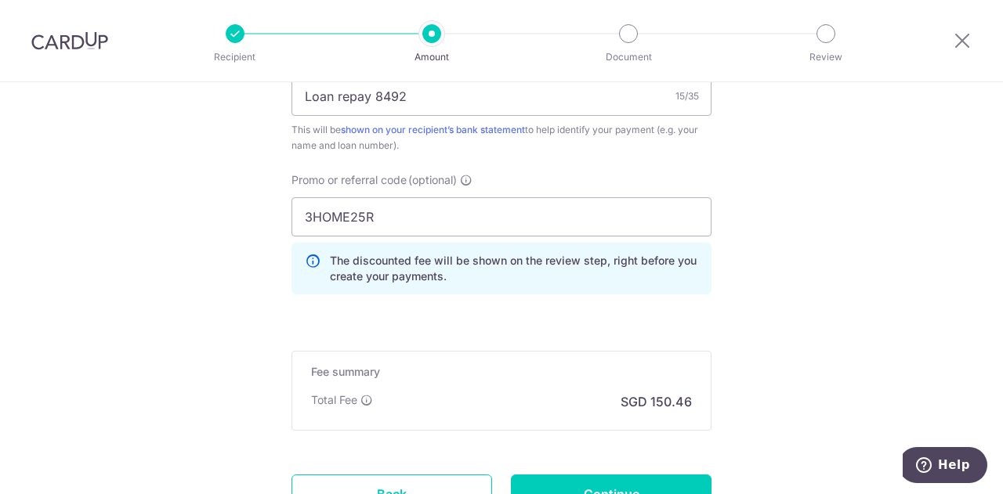
scroll to position [1097, 0]
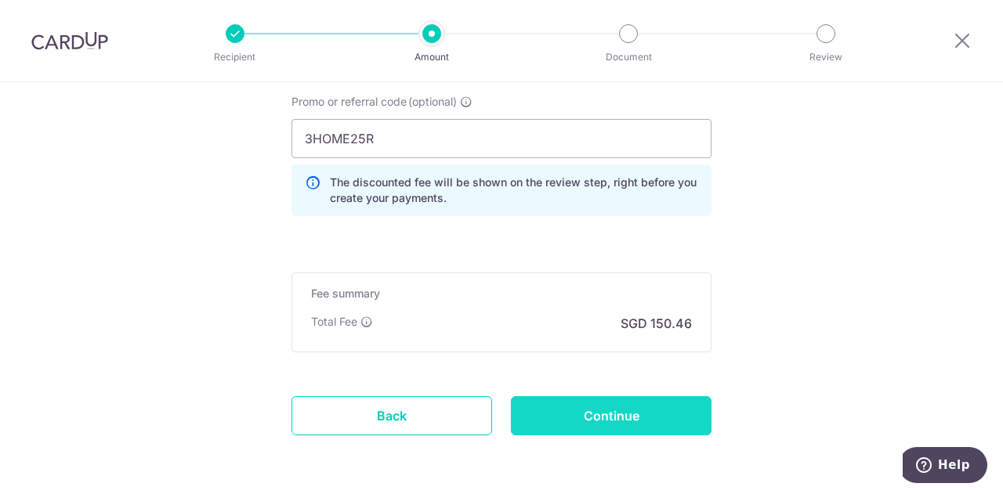
click at [599, 405] on input "Continue" at bounding box center [611, 415] width 201 height 39
type input "Create Schedule"
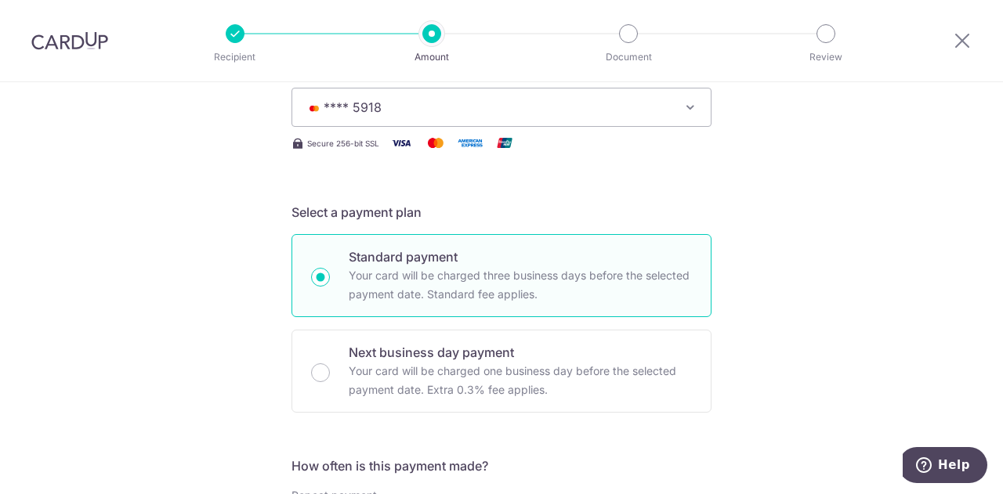
scroll to position [154, 0]
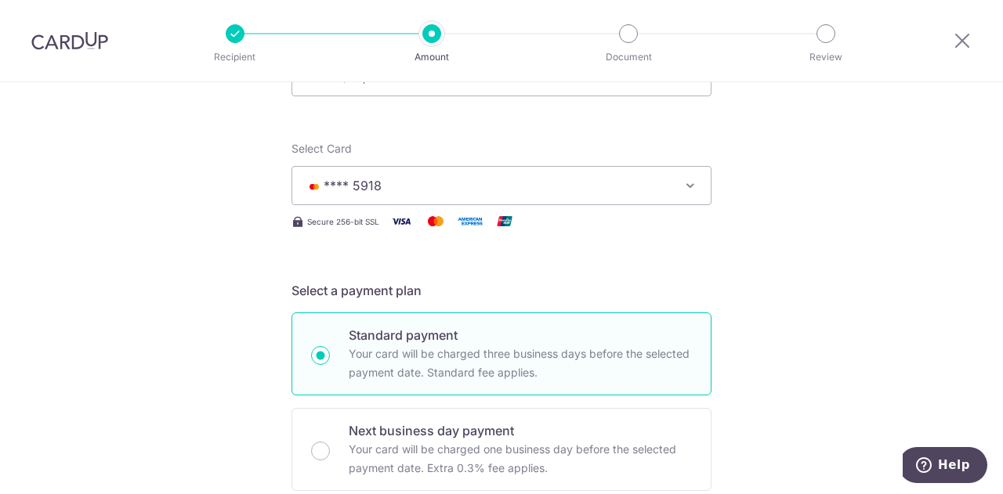
click at [644, 186] on span "**** 5918" at bounding box center [487, 185] width 365 height 19
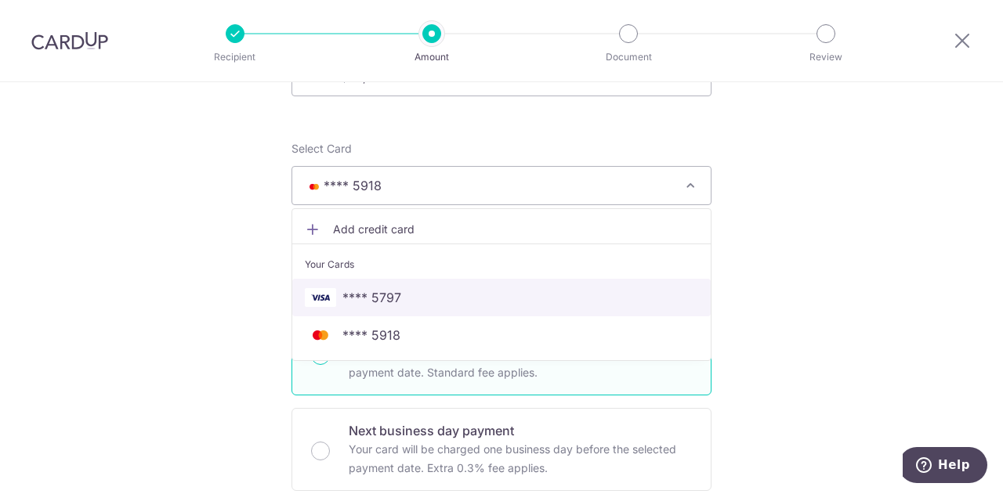
click at [444, 293] on span "**** 5797" at bounding box center [501, 297] width 393 height 19
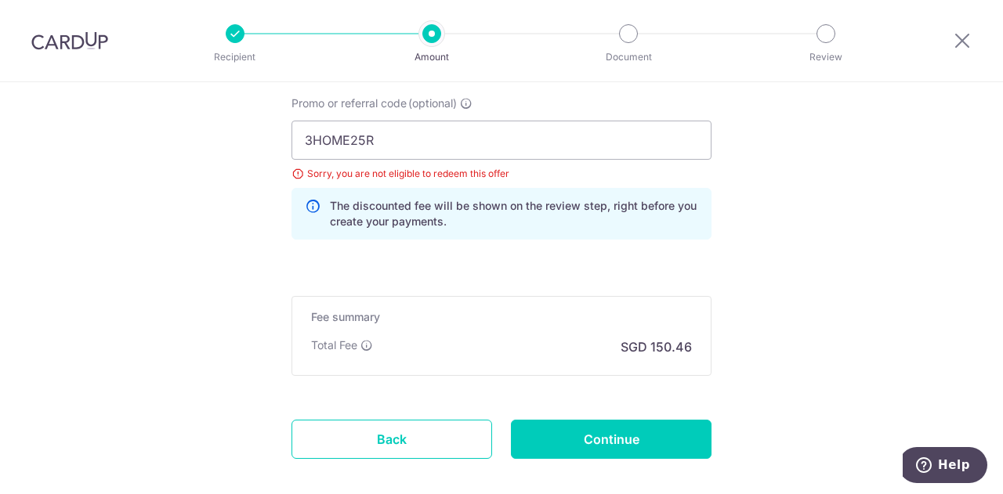
scroll to position [1094, 0]
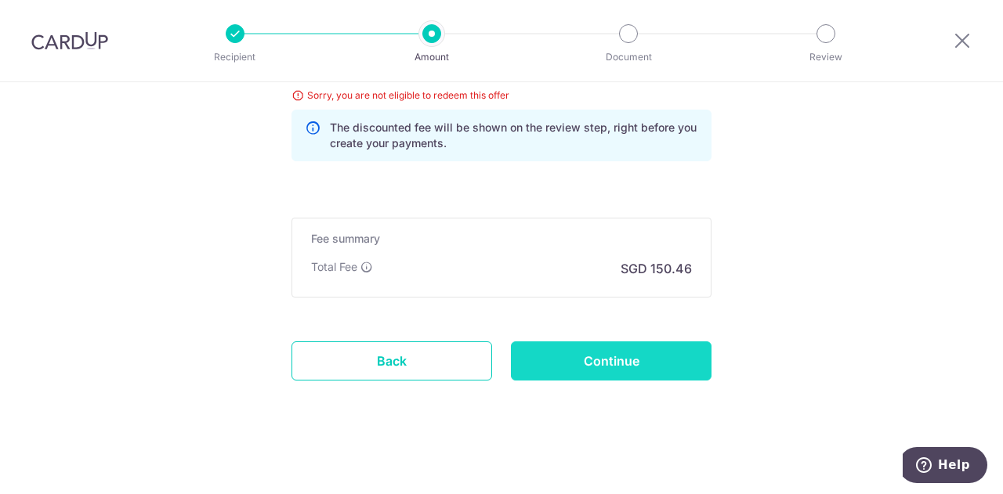
click at [634, 348] on input "Continue" at bounding box center [611, 361] width 201 height 39
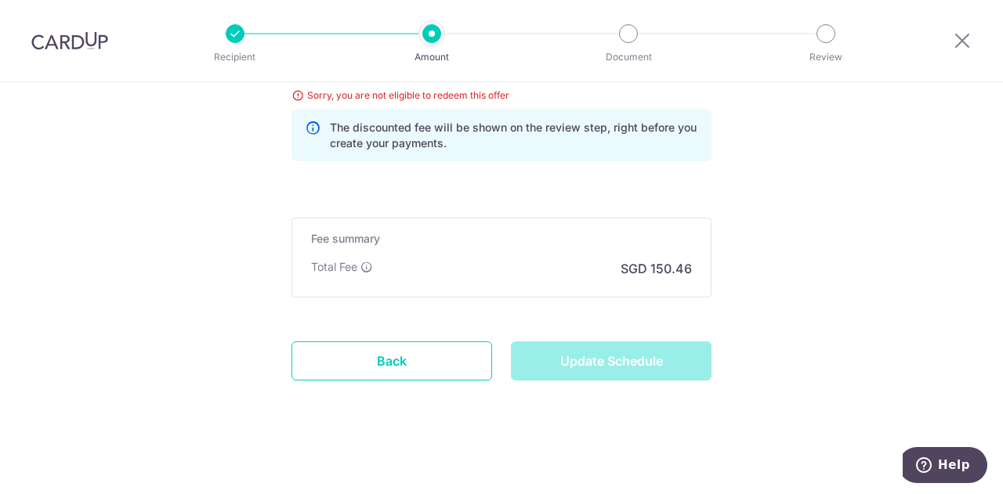
type input "Update Schedule"
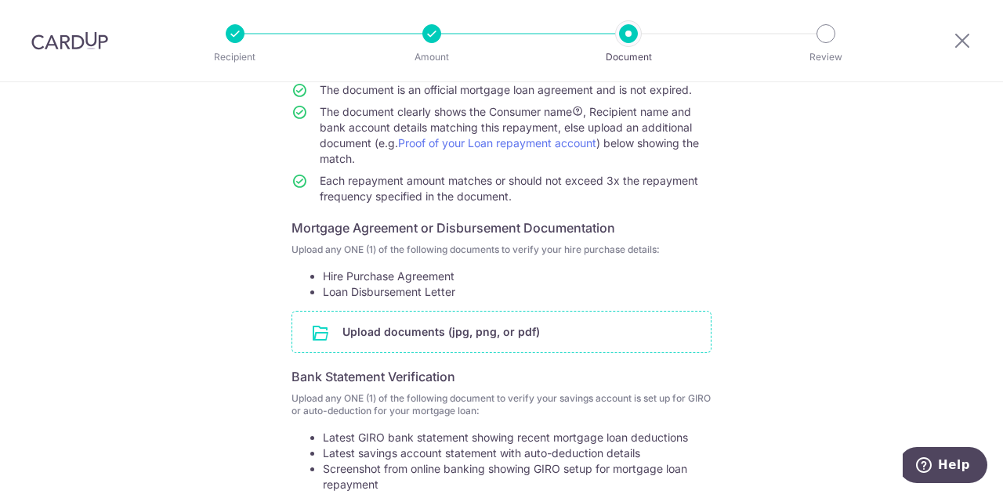
scroll to position [157, 0]
click at [451, 328] on input "file" at bounding box center [501, 330] width 418 height 41
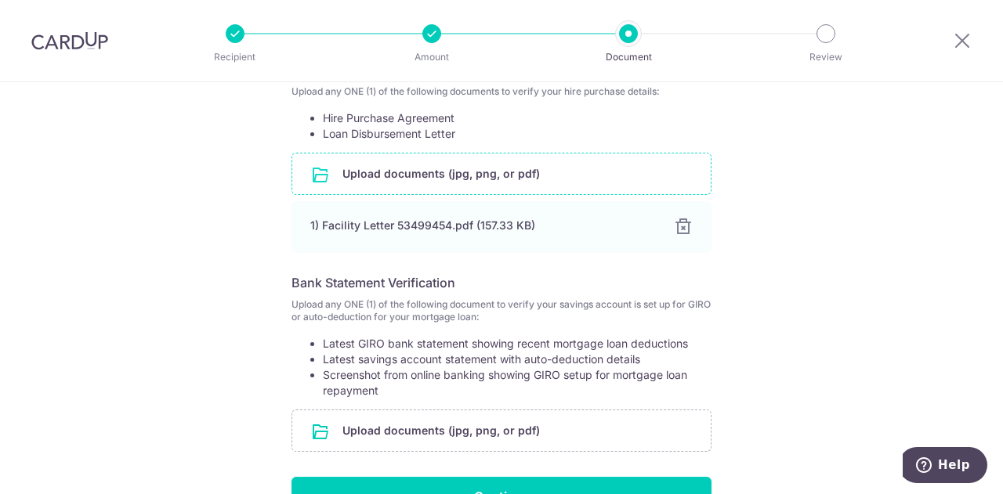
scroll to position [428, 0]
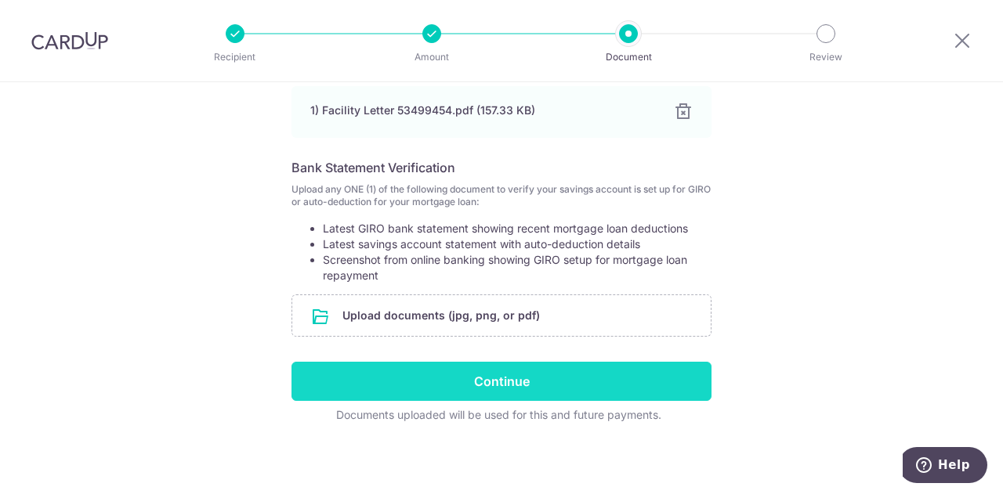
click at [515, 380] on input "Continue" at bounding box center [501, 381] width 420 height 39
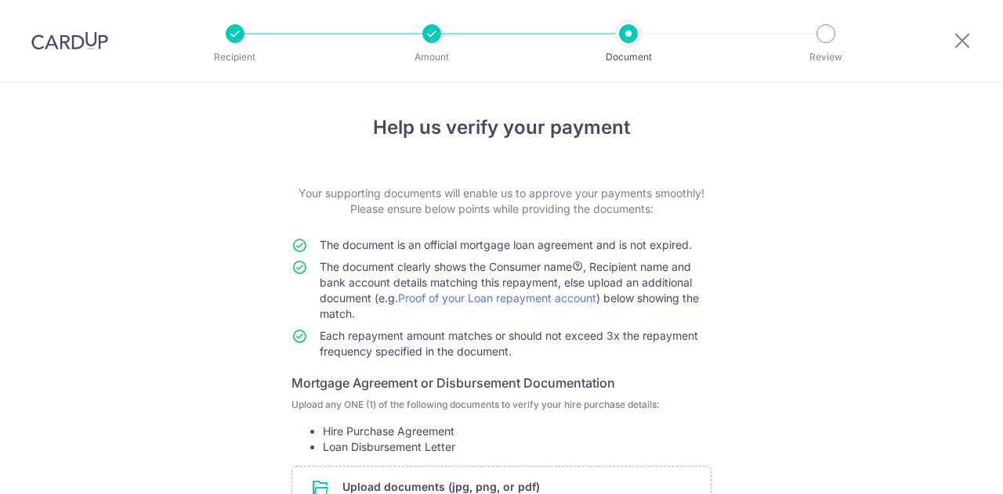
scroll to position [455, 0]
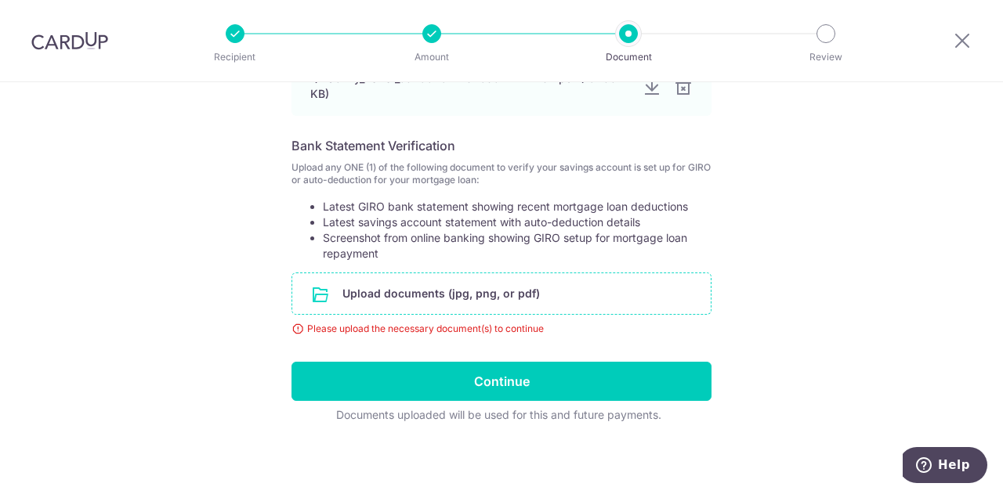
click at [478, 291] on input "file" at bounding box center [501, 293] width 418 height 41
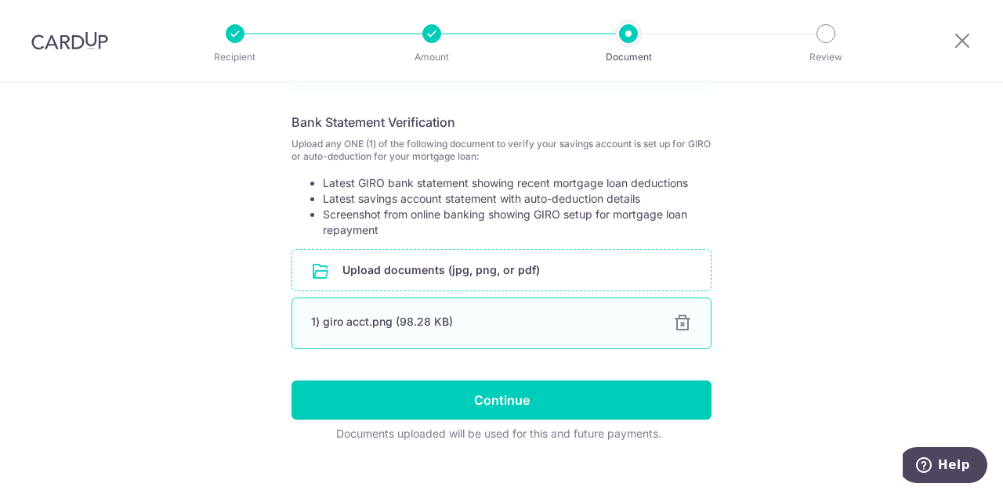
scroll to position [497, 0]
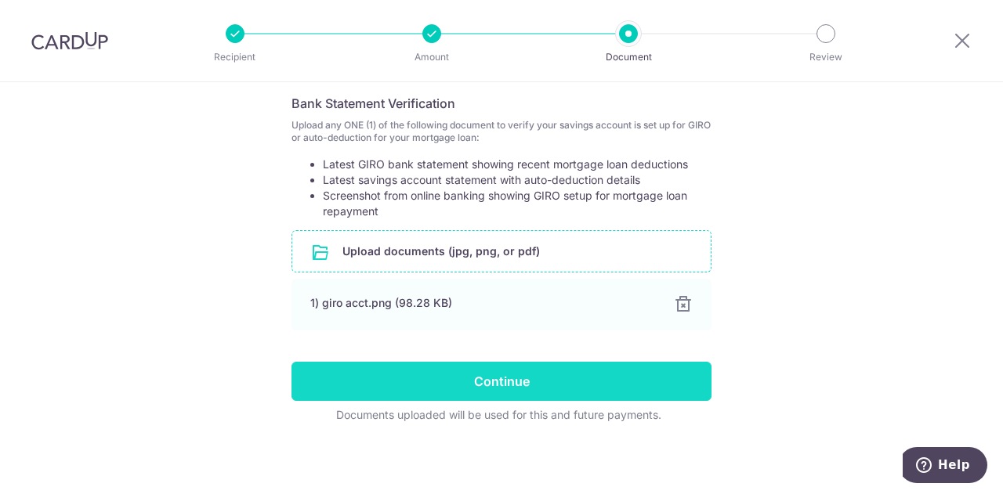
click at [551, 380] on input "Continue" at bounding box center [501, 381] width 420 height 39
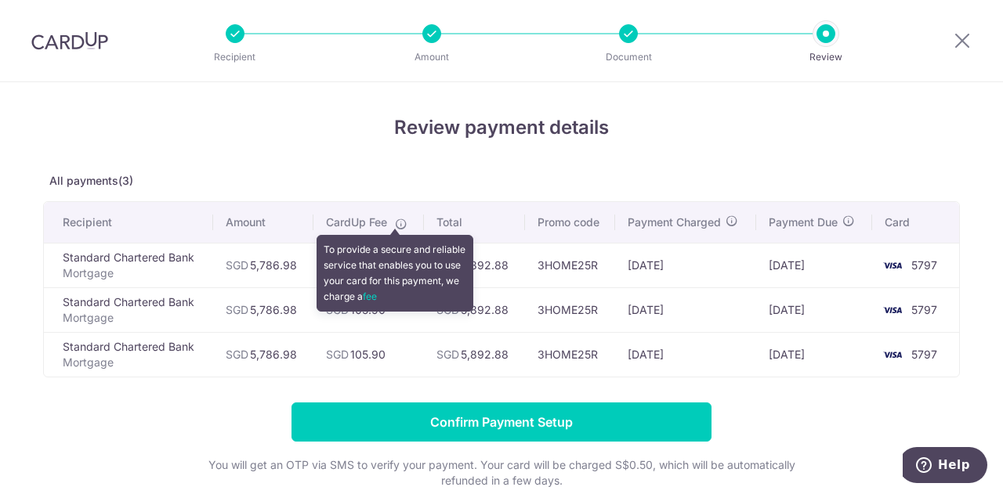
click at [398, 221] on icon at bounding box center [401, 224] width 13 height 13
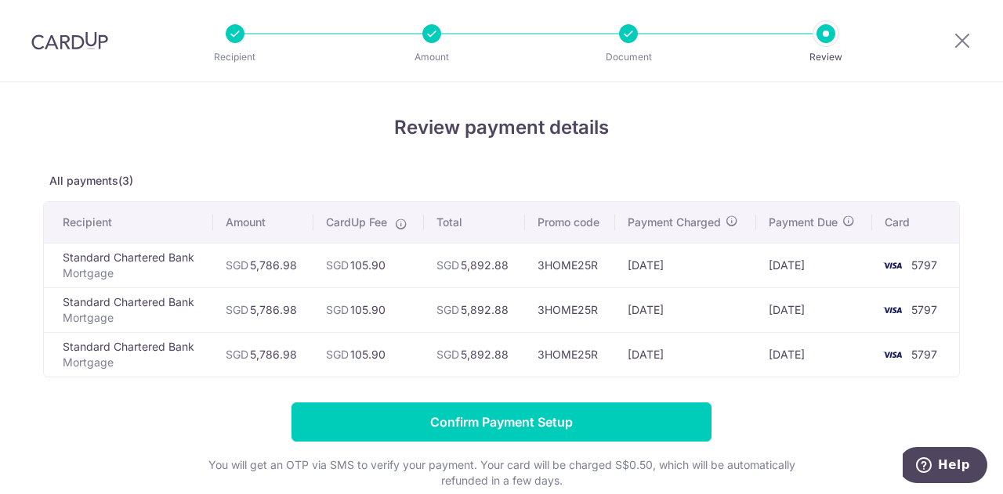
click at [827, 31] on div at bounding box center [825, 33] width 19 height 19
click at [951, 39] on div at bounding box center [961, 40] width 81 height 81
click at [953, 39] on icon at bounding box center [962, 41] width 19 height 20
click at [426, 33] on div at bounding box center [431, 33] width 19 height 19
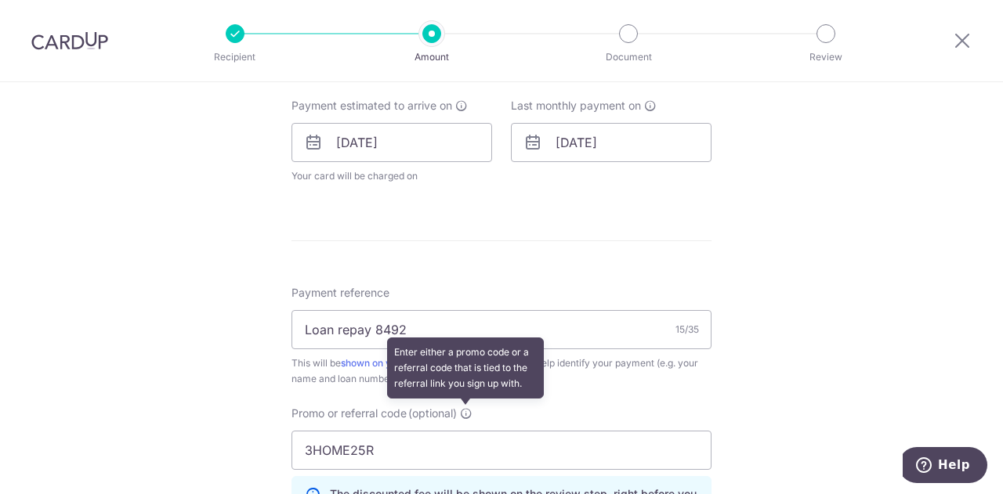
scroll to position [783, 0]
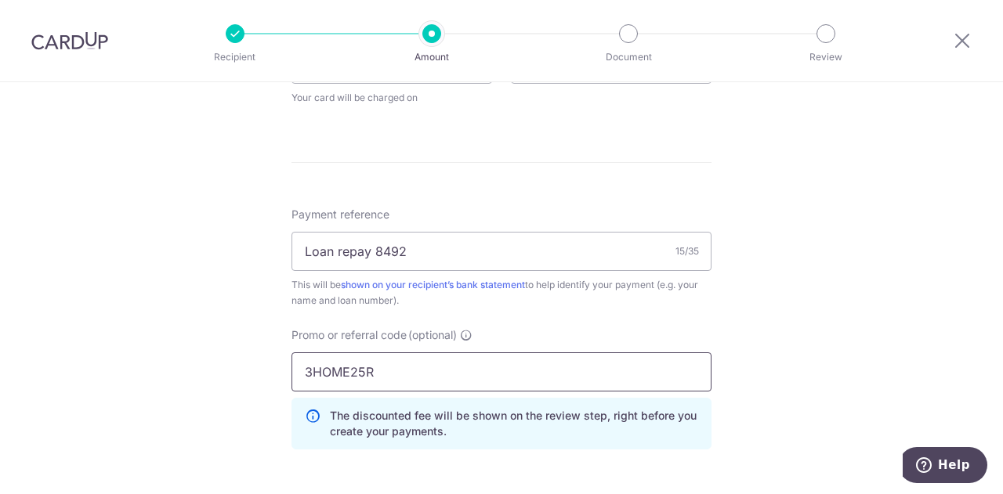
drag, startPoint x: 384, startPoint y: 364, endPoint x: 190, endPoint y: 363, distance: 194.3
click at [190, 363] on div "Tell us more about your payment Enter payment amount SGD 5,786.98 5786.98 Selec…" at bounding box center [501, 43] width 1003 height 1488
paste input "MCTAX25"
type input "MCTAX25"
click at [415, 238] on input "Loan repay 8492" at bounding box center [501, 251] width 420 height 39
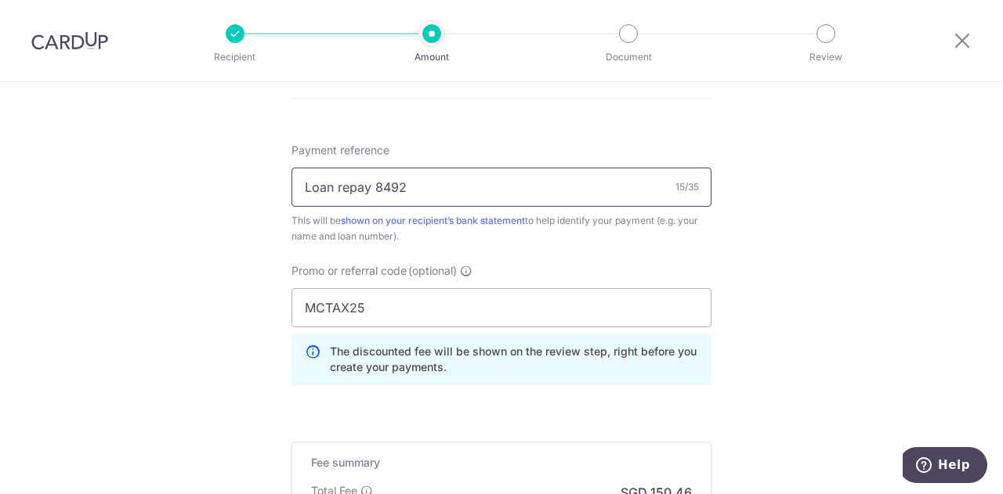
scroll to position [940, 0]
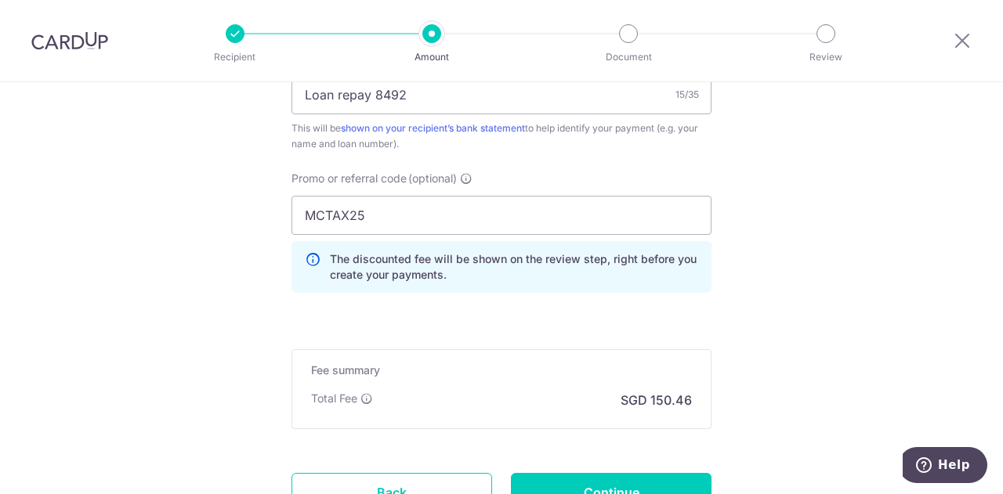
click at [411, 367] on h5 "Fee summary" at bounding box center [501, 371] width 381 height 16
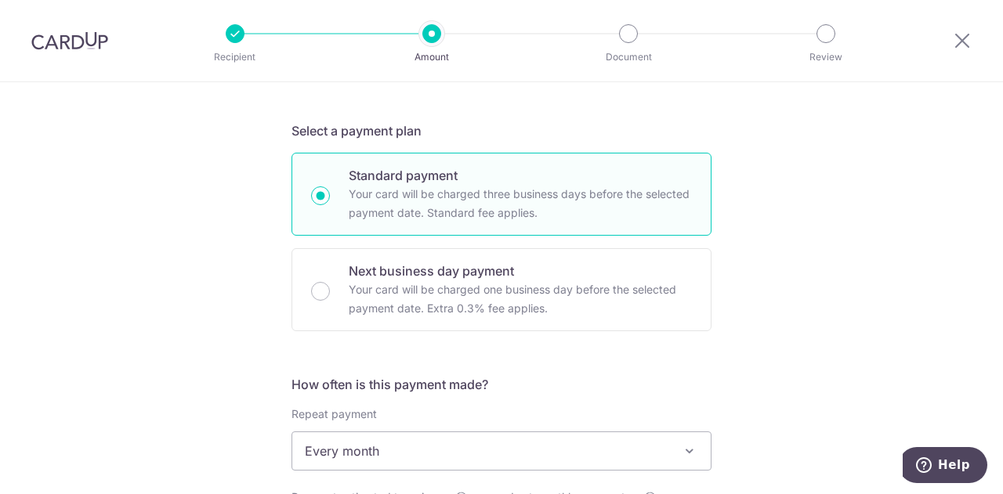
scroll to position [78, 0]
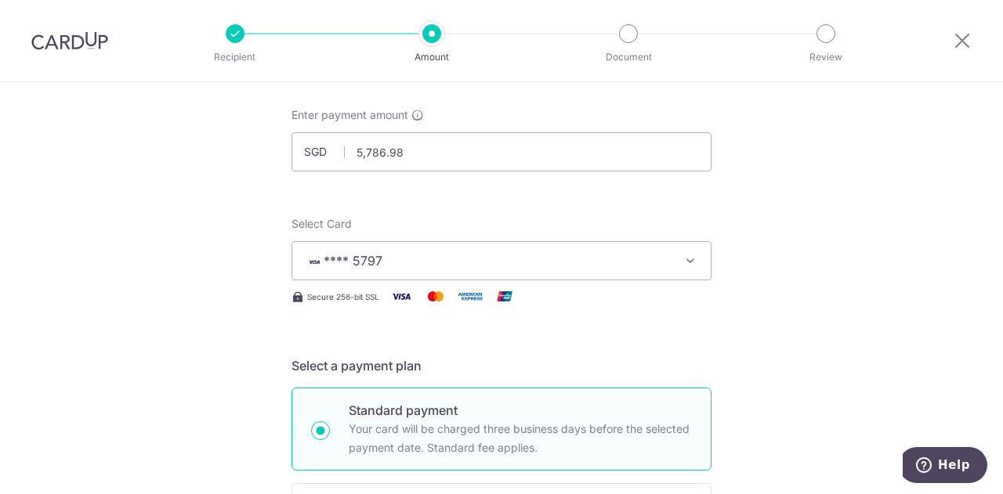
click at [531, 257] on span "**** 5797" at bounding box center [487, 260] width 365 height 19
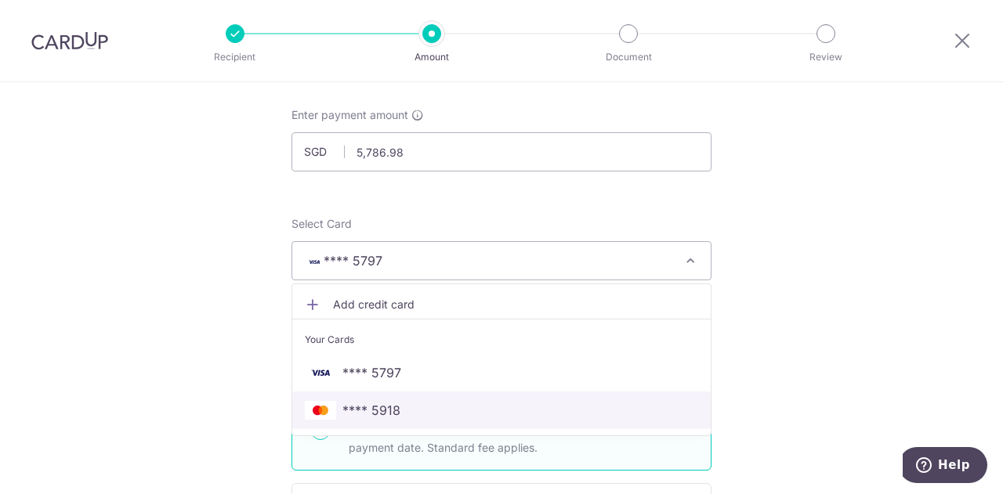
drag, startPoint x: 461, startPoint y: 415, endPoint x: 780, endPoint y: 319, distance: 333.8
click at [461, 415] on span "**** 5918" at bounding box center [501, 410] width 393 height 19
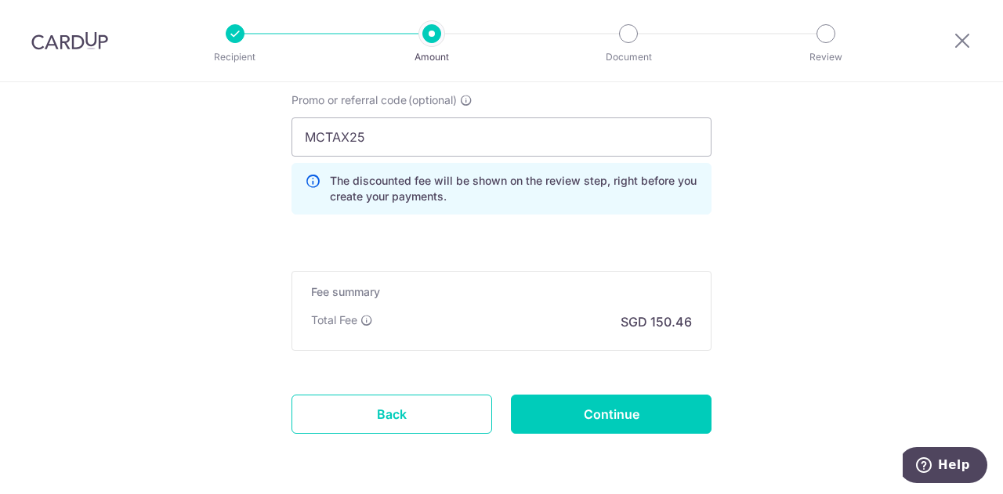
scroll to position [1072, 0]
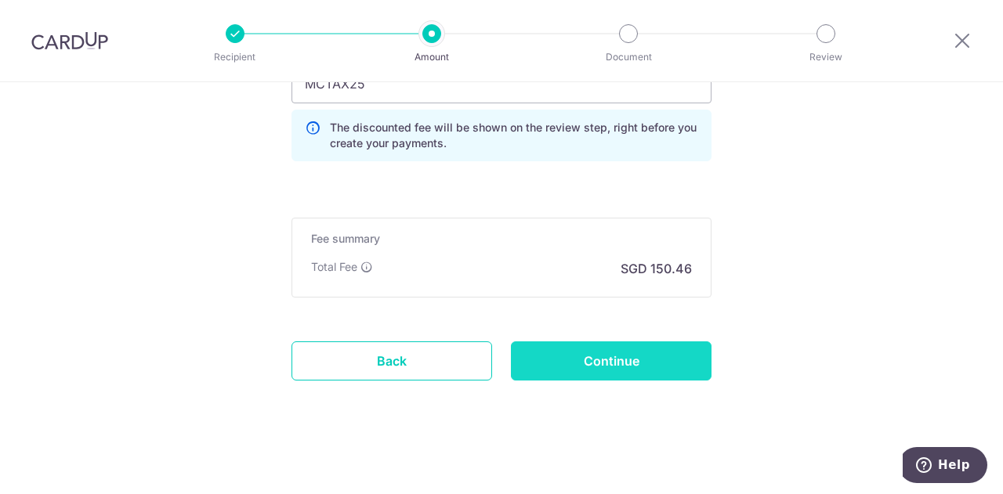
click at [634, 349] on input "Continue" at bounding box center [611, 361] width 201 height 39
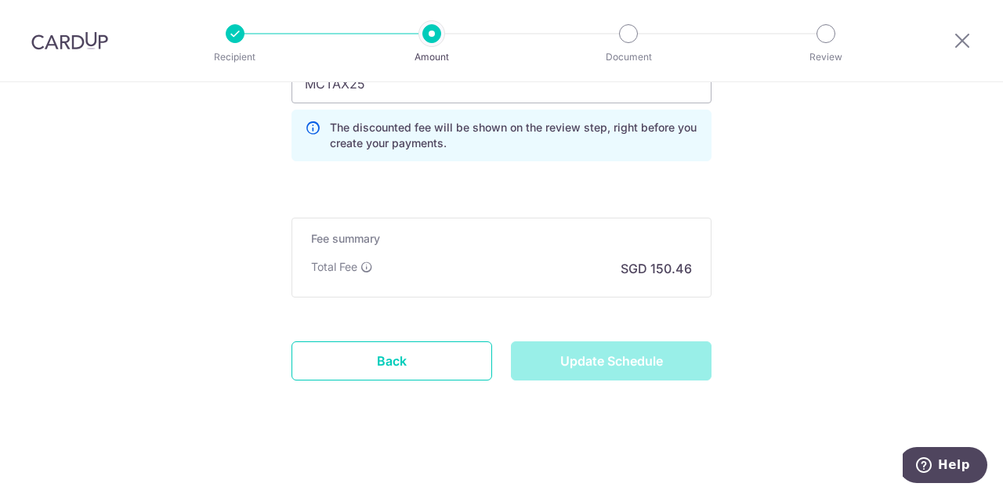
type input "Update Schedule"
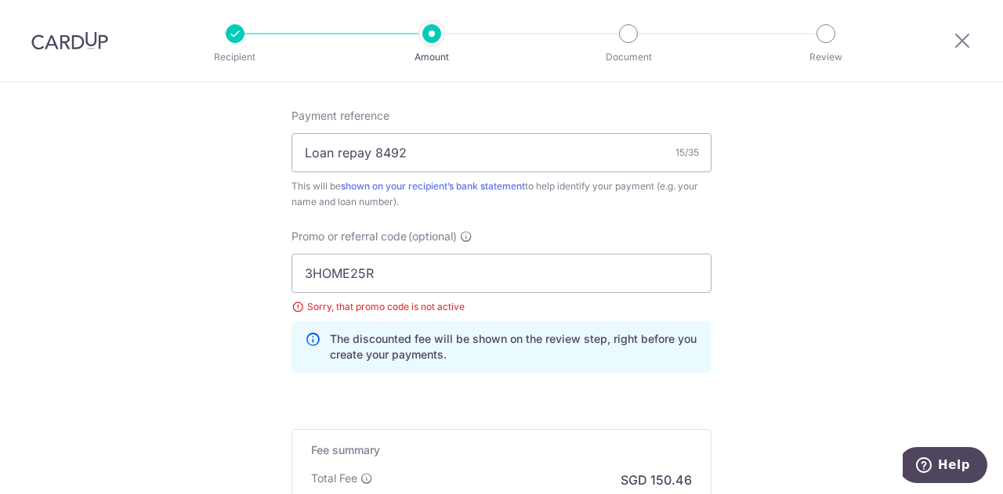
scroll to position [859, 0]
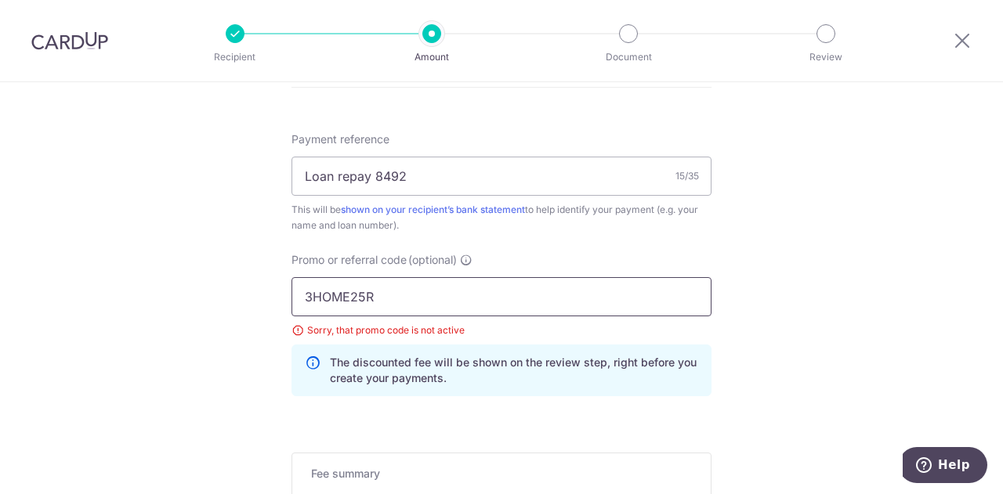
drag, startPoint x: 392, startPoint y: 289, endPoint x: 258, endPoint y: 280, distance: 135.0
paste input "MCTAX25"
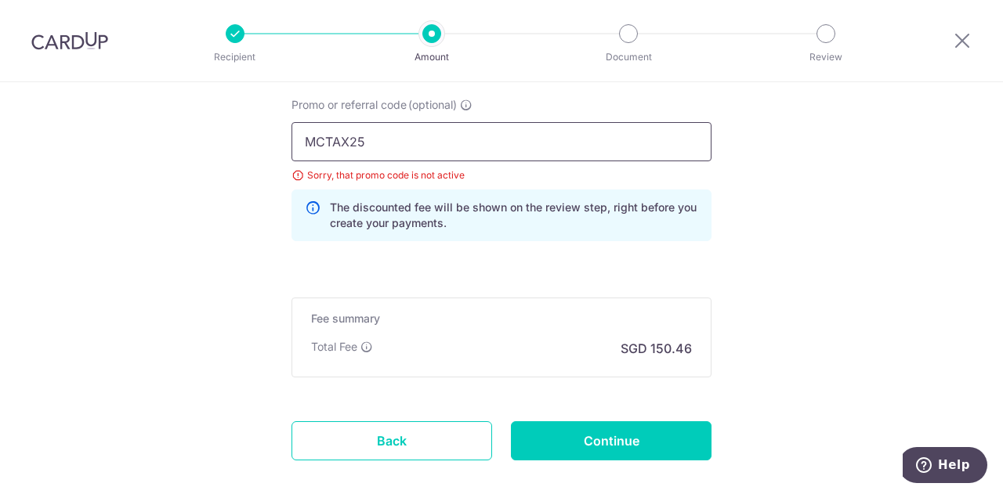
scroll to position [1094, 0]
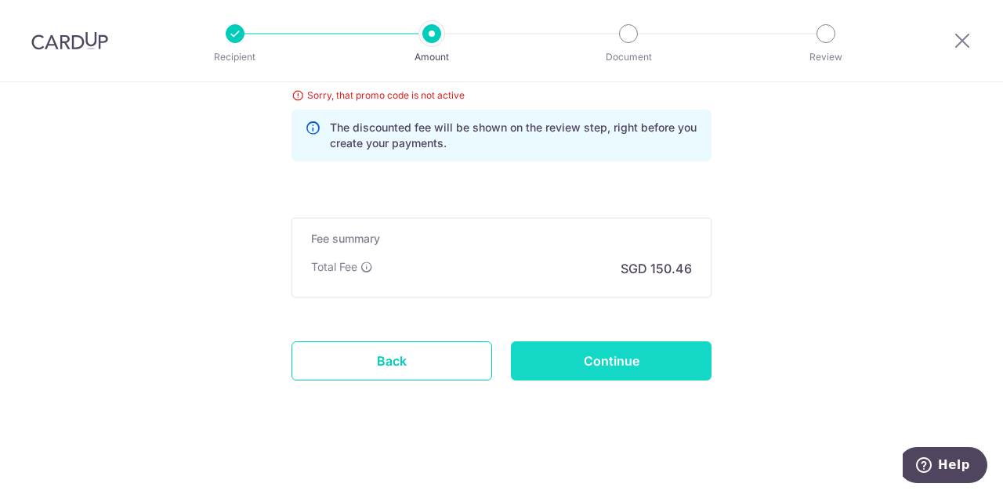
type input "MCTAX25"
click at [605, 370] on input "Continue" at bounding box center [611, 361] width 201 height 39
type input "Update Schedule"
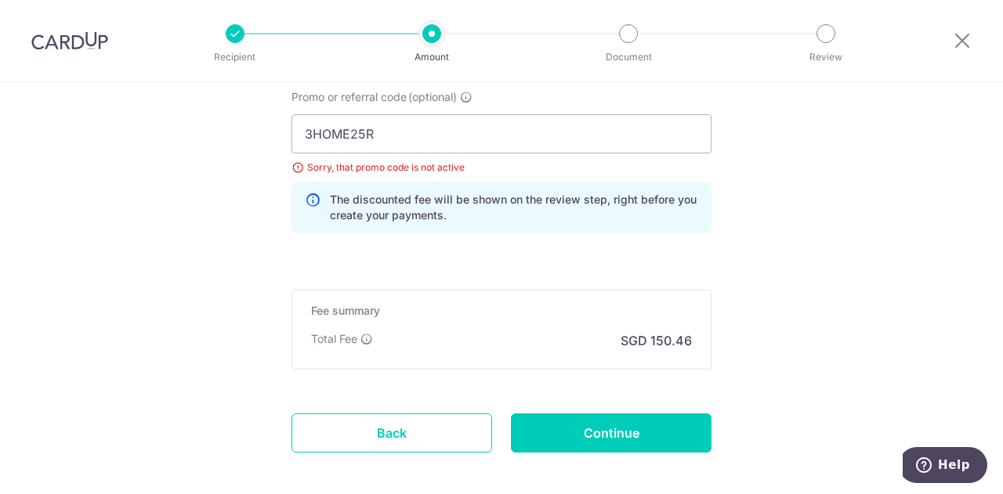
scroll to position [937, 0]
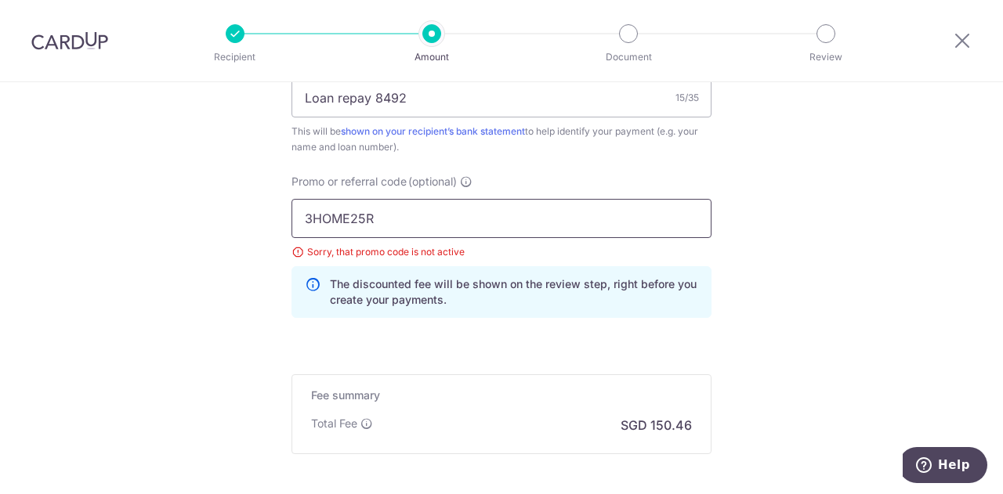
drag, startPoint x: 393, startPoint y: 217, endPoint x: 285, endPoint y: 214, distance: 108.1
click at [285, 214] on div "Promo or referral code (optional) 3HOME25R Sorry, that promo code is not active…" at bounding box center [501, 252] width 439 height 157
paste input "MLTAX"
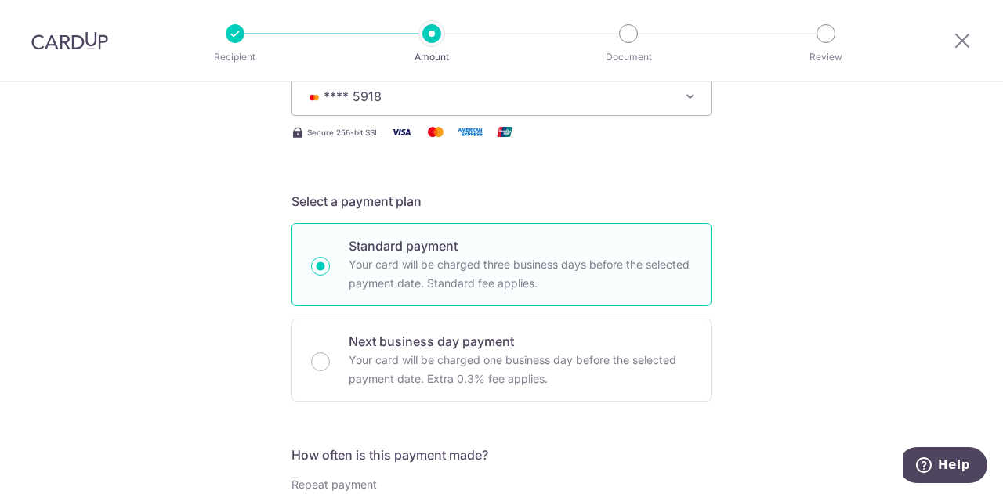
scroll to position [154, 0]
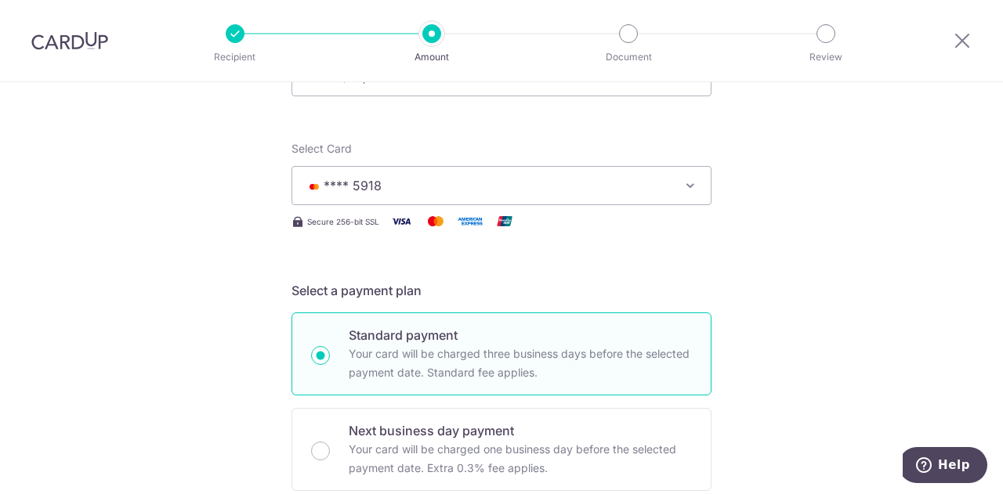
type input "MLTAX25R"
click at [487, 193] on span "**** 5918" at bounding box center [487, 185] width 365 height 19
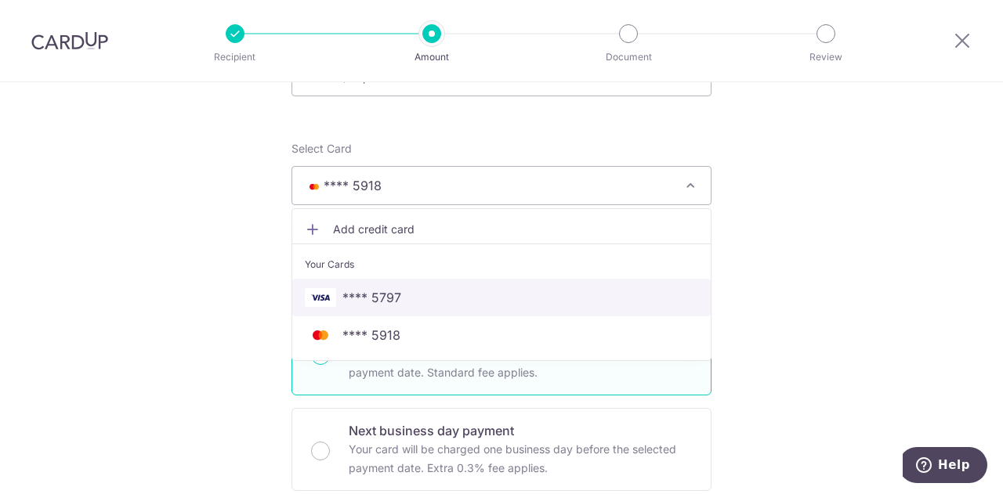
click at [437, 288] on span "**** 5797" at bounding box center [501, 297] width 393 height 19
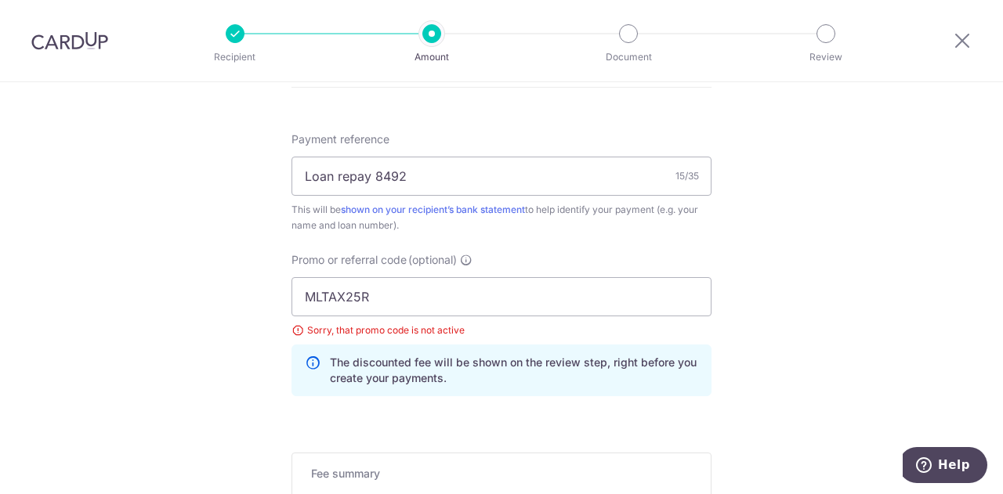
scroll to position [1094, 0]
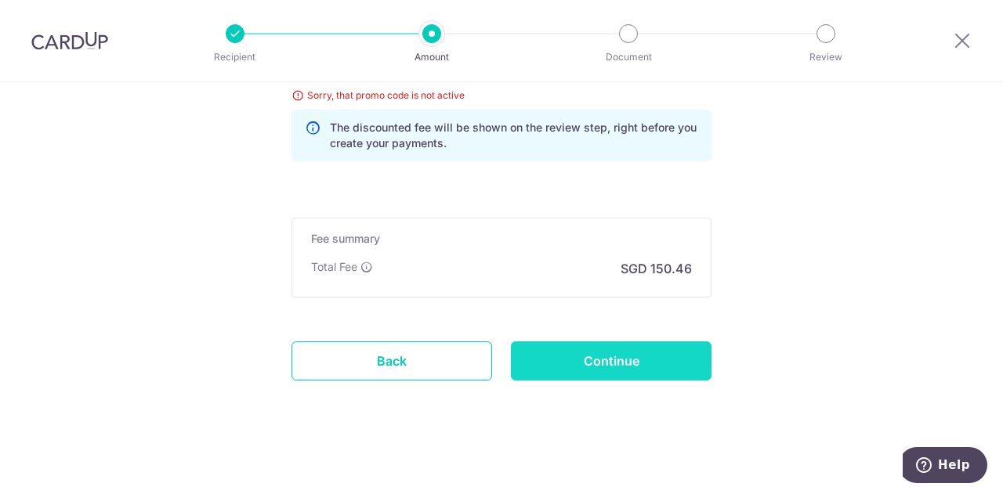
click at [617, 358] on input "Continue" at bounding box center [611, 361] width 201 height 39
type input "Update Schedule"
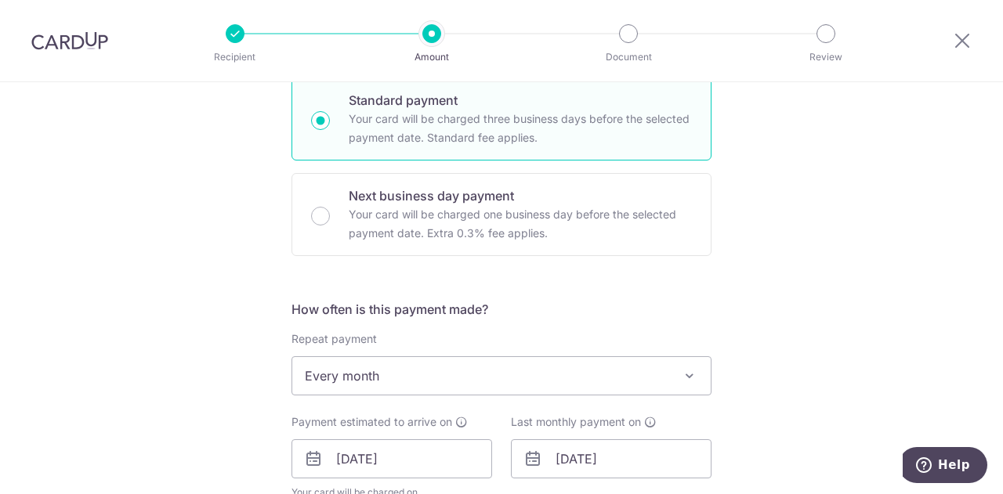
scroll to position [154, 0]
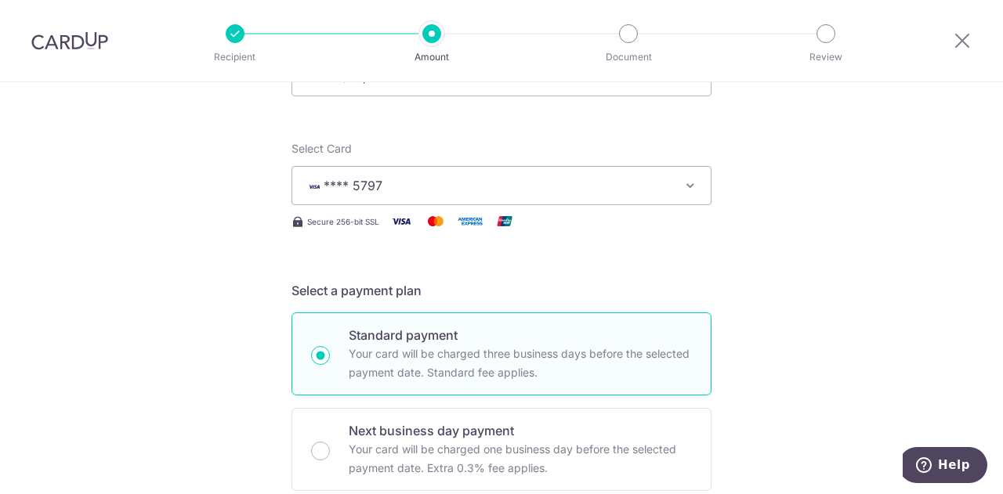
click at [463, 196] on button "**** 5797" at bounding box center [501, 185] width 420 height 39
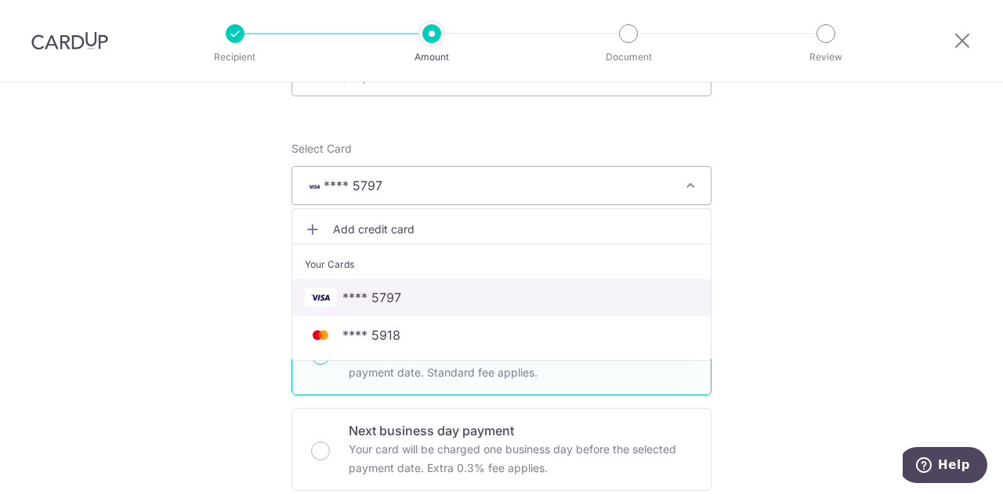
click at [428, 292] on span "**** 5797" at bounding box center [501, 297] width 393 height 19
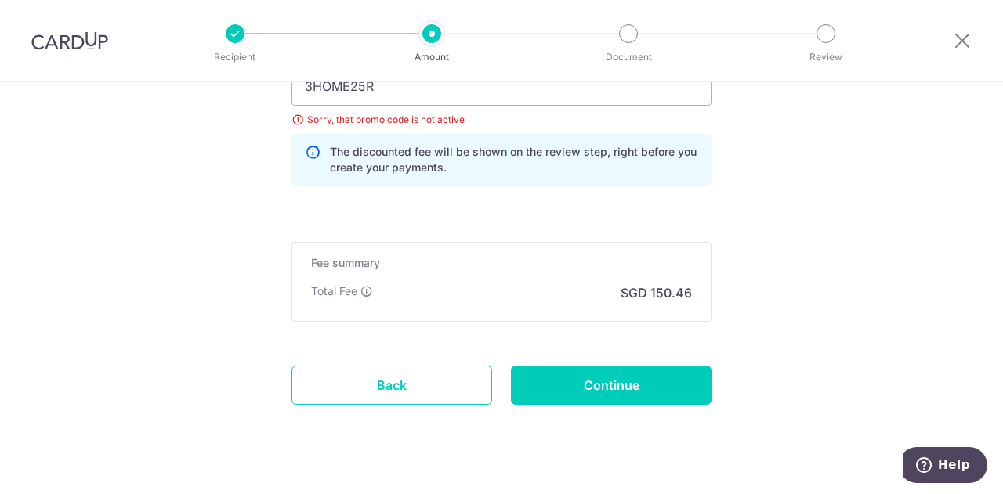
scroll to position [1094, 0]
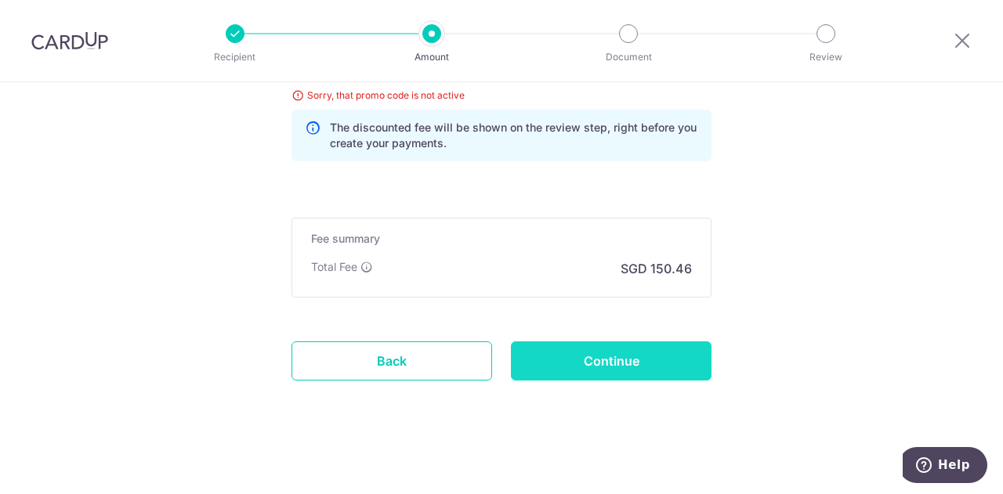
click at [625, 342] on input "Continue" at bounding box center [611, 361] width 201 height 39
type input "Update Schedule"
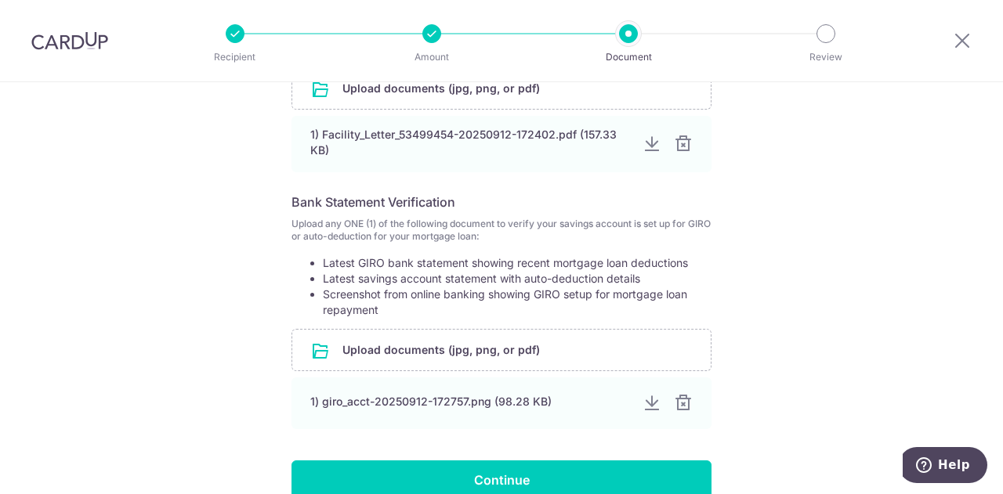
scroll to position [497, 0]
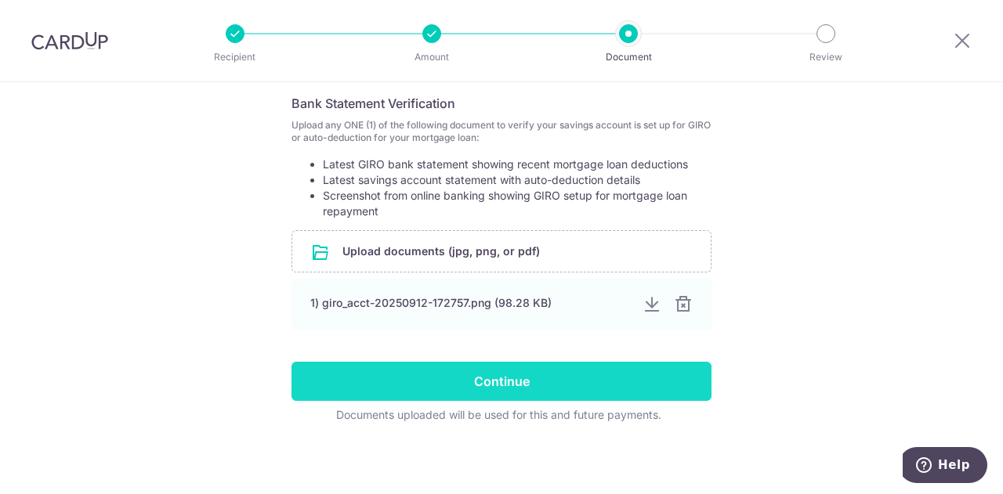
click at [520, 369] on input "Continue" at bounding box center [501, 381] width 420 height 39
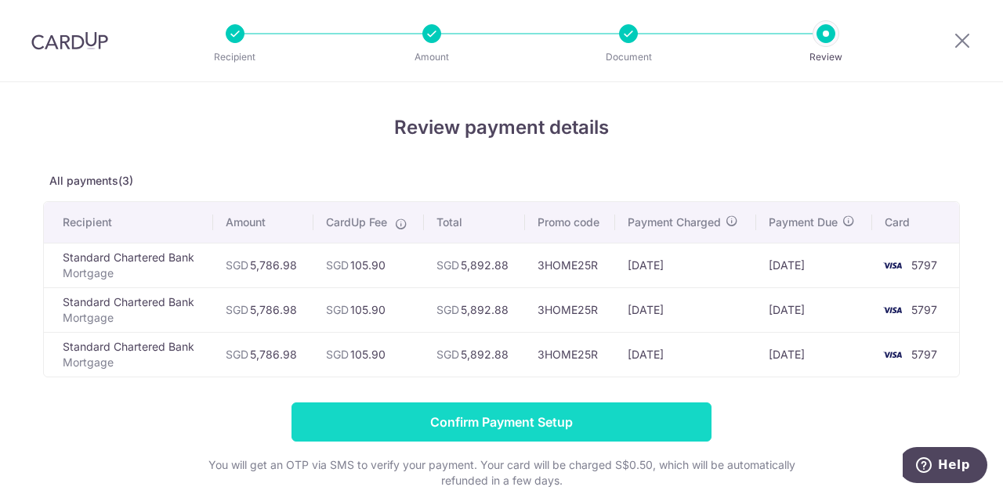
click at [539, 422] on input "Confirm Payment Setup" at bounding box center [501, 422] width 420 height 39
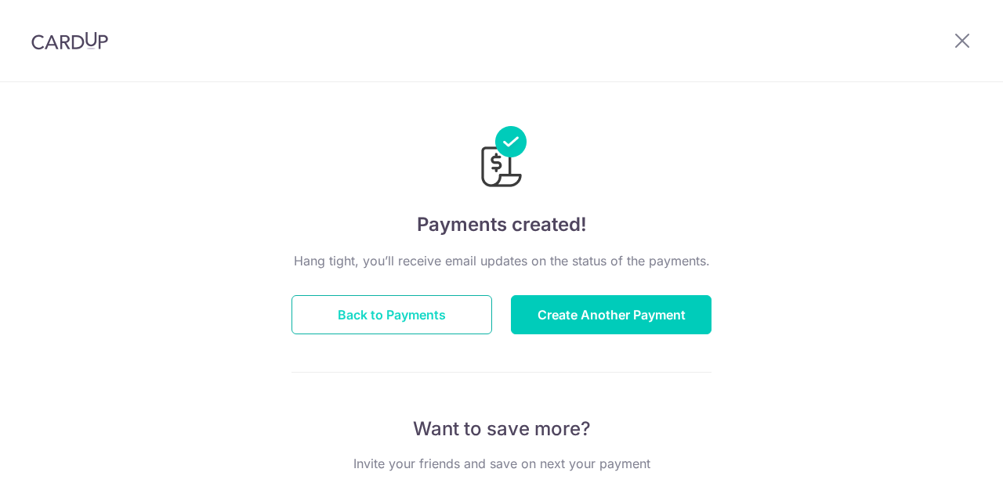
click at [392, 314] on button "Back to Payments" at bounding box center [391, 314] width 201 height 39
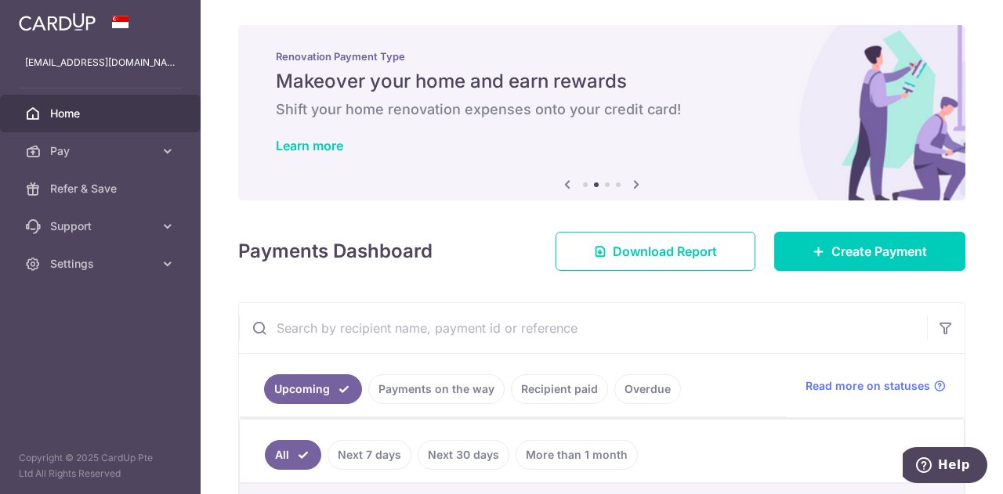
click at [634, 189] on icon at bounding box center [636, 185] width 19 height 20
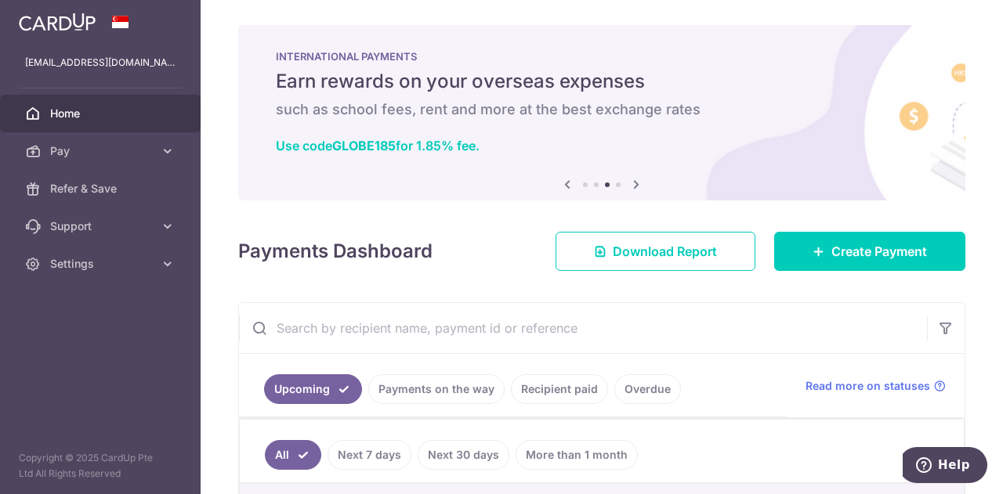
click at [634, 189] on icon at bounding box center [636, 185] width 19 height 20
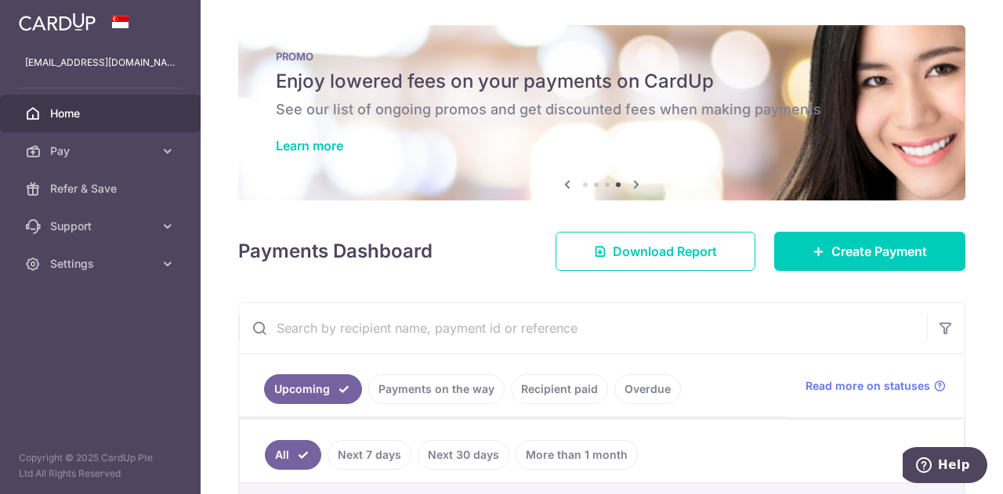
click at [634, 189] on icon at bounding box center [636, 185] width 19 height 20
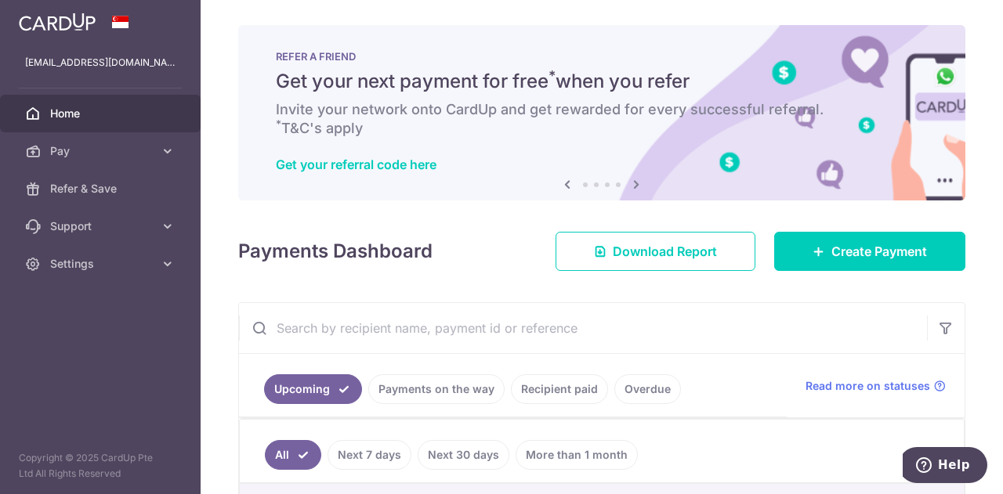
click at [634, 189] on icon at bounding box center [636, 185] width 19 height 20
